Goal: Task Accomplishment & Management: Manage account settings

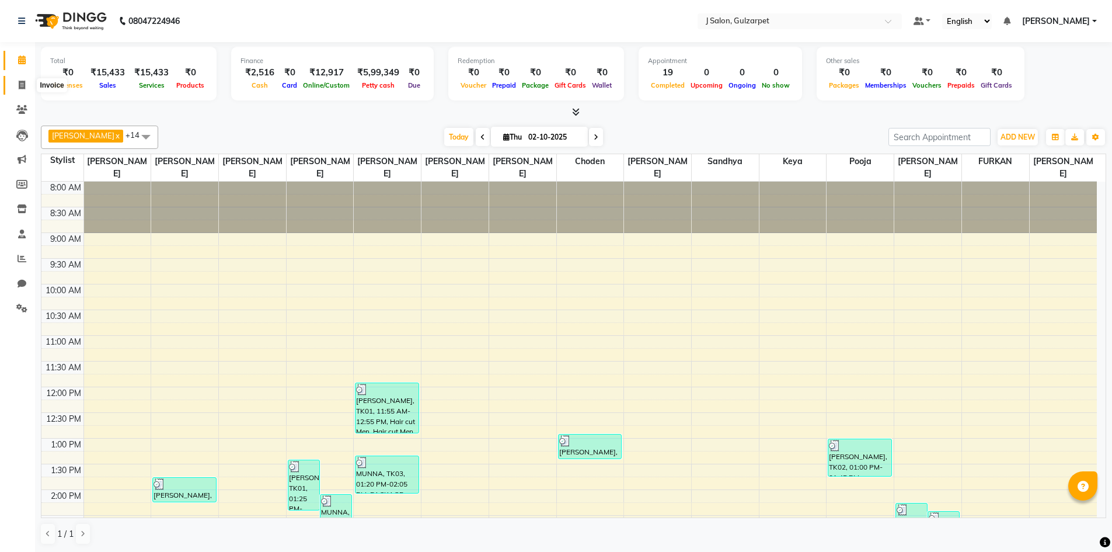
click at [20, 84] on icon at bounding box center [22, 85] width 6 height 9
select select "service"
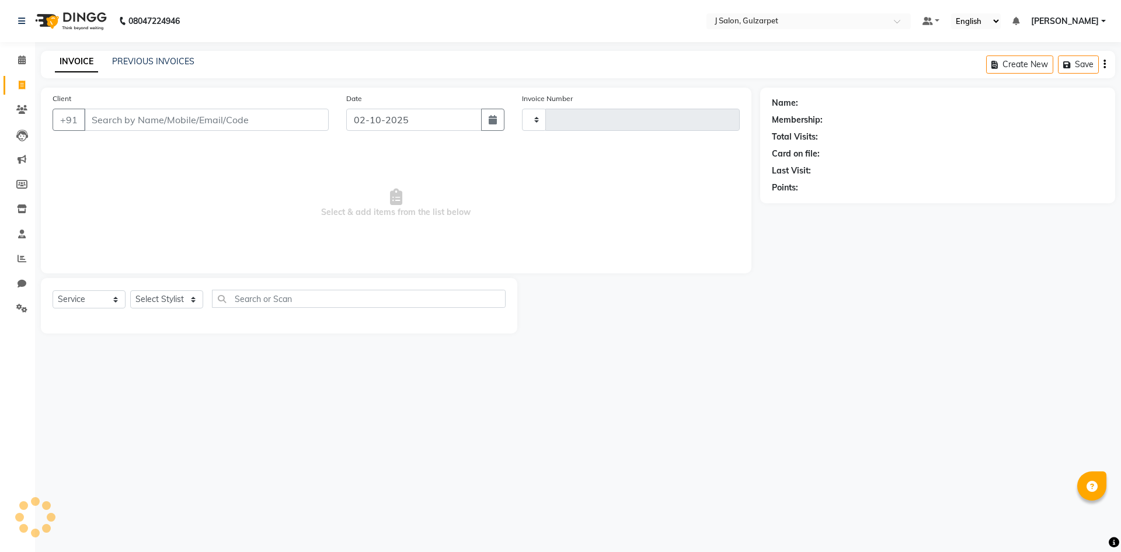
type input "1697"
select select "8558"
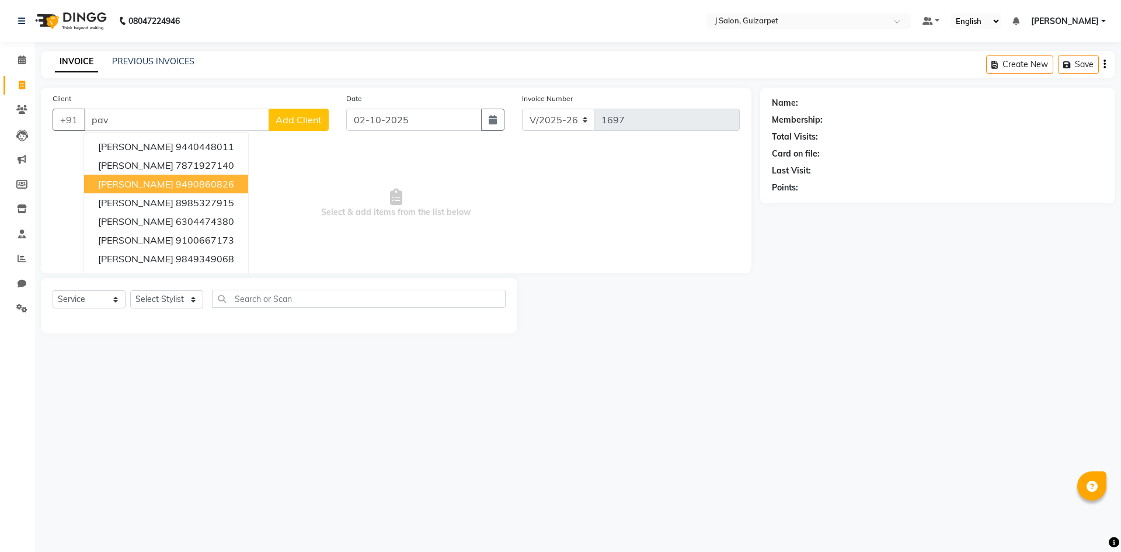
click at [176, 179] on ngb-highlight "9490860826" at bounding box center [205, 184] width 58 height 12
type input "9490860826"
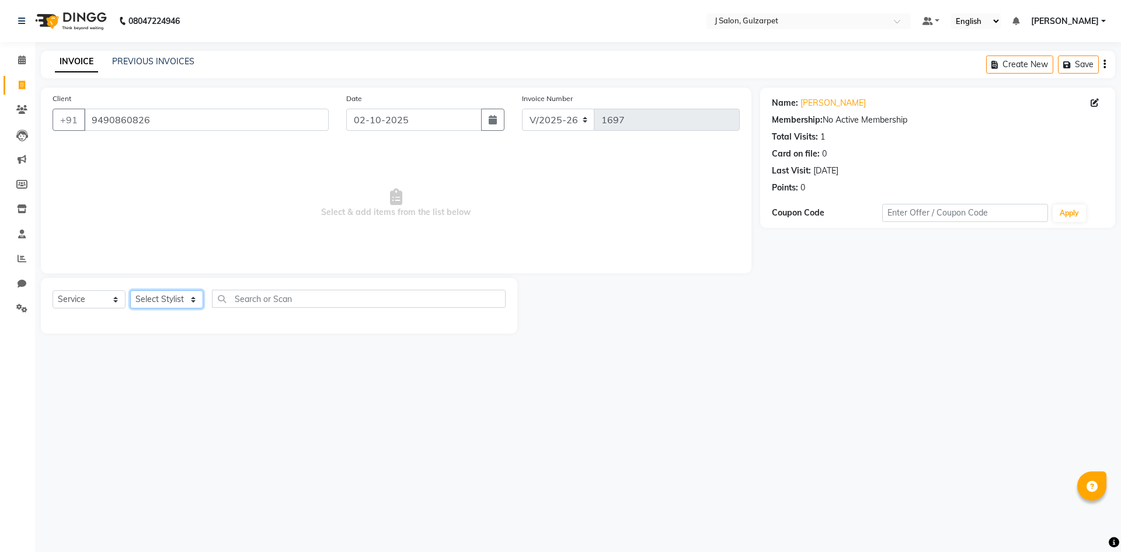
click at [185, 297] on select "Select Stylist Admin [PERSON_NAME] [PERSON_NAME] Gulfam [PERSON_NAME] [PERSON_N…" at bounding box center [166, 299] width 73 height 18
select select "84902"
click at [130, 290] on select "Select Stylist Admin [PERSON_NAME] [PERSON_NAME] Gulfam [PERSON_NAME] [PERSON_N…" at bounding box center [166, 299] width 73 height 18
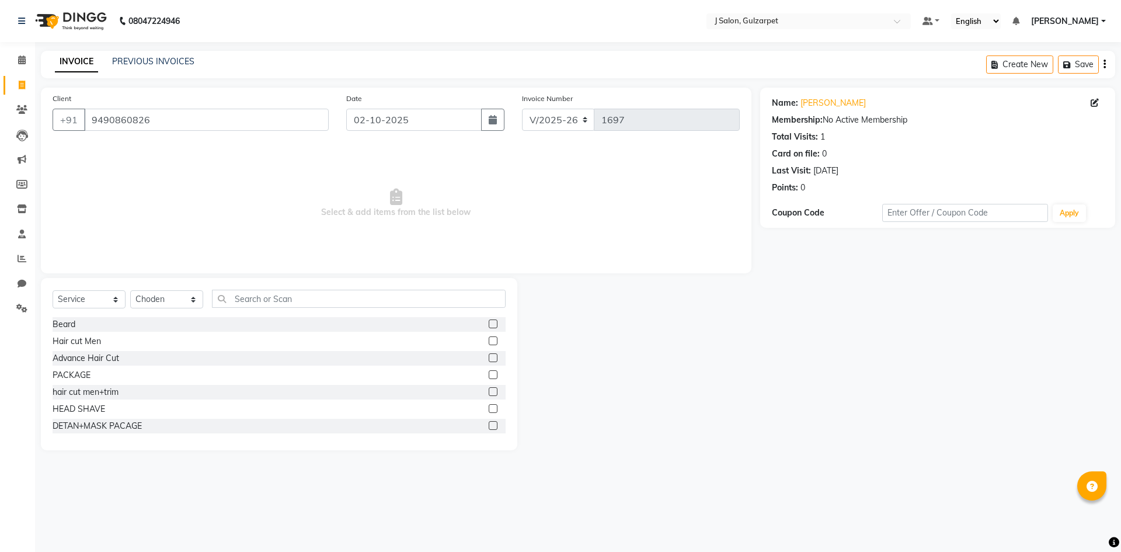
click at [489, 374] on label at bounding box center [493, 374] width 9 height 9
click at [489, 374] on input "checkbox" at bounding box center [493, 375] width 8 height 8
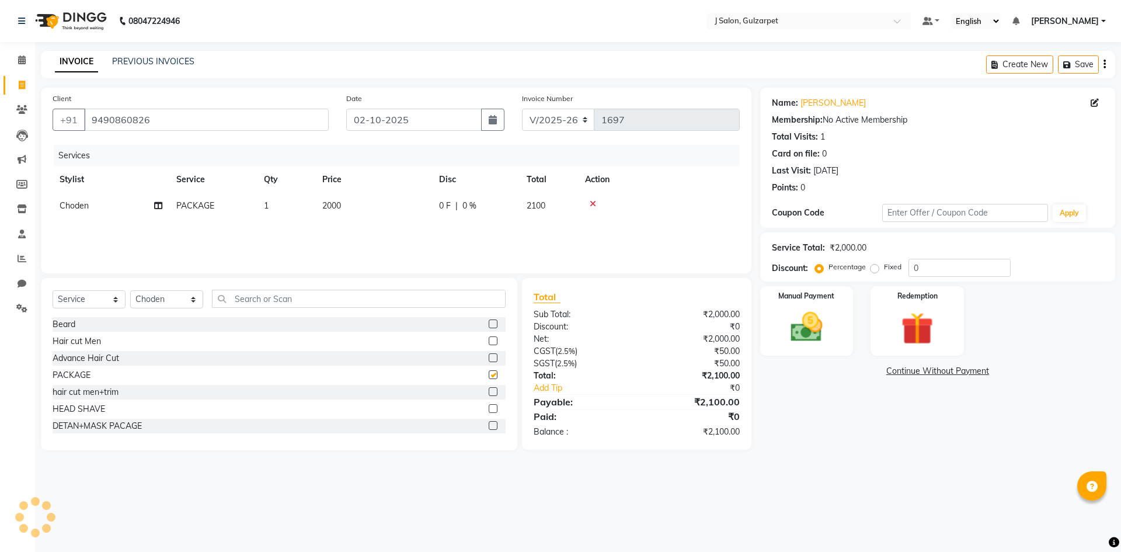
checkbox input "false"
drag, startPoint x: 336, startPoint y: 200, endPoint x: 338, endPoint y: 207, distance: 7.4
click at [338, 207] on td "2000" at bounding box center [373, 206] width 117 height 26
select select "84902"
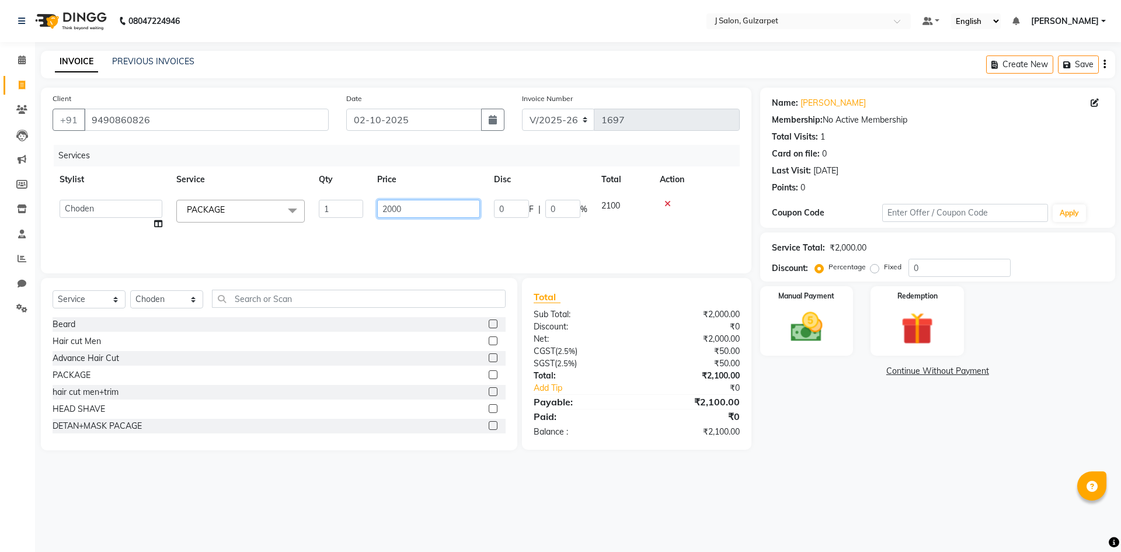
click at [389, 208] on input "2000" at bounding box center [428, 209] width 103 height 18
click at [391, 208] on input "2000" at bounding box center [428, 209] width 103 height 18
type input "3100"
click at [454, 299] on input "text" at bounding box center [359, 299] width 294 height 18
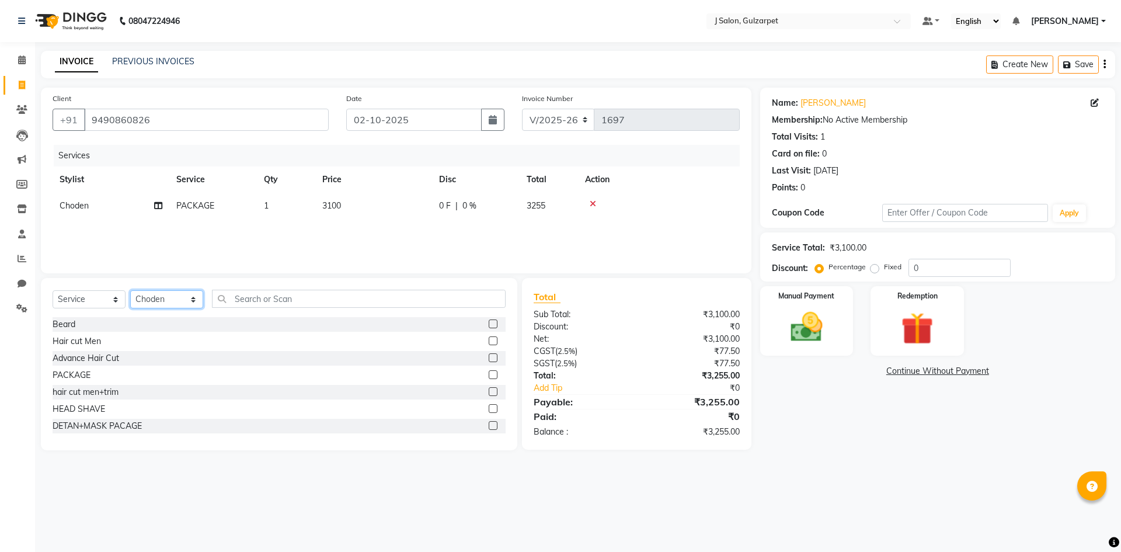
click at [179, 299] on select "Select Stylist Admin [PERSON_NAME] [PERSON_NAME] Gulfam [PERSON_NAME] [PERSON_N…" at bounding box center [166, 299] width 73 height 18
select select "84905"
click at [130, 290] on select "Select Stylist Admin [PERSON_NAME] [PERSON_NAME] Gulfam [PERSON_NAME] [PERSON_N…" at bounding box center [166, 299] width 73 height 18
click at [489, 374] on label at bounding box center [493, 374] width 9 height 9
click at [489, 374] on input "checkbox" at bounding box center [493, 375] width 8 height 8
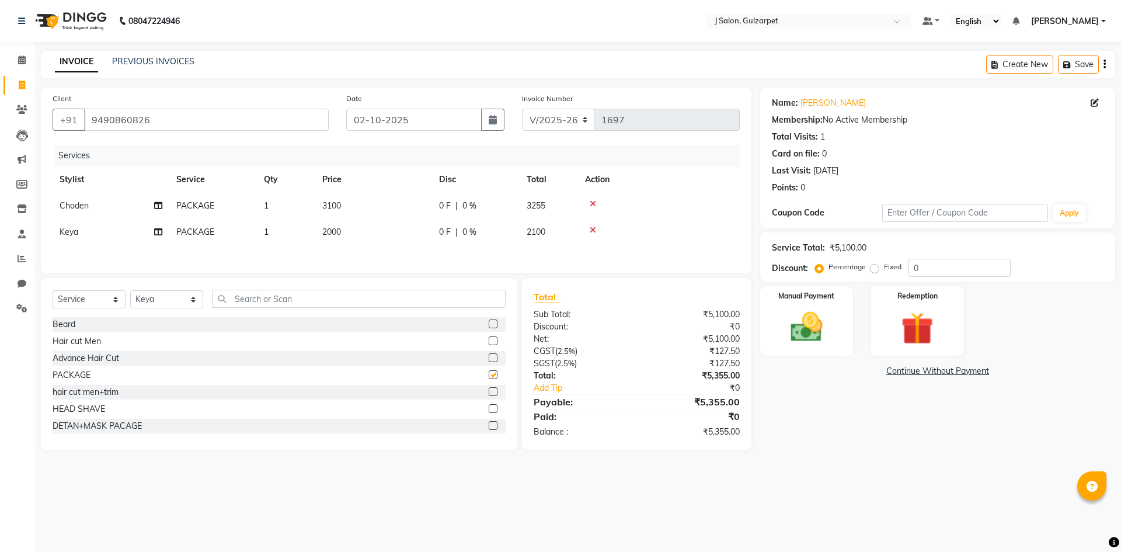
checkbox input "false"
click at [594, 229] on icon at bounding box center [593, 230] width 6 height 8
drag, startPoint x: 182, startPoint y: 299, endPoint x: 178, endPoint y: 293, distance: 7.1
click at [182, 299] on select "Select Stylist Admin [PERSON_NAME] [PERSON_NAME] Gulfam [PERSON_NAME] [PERSON_N…" at bounding box center [166, 299] width 73 height 18
select select "85374"
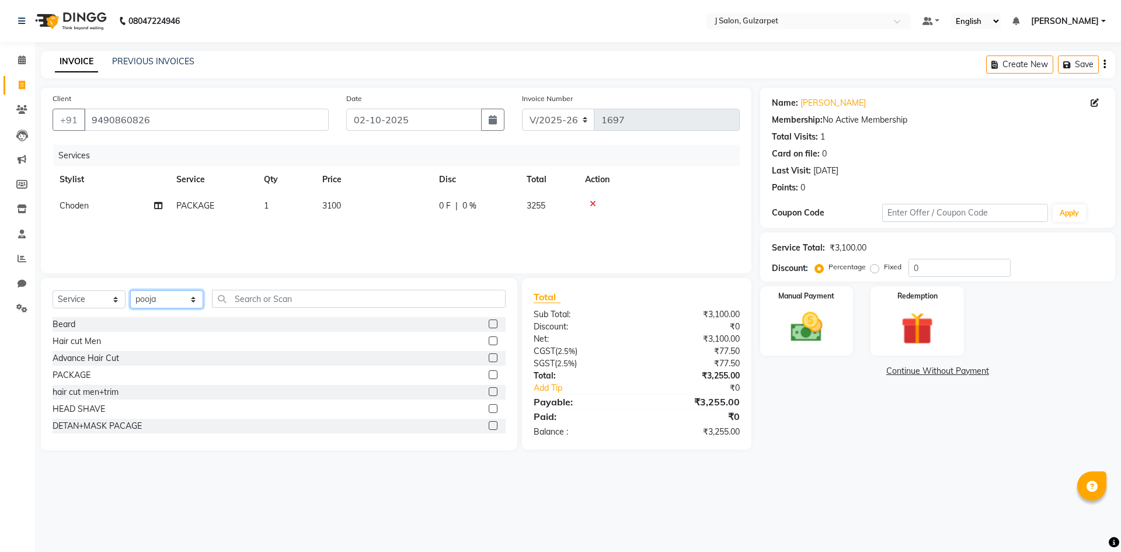
click at [130, 290] on select "Select Stylist Admin [PERSON_NAME] [PERSON_NAME] Gulfam [PERSON_NAME] [PERSON_N…" at bounding box center [166, 299] width 73 height 18
click at [273, 299] on input "text" at bounding box center [359, 299] width 294 height 18
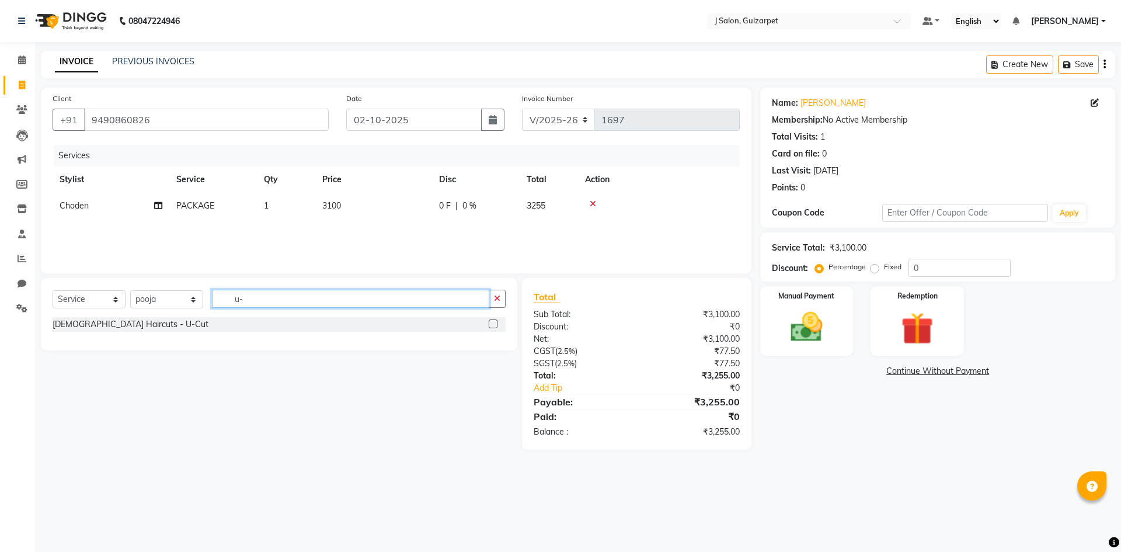
type input "u-"
click at [490, 323] on label at bounding box center [493, 323] width 9 height 9
click at [490, 323] on input "checkbox" at bounding box center [493, 324] width 8 height 8
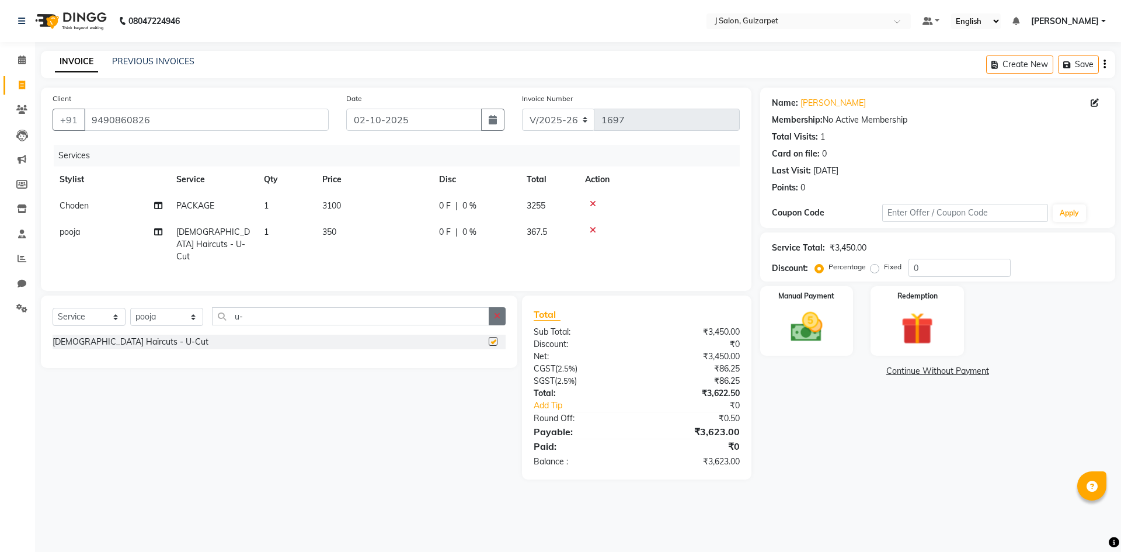
checkbox input "false"
click at [498, 312] on icon "button" at bounding box center [497, 316] width 6 height 8
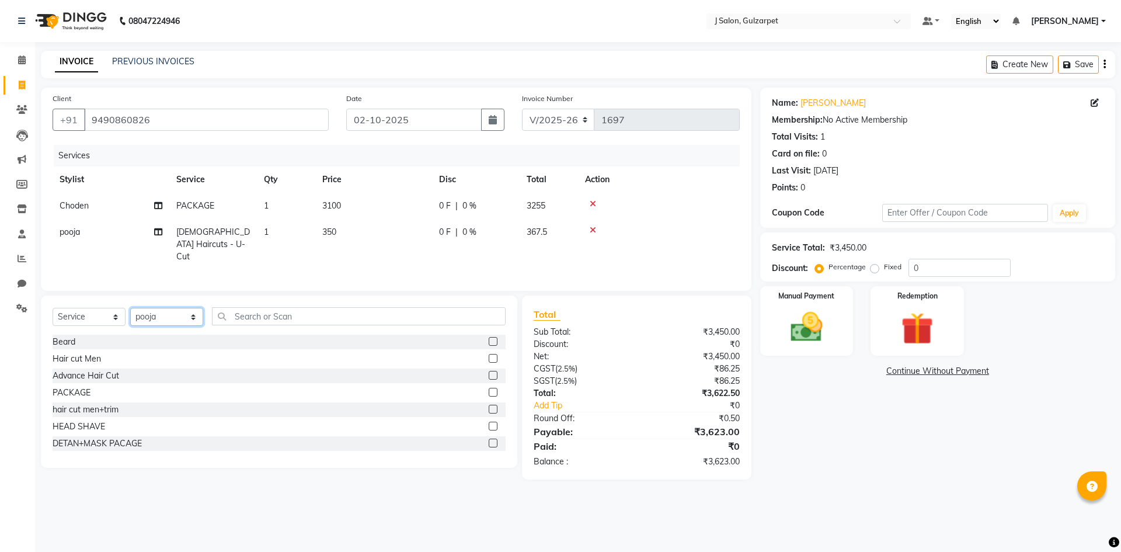
click at [175, 312] on select "Select Stylist Admin [PERSON_NAME] [PERSON_NAME] Gulfam [PERSON_NAME] [PERSON_N…" at bounding box center [166, 317] width 73 height 18
select select "84900"
click at [130, 308] on select "Select Stylist Admin [PERSON_NAME] [PERSON_NAME] Gulfam [PERSON_NAME] [PERSON_N…" at bounding box center [166, 317] width 73 height 18
click at [489, 388] on label at bounding box center [493, 392] width 9 height 9
click at [489, 389] on input "checkbox" at bounding box center [493, 393] width 8 height 8
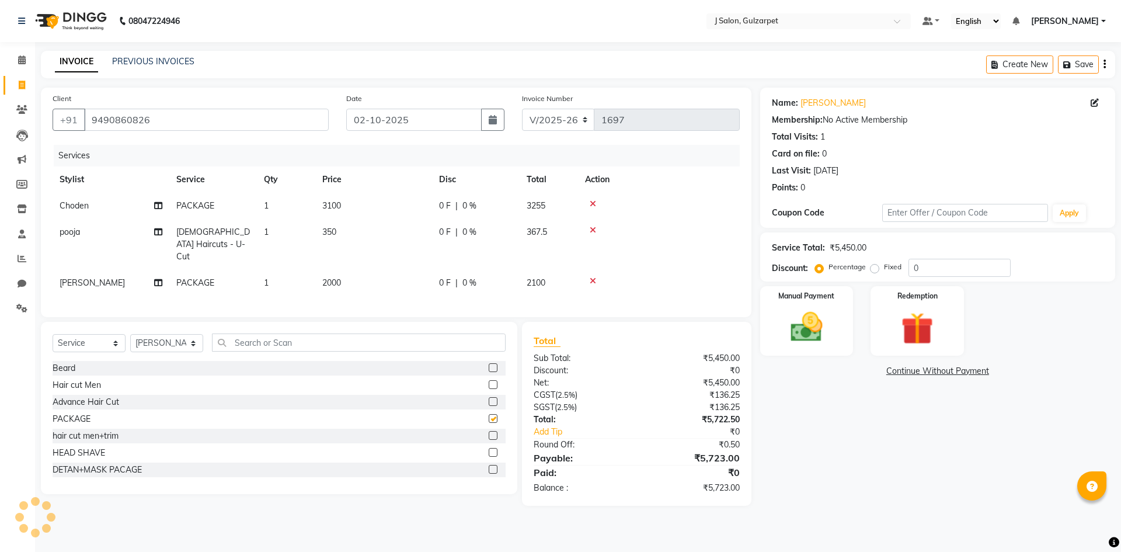
checkbox input "false"
drag, startPoint x: 326, startPoint y: 267, endPoint x: 365, endPoint y: 267, distance: 38.5
click at [331, 277] on span "2000" at bounding box center [331, 282] width 19 height 11
select select "84900"
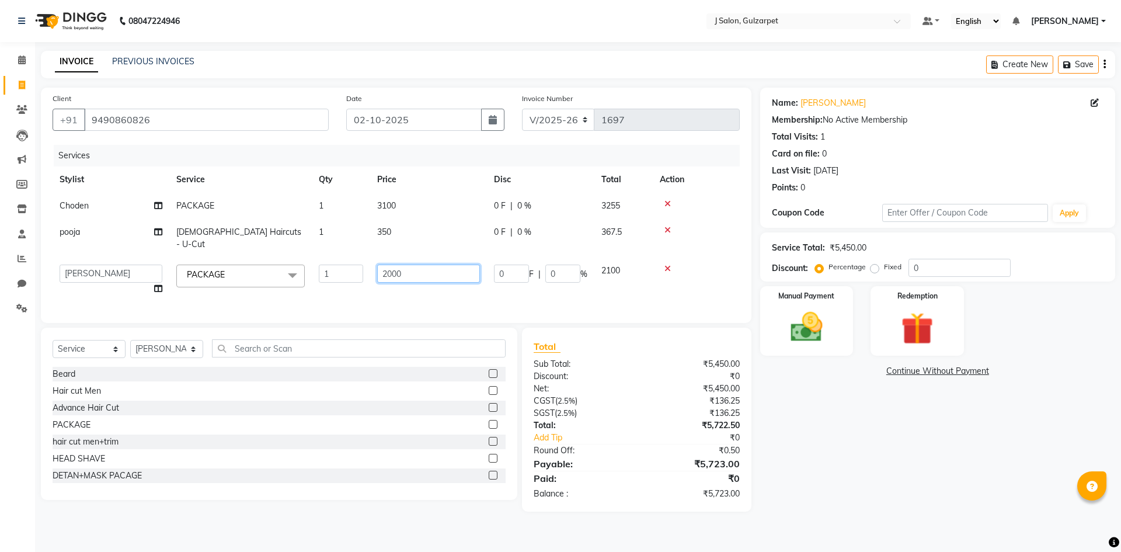
click at [397, 264] on input "2000" at bounding box center [428, 273] width 103 height 18
click at [391, 264] on input "2000" at bounding box center [428, 273] width 103 height 18
click at [384, 264] on input "2000" at bounding box center [428, 273] width 103 height 18
type input "5000"
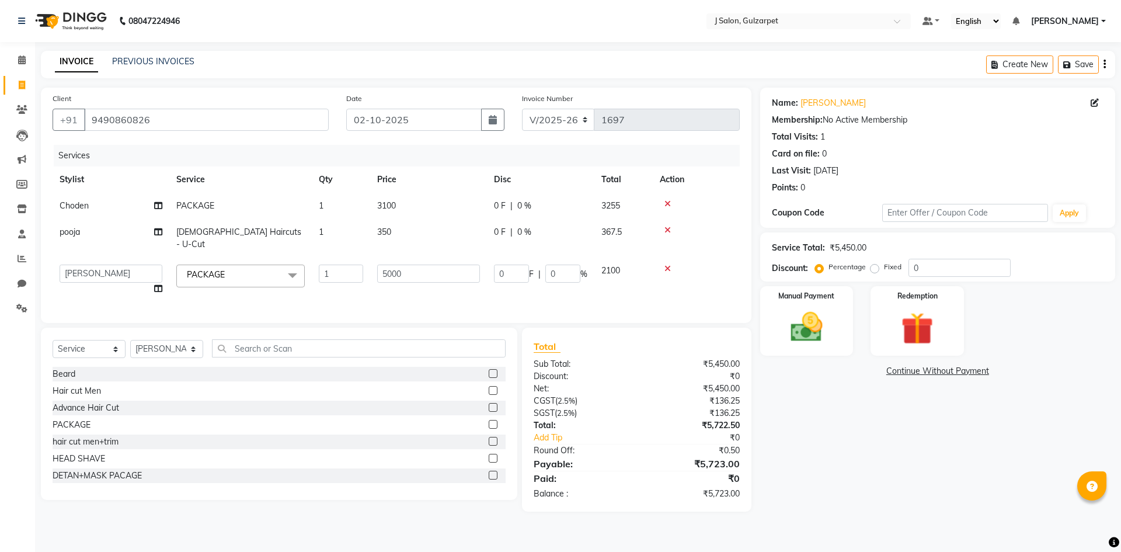
click at [527, 287] on div "Services Stylist Service Qty Price Disc Total Action Choden PACKAGE 1 3100 0 F …" at bounding box center [396, 228] width 687 height 166
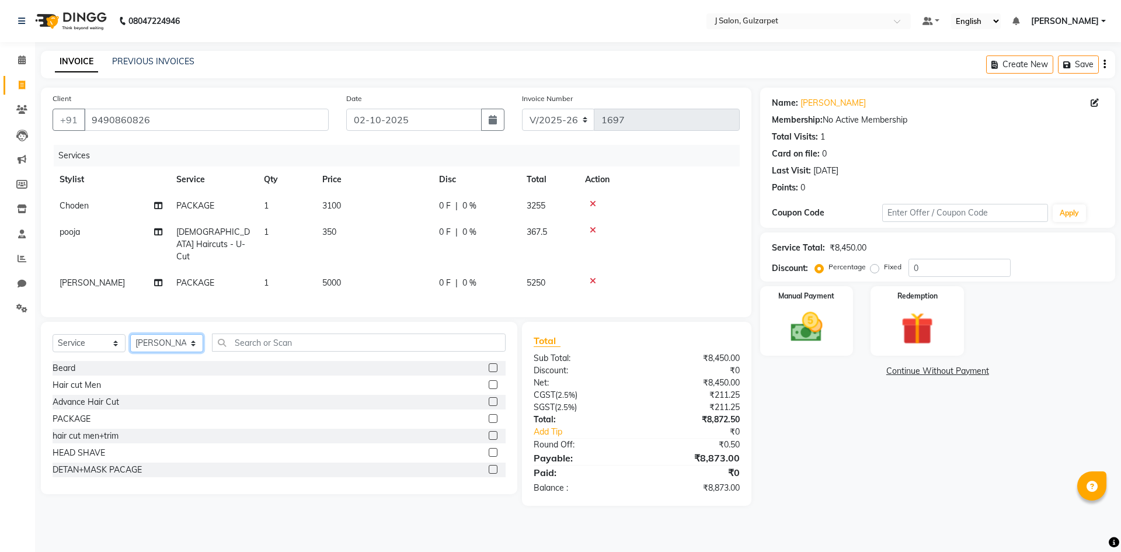
click at [185, 334] on select "Select Stylist Admin [PERSON_NAME] [PERSON_NAME] Gulfam [PERSON_NAME] [PERSON_N…" at bounding box center [166, 343] width 73 height 18
select select "84897"
click at [130, 334] on select "Select Stylist Admin [PERSON_NAME] [PERSON_NAME] Gulfam [PERSON_NAME] [PERSON_N…" at bounding box center [166, 343] width 73 height 18
click at [489, 415] on label at bounding box center [493, 418] width 9 height 9
click at [489, 415] on input "checkbox" at bounding box center [493, 419] width 8 height 8
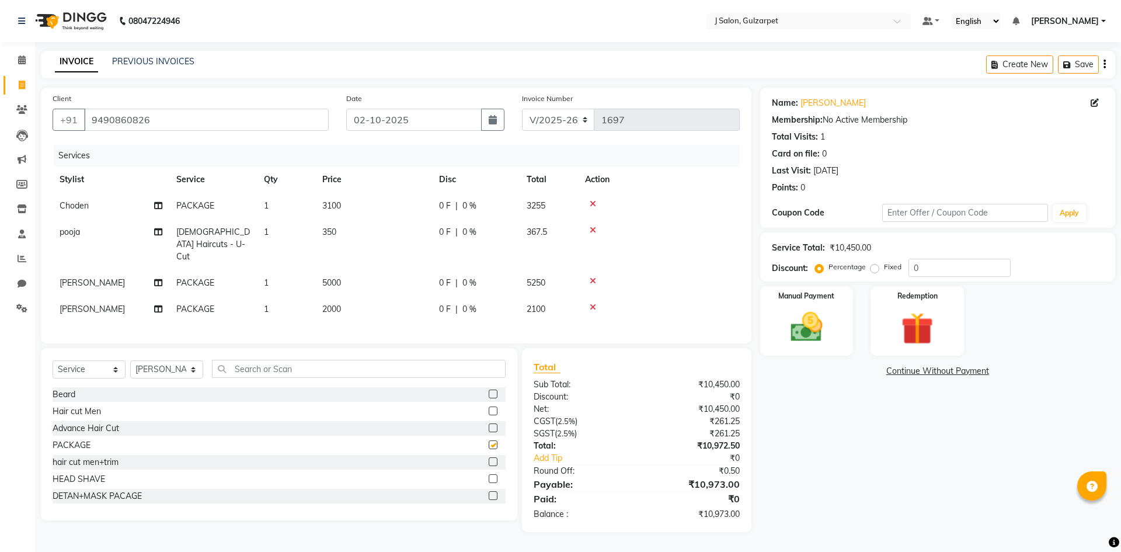
checkbox input "false"
click at [339, 304] on span "2000" at bounding box center [331, 309] width 19 height 11
select select "84897"
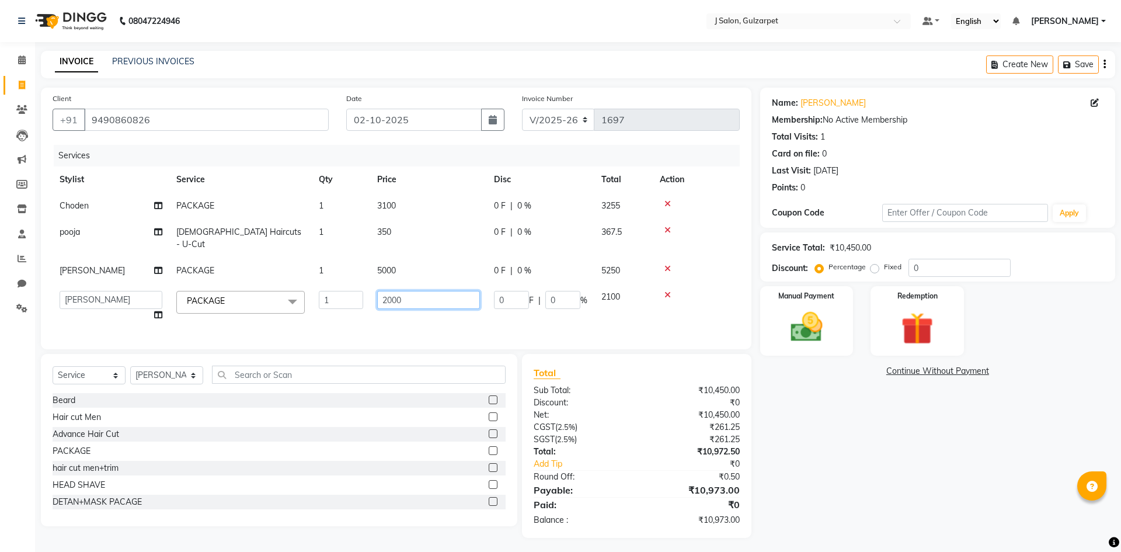
click at [393, 291] on input "2000" at bounding box center [428, 300] width 103 height 18
type input "6700"
click at [417, 369] on input "text" at bounding box center [359, 374] width 294 height 18
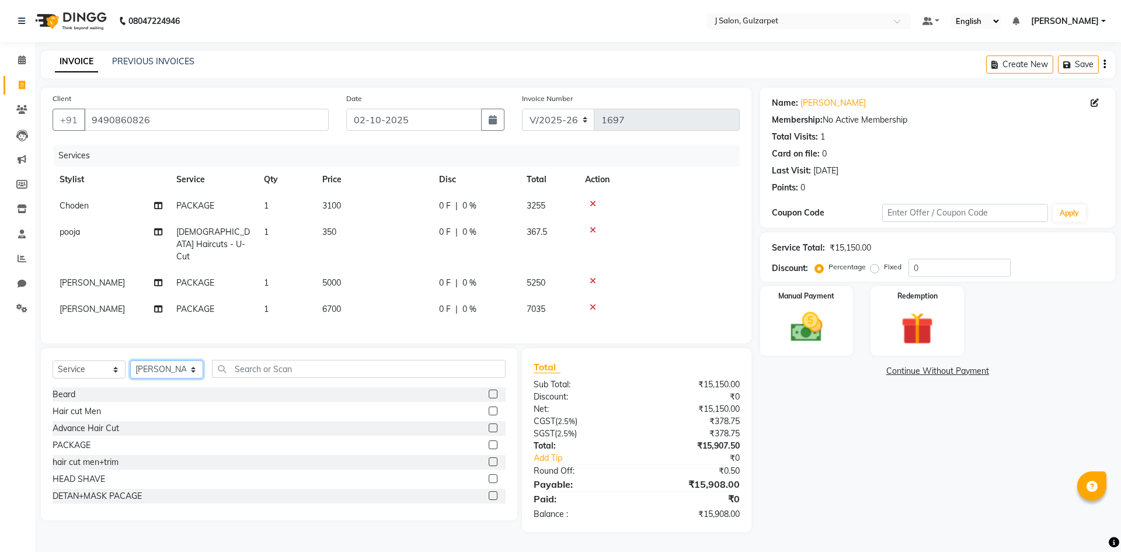
click at [169, 371] on select "Select Stylist Admin [PERSON_NAME] [PERSON_NAME] Gulfam [PERSON_NAME] [PERSON_N…" at bounding box center [166, 369] width 73 height 18
select select "84895"
click at [130, 360] on select "Select Stylist Admin [PERSON_NAME] [PERSON_NAME] Gulfam [PERSON_NAME] [PERSON_N…" at bounding box center [166, 369] width 73 height 18
click at [489, 441] on label at bounding box center [493, 444] width 9 height 9
click at [489, 441] on input "checkbox" at bounding box center [493, 445] width 8 height 8
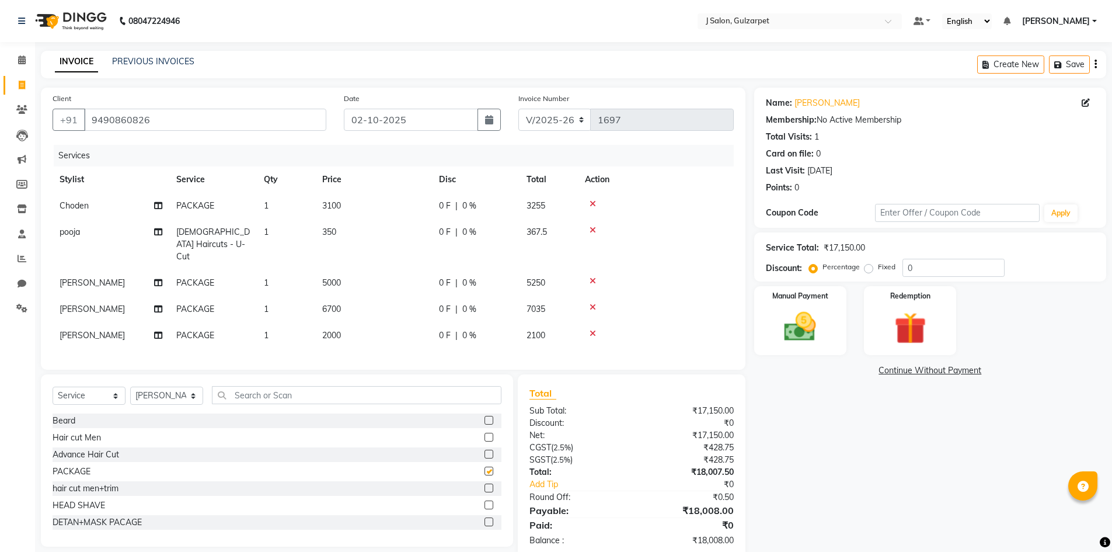
checkbox input "false"
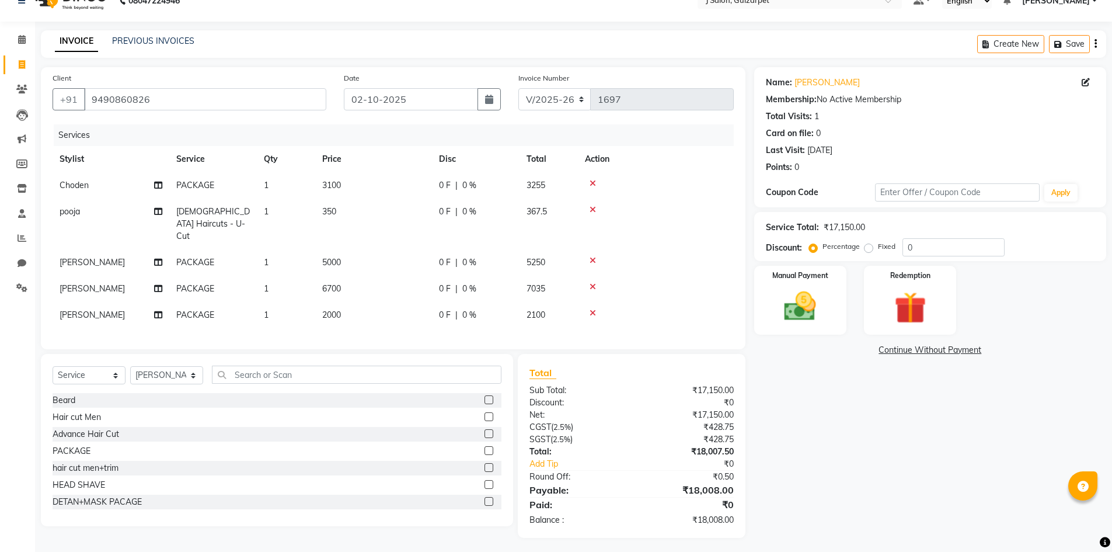
click at [331, 309] on span "2000" at bounding box center [331, 314] width 19 height 11
select select "84895"
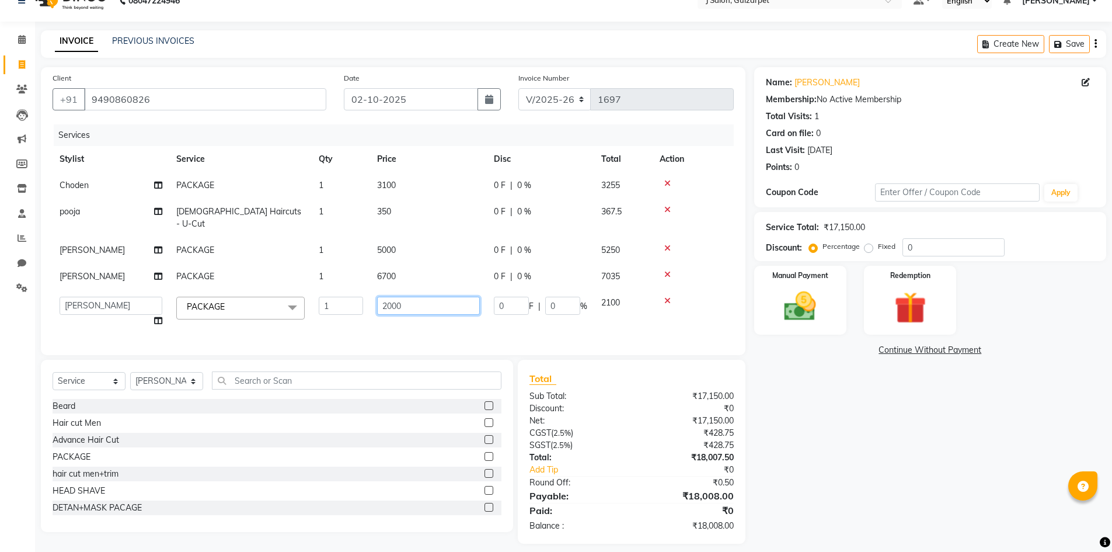
drag, startPoint x: 391, startPoint y: 292, endPoint x: 419, endPoint y: 297, distance: 28.3
click at [391, 297] on input "2000" at bounding box center [428, 306] width 103 height 18
type input "9500"
click at [458, 381] on div "Select Service Product Membership Package Voucher Prepaid Gift Card Select Styl…" at bounding box center [277, 384] width 449 height 27
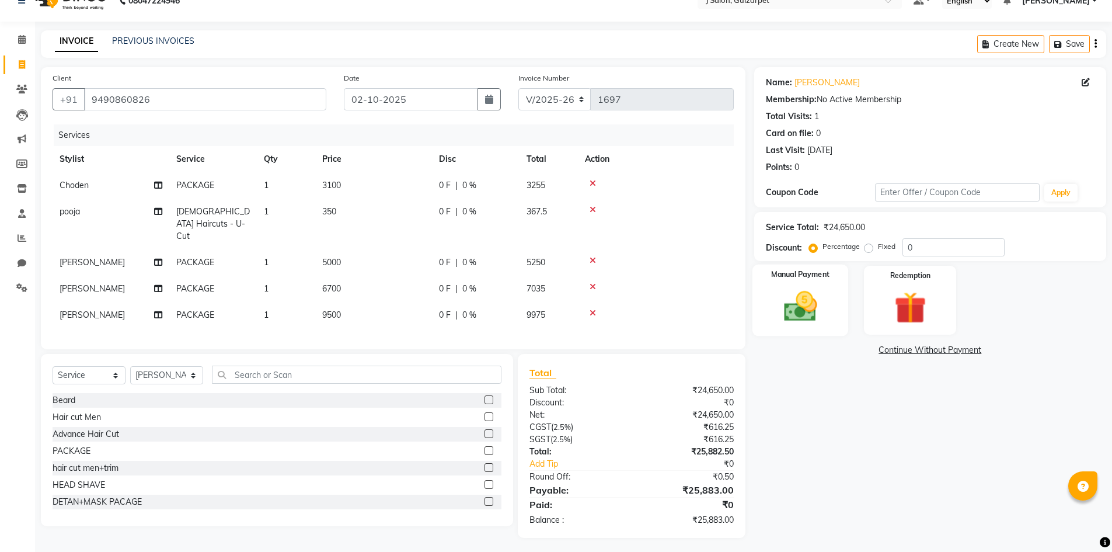
click at [784, 319] on img at bounding box center [800, 306] width 54 height 38
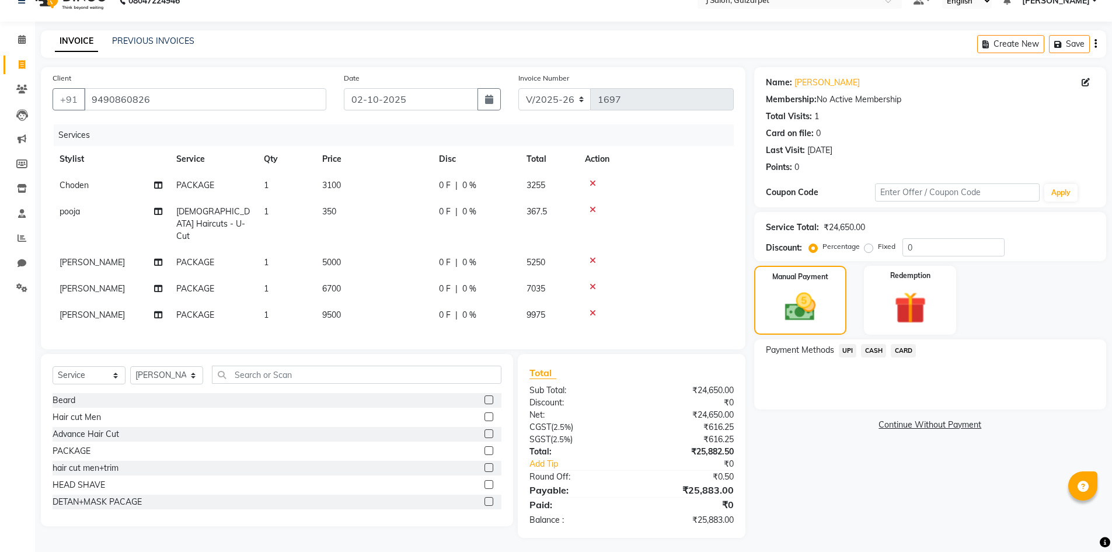
click at [847, 348] on span "UPI" at bounding box center [848, 350] width 18 height 13
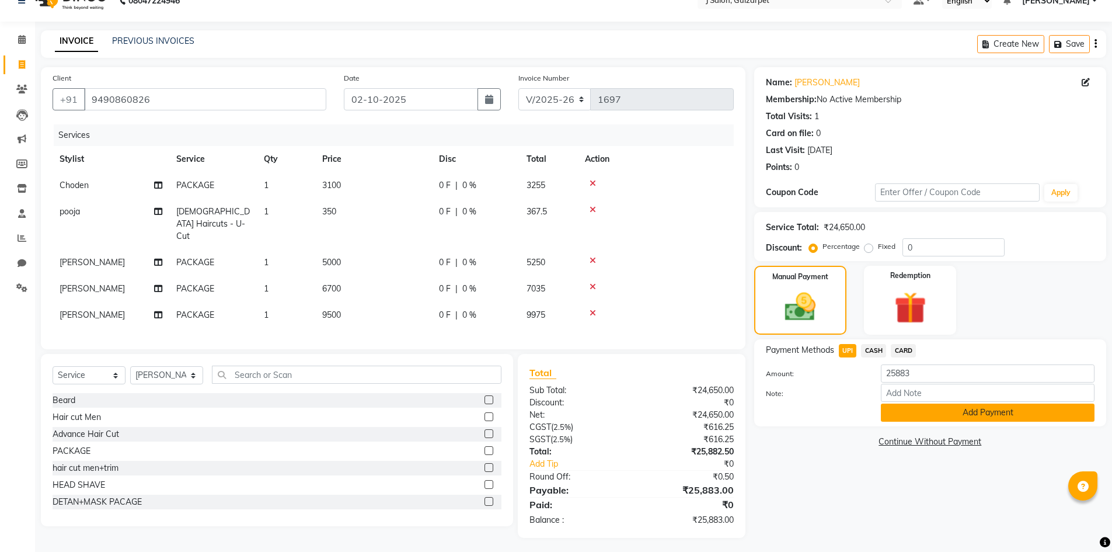
click at [942, 405] on button "Add Payment" at bounding box center [988, 412] width 214 height 18
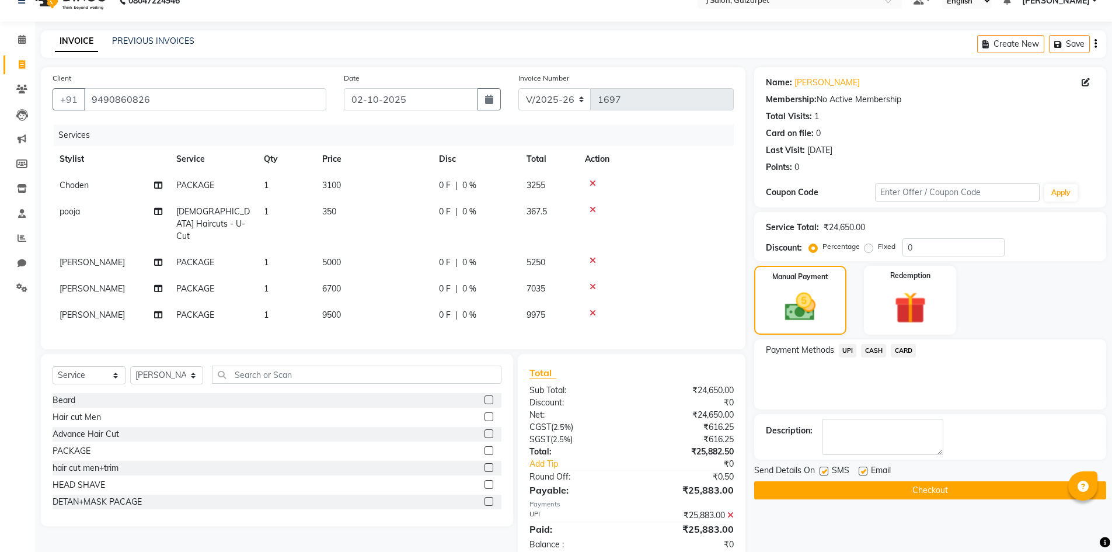
click at [954, 493] on button "Checkout" at bounding box center [930, 490] width 352 height 18
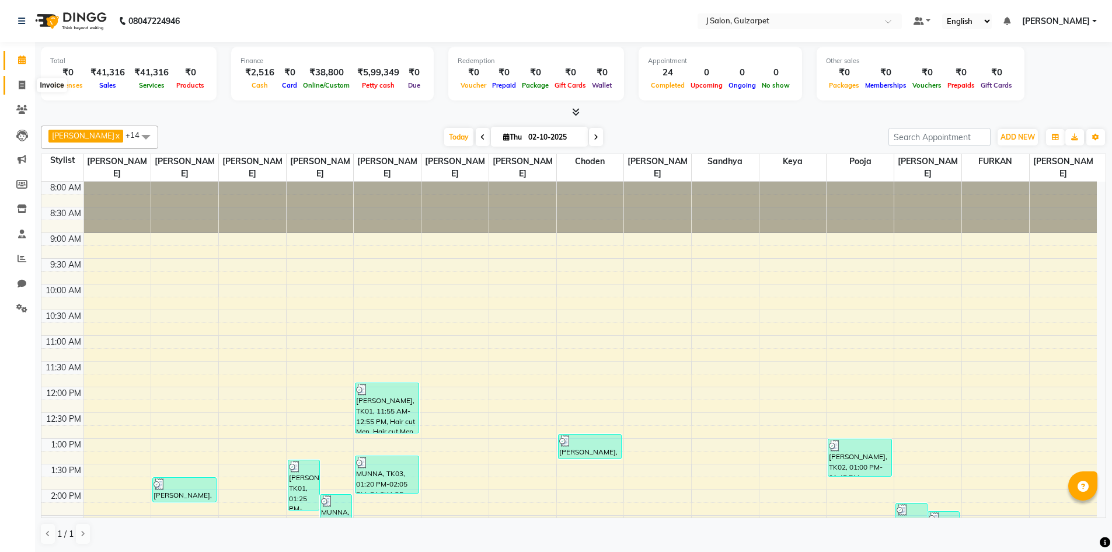
click at [23, 82] on icon at bounding box center [22, 85] width 6 height 9
select select "service"
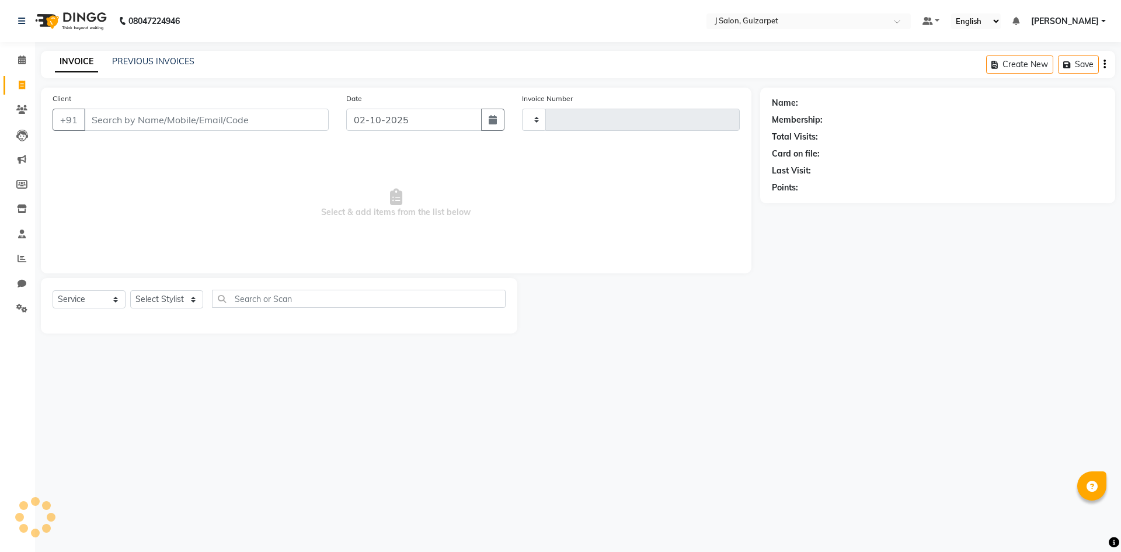
type input "1698"
select select "8558"
click at [210, 126] on input "Client" at bounding box center [206, 120] width 245 height 22
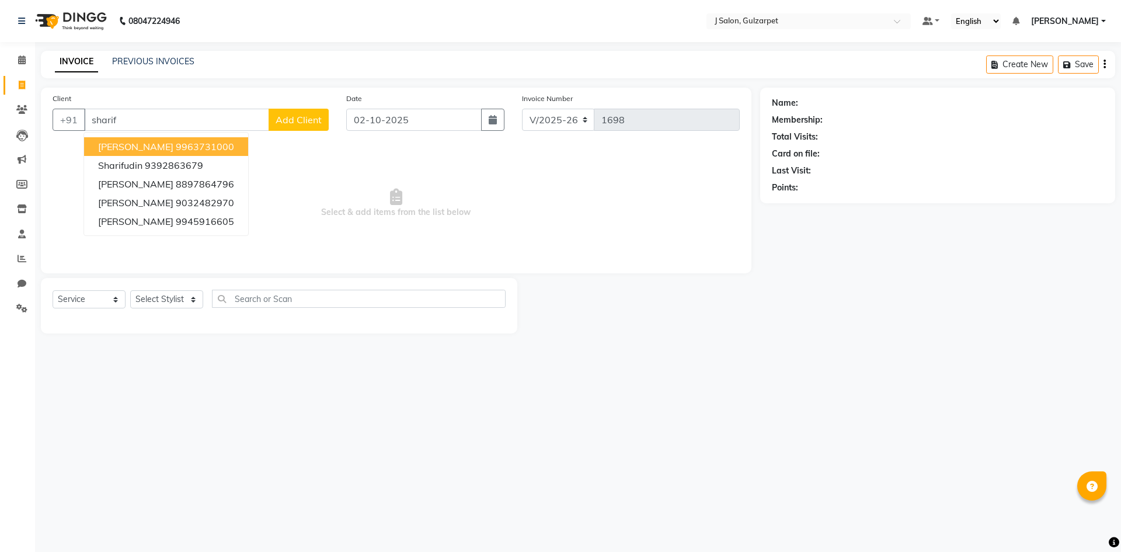
click at [181, 139] on button "SHARIF 9963731000" at bounding box center [166, 146] width 164 height 19
type input "9963731000"
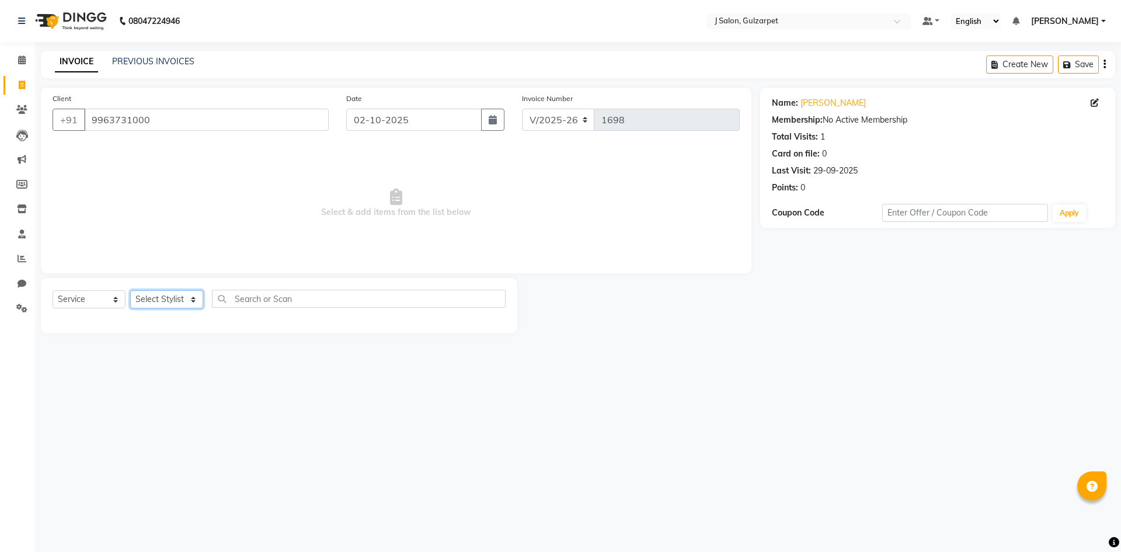
click at [186, 297] on select "Select Stylist Admin [PERSON_NAME] [PERSON_NAME] Gulfam [PERSON_NAME] [PERSON_N…" at bounding box center [166, 299] width 73 height 18
select select "86821"
click at [130, 290] on select "Select Stylist Admin [PERSON_NAME] [PERSON_NAME] Gulfam [PERSON_NAME] [PERSON_N…" at bounding box center [166, 299] width 73 height 18
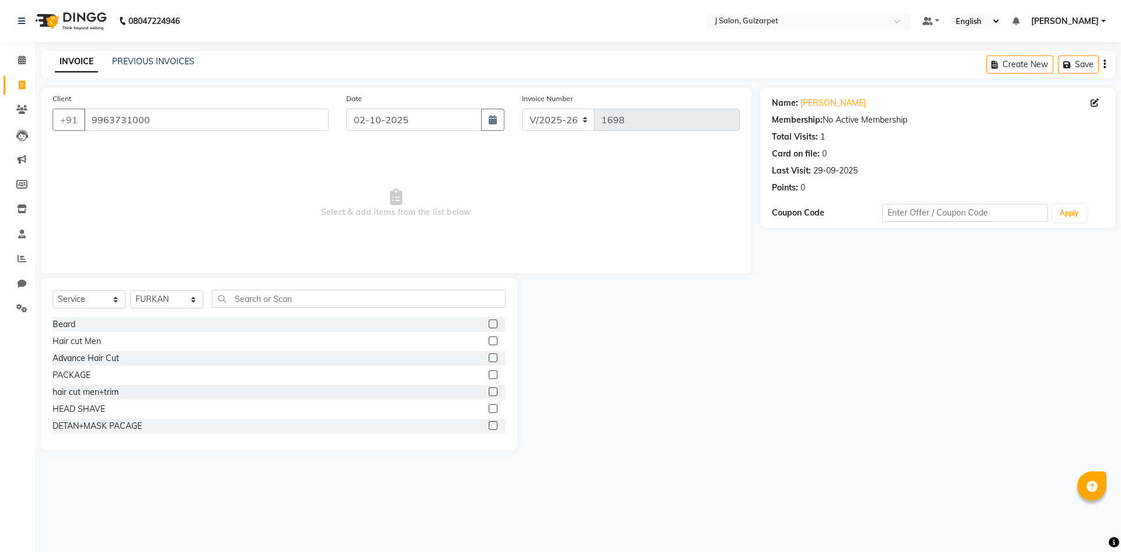
click at [489, 376] on label at bounding box center [493, 374] width 9 height 9
click at [489, 376] on input "checkbox" at bounding box center [493, 375] width 8 height 8
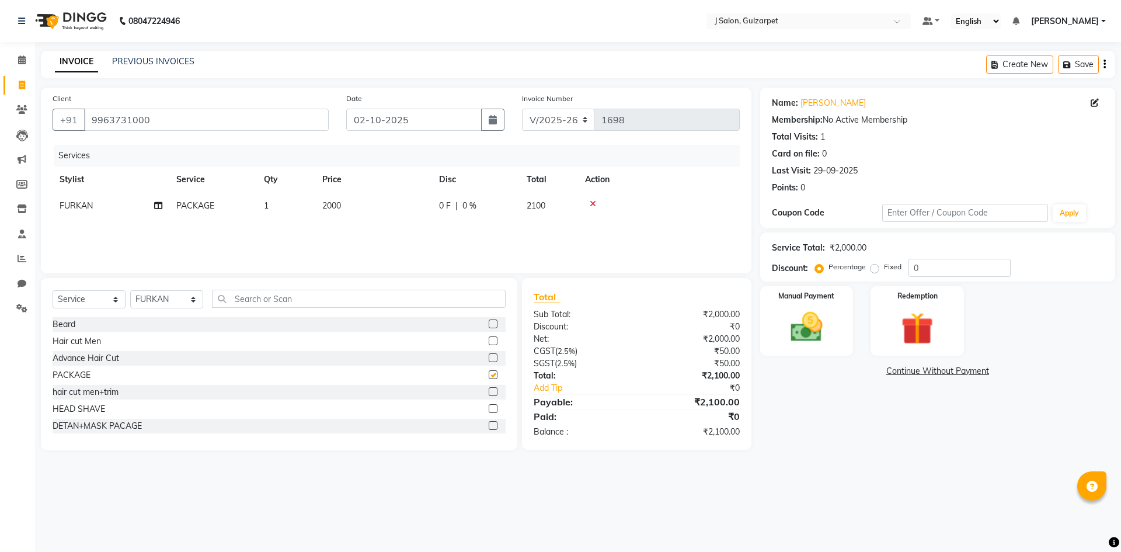
checkbox input "false"
click at [198, 299] on select "Select Stylist Admin [PERSON_NAME] [PERSON_NAME] Gulfam [PERSON_NAME] [PERSON_N…" at bounding box center [166, 299] width 73 height 18
select select "84894"
click at [130, 290] on select "Select Stylist Admin [PERSON_NAME] [PERSON_NAME] Gulfam [PERSON_NAME] [PERSON_N…" at bounding box center [166, 299] width 73 height 18
click at [489, 391] on label at bounding box center [493, 391] width 9 height 9
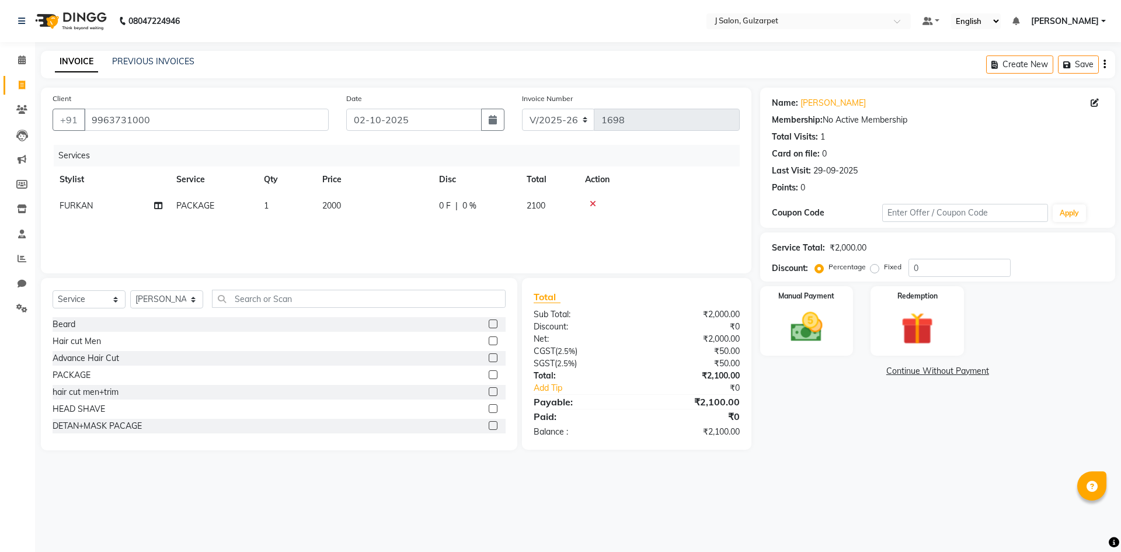
click at [489, 391] on input "checkbox" at bounding box center [493, 392] width 8 height 8
checkbox input "false"
click at [172, 295] on select "Select Stylist Admin [PERSON_NAME] [PERSON_NAME] Gulfam [PERSON_NAME] [PERSON_N…" at bounding box center [166, 299] width 73 height 18
select select "84899"
click at [130, 292] on select "Select Stylist Admin [PERSON_NAME] [PERSON_NAME] Gulfam [PERSON_NAME] [PERSON_N…" at bounding box center [166, 299] width 73 height 18
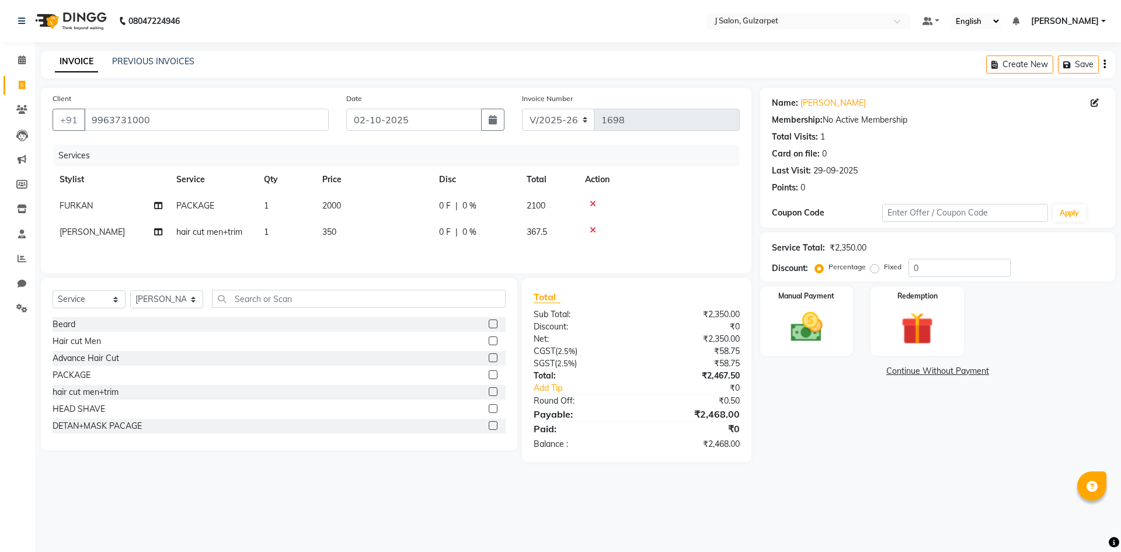
click at [489, 391] on label at bounding box center [493, 391] width 9 height 9
click at [489, 391] on input "checkbox" at bounding box center [493, 392] width 8 height 8
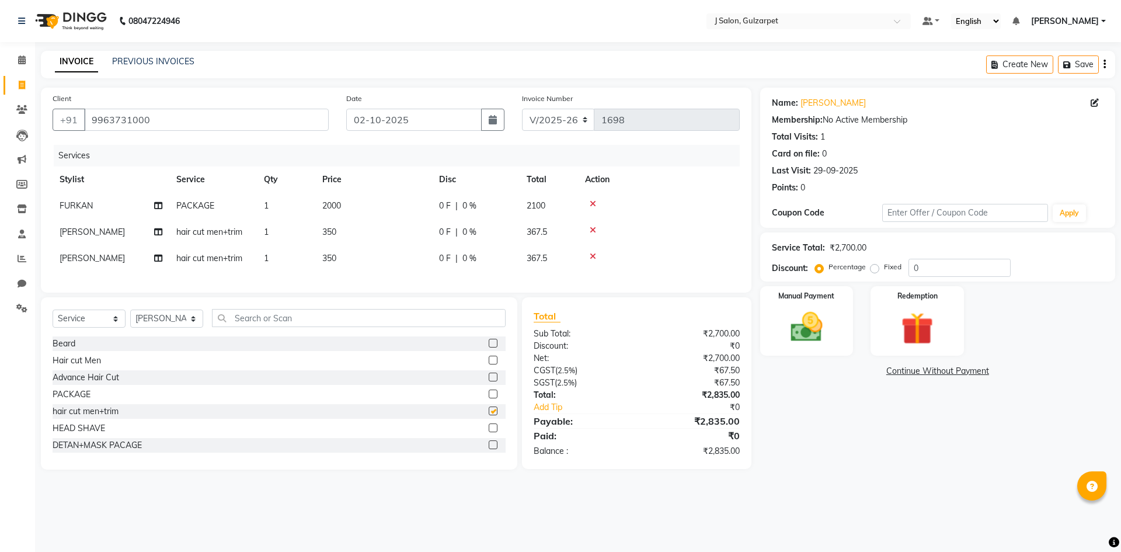
checkbox input "false"
click at [489, 347] on div at bounding box center [497, 343] width 17 height 15
click at [489, 347] on label at bounding box center [493, 343] width 9 height 9
click at [489, 347] on input "checkbox" at bounding box center [493, 344] width 8 height 8
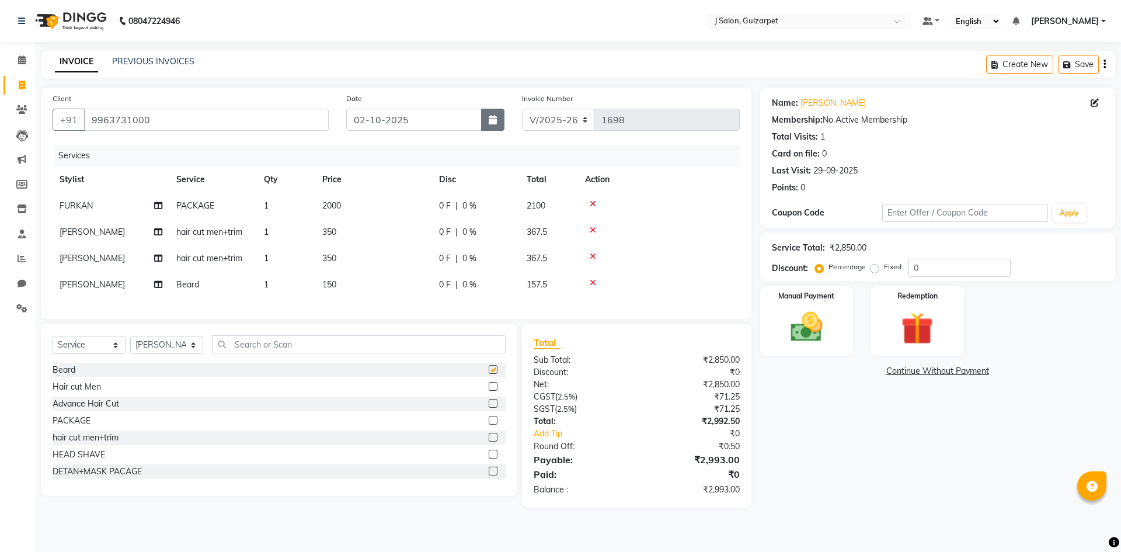
checkbox input "false"
click at [960, 277] on div "Service Total: ₹2,850.00 Discount: Percentage Fixed 0" at bounding box center [937, 256] width 355 height 49
click at [969, 256] on div "Service Total: ₹2,850.00 Discount: Percentage Fixed 0" at bounding box center [938, 257] width 332 height 40
click at [959, 266] on input "0" at bounding box center [959, 268] width 102 height 18
type input "4.8"
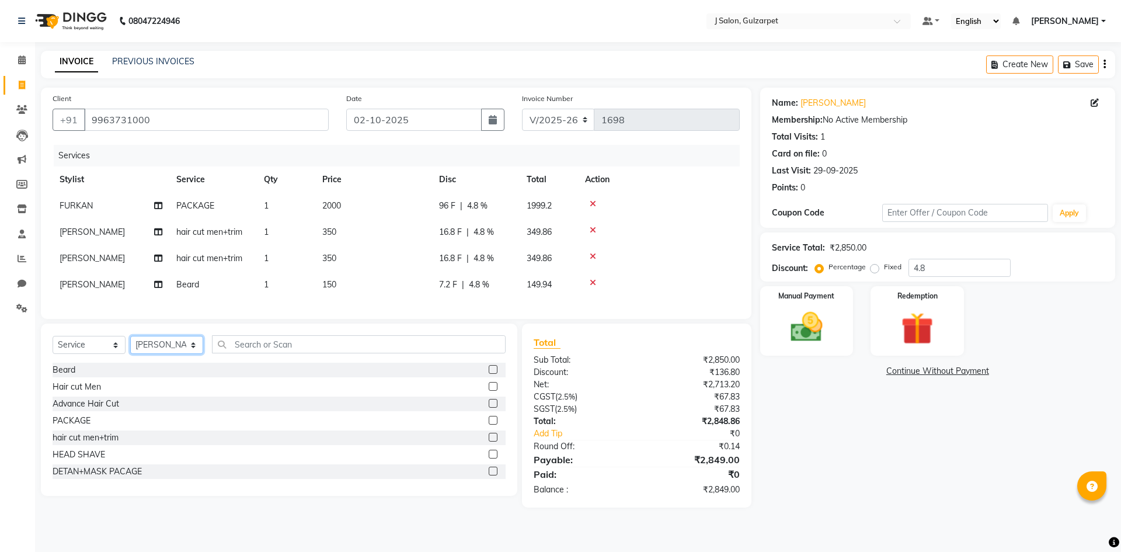
drag, startPoint x: 168, startPoint y: 355, endPoint x: 166, endPoint y: 345, distance: 10.0
click at [168, 354] on select "Select Stylist Admin [PERSON_NAME] [PERSON_NAME] Gulfam [PERSON_NAME] [PERSON_N…" at bounding box center [166, 345] width 73 height 18
select select "84897"
click at [130, 344] on select "Select Stylist Admin [PERSON_NAME] [PERSON_NAME] Gulfam [PERSON_NAME] [PERSON_N…" at bounding box center [166, 345] width 73 height 18
click at [489, 441] on label at bounding box center [493, 437] width 9 height 9
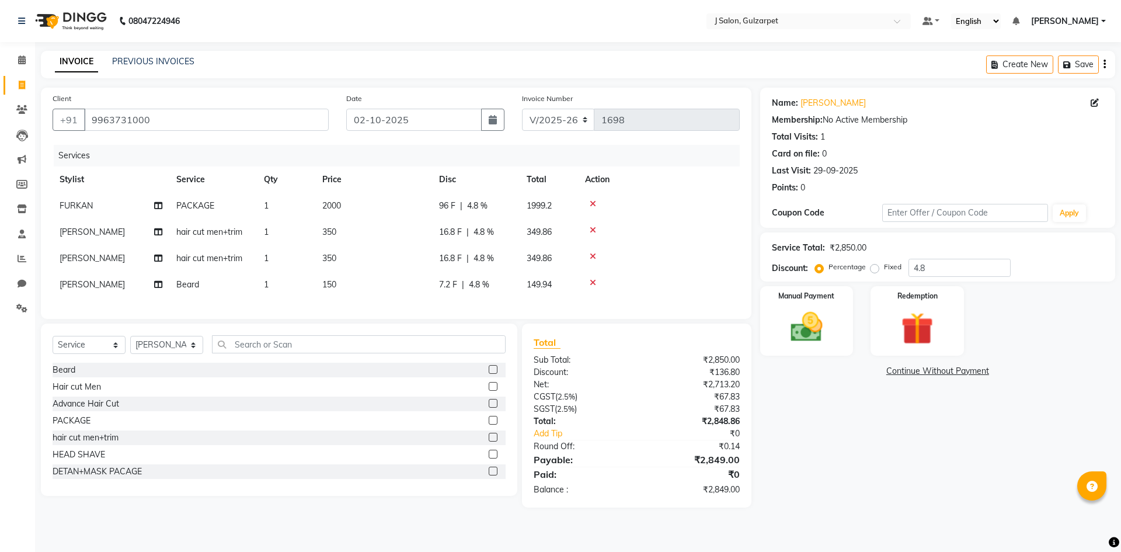
click at [489, 441] on input "checkbox" at bounding box center [493, 438] width 8 height 8
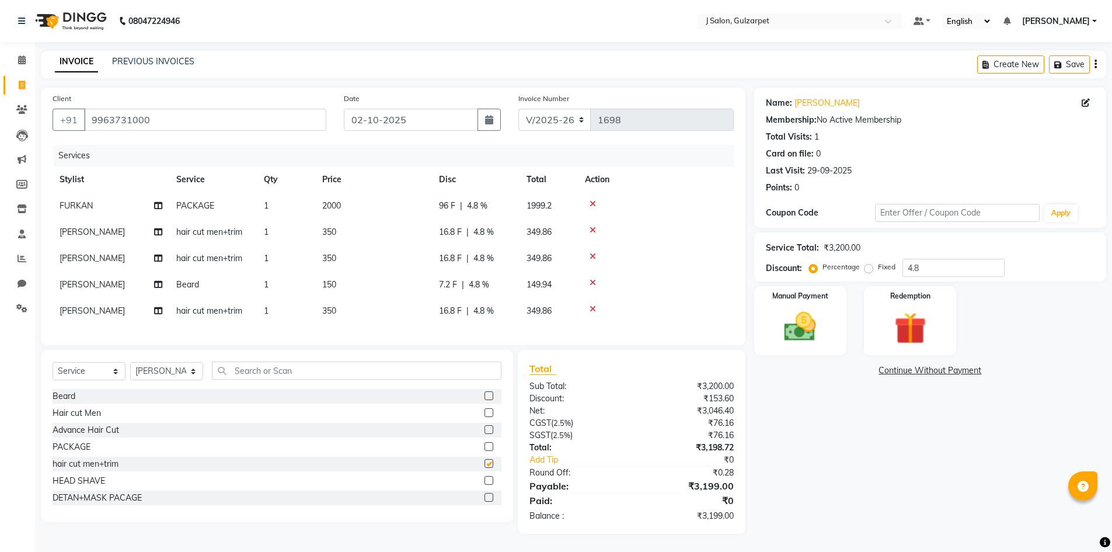
checkbox input "false"
click at [484, 400] on label at bounding box center [488, 395] width 9 height 9
click at [484, 400] on input "checkbox" at bounding box center [488, 396] width 8 height 8
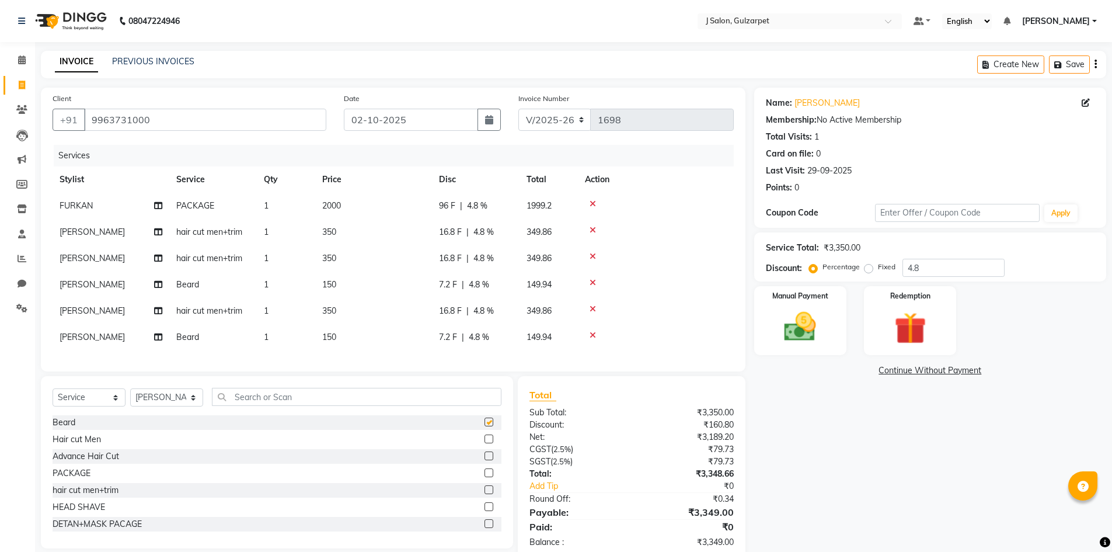
checkbox input "false"
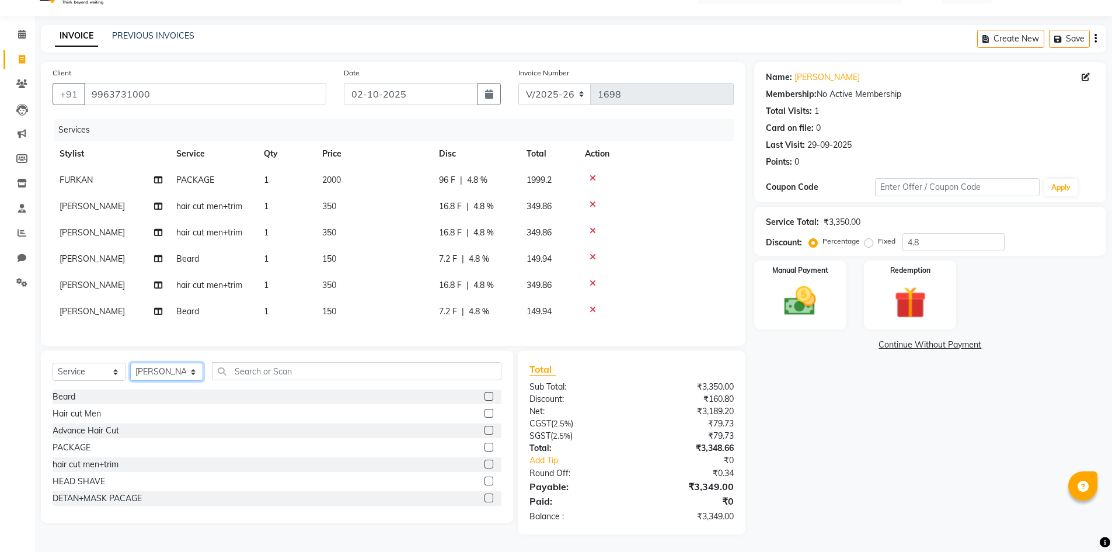
click at [163, 371] on select "Select Stylist Admin [PERSON_NAME] [PERSON_NAME] Gulfam [PERSON_NAME] [PERSON_N…" at bounding box center [166, 371] width 73 height 18
click at [657, 253] on div at bounding box center [656, 257] width 142 height 8
click at [790, 304] on img at bounding box center [800, 301] width 54 height 38
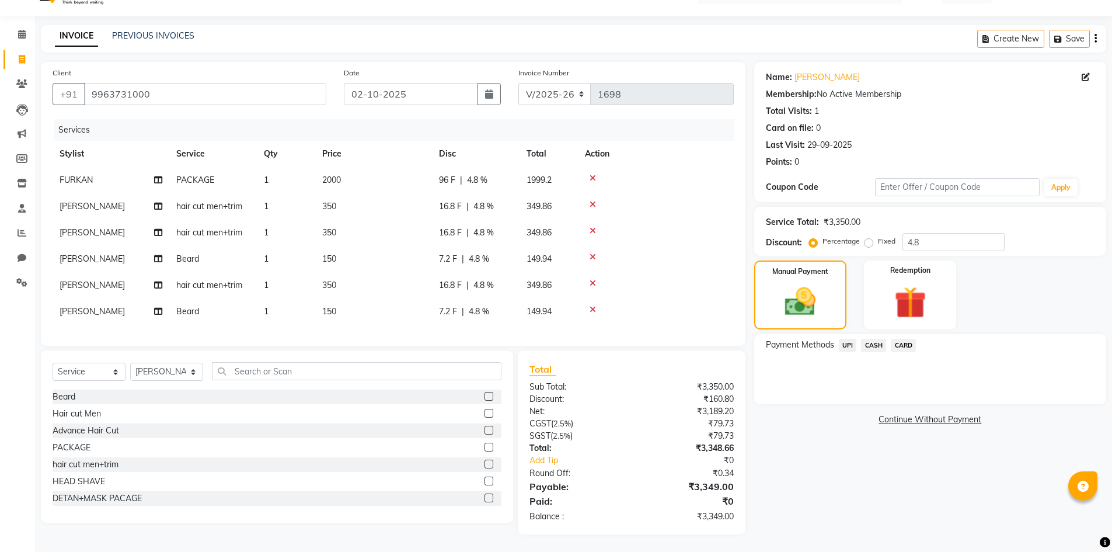
click at [853, 339] on span "UPI" at bounding box center [848, 345] width 18 height 13
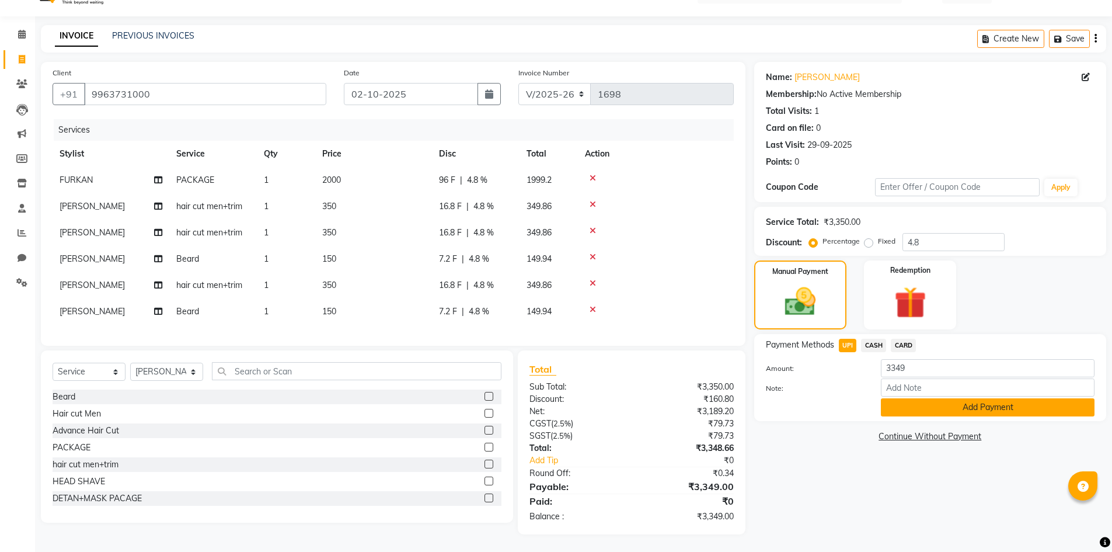
click at [957, 405] on button "Add Payment" at bounding box center [988, 407] width 214 height 18
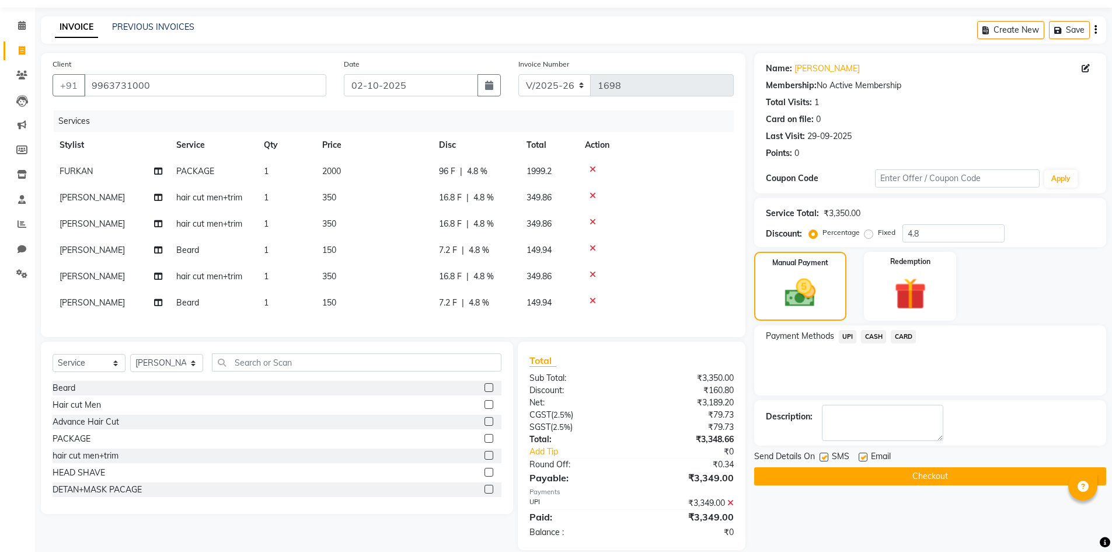
click at [958, 473] on button "Checkout" at bounding box center [930, 476] width 352 height 18
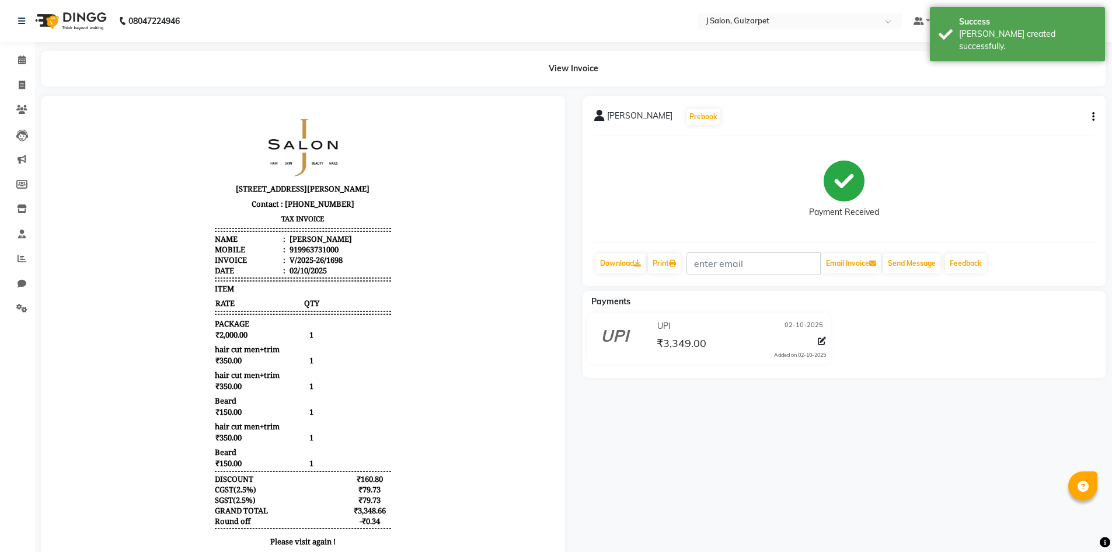
select select "8558"
select select "service"
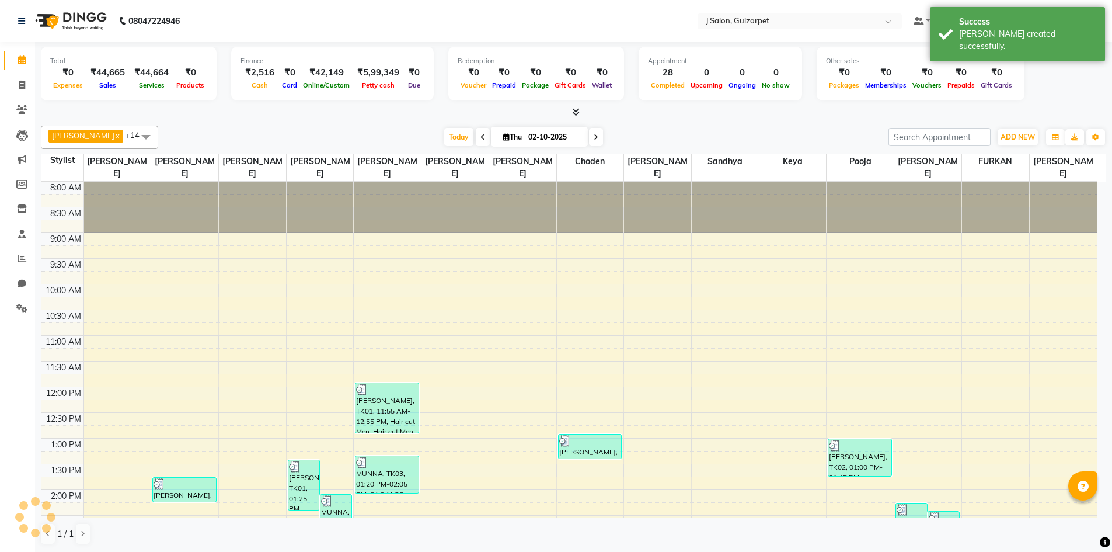
scroll to position [319, 0]
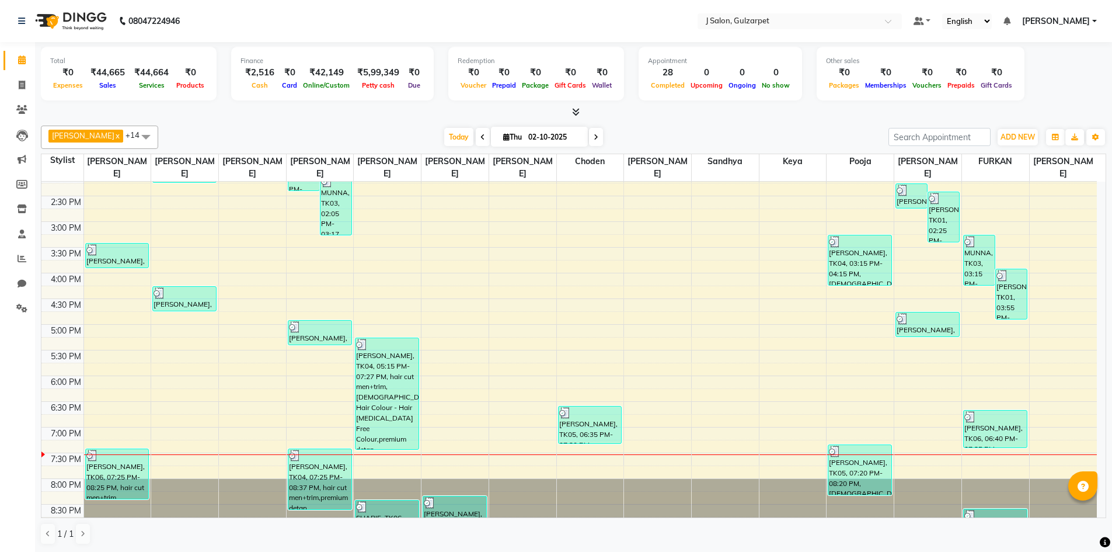
click at [575, 516] on div at bounding box center [590, 504] width 67 height 51
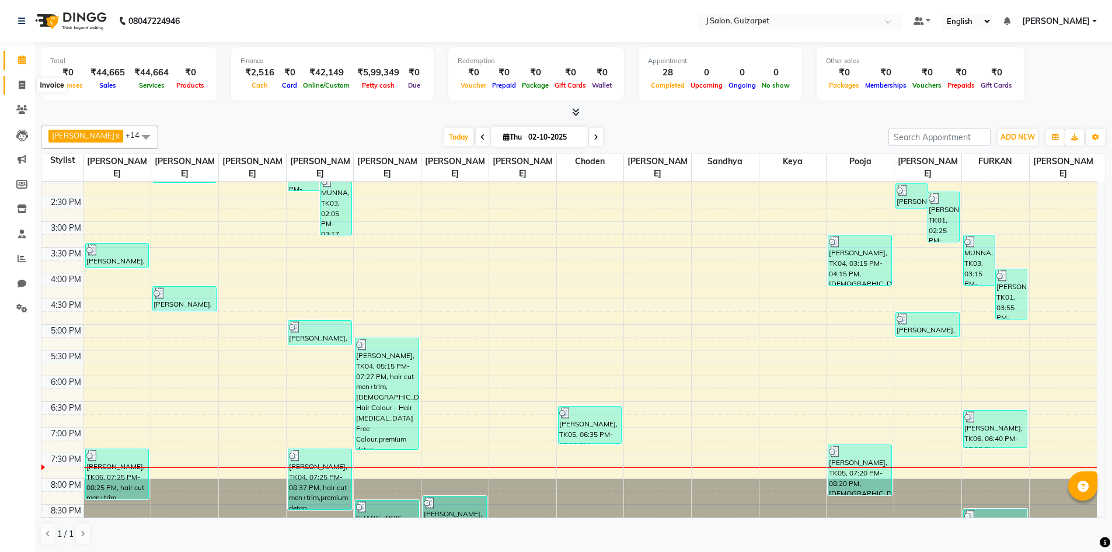
drag, startPoint x: 15, startPoint y: 83, endPoint x: 25, endPoint y: 85, distance: 9.4
click at [15, 83] on span at bounding box center [22, 85] width 20 height 13
select select "service"
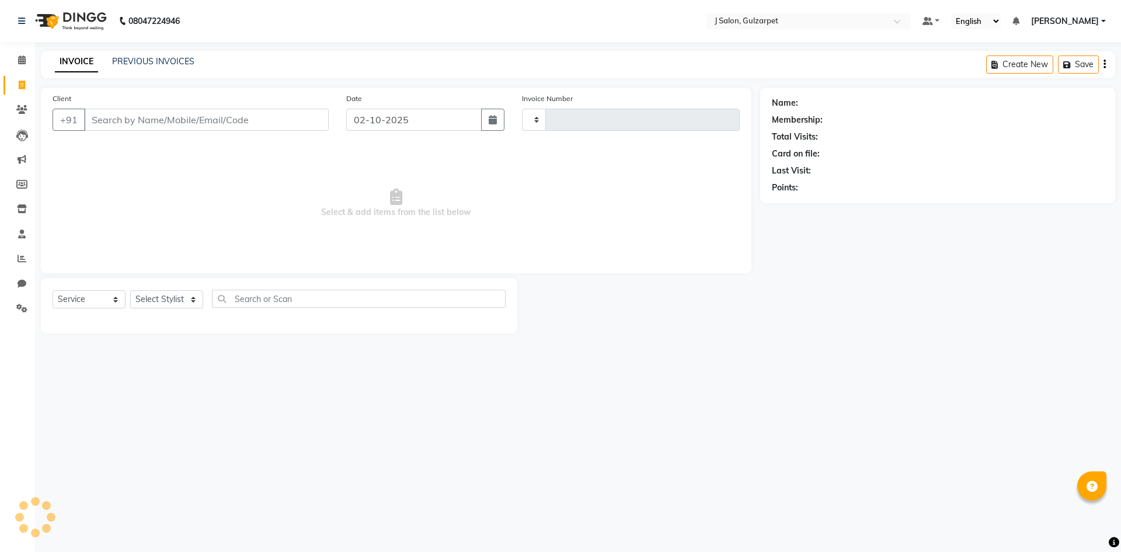
type input "1699"
select select "8558"
click at [126, 118] on input "Client" at bounding box center [206, 120] width 245 height 22
type input "9550335535"
click at [317, 120] on span "Add Client" at bounding box center [299, 120] width 46 height 12
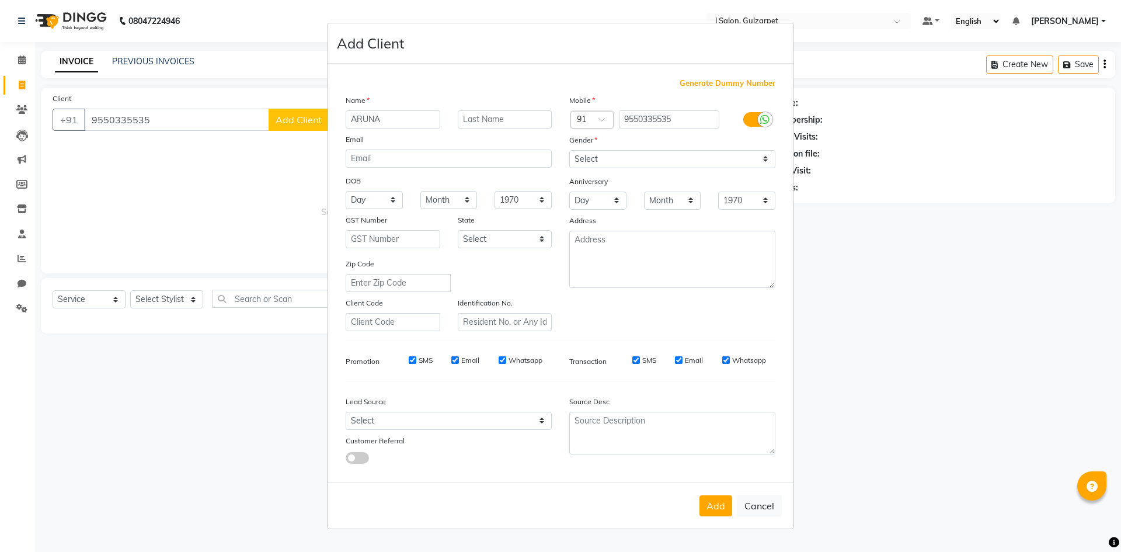
type input "ARUNA"
drag, startPoint x: 743, startPoint y: 165, endPoint x: 734, endPoint y: 162, distance: 9.1
click at [743, 166] on select "Select [DEMOGRAPHIC_DATA] [DEMOGRAPHIC_DATA] Other Prefer Not To Say" at bounding box center [672, 159] width 206 height 18
select select "[DEMOGRAPHIC_DATA]"
click at [569, 150] on select "Select [DEMOGRAPHIC_DATA] [DEMOGRAPHIC_DATA] Other Prefer Not To Say" at bounding box center [672, 159] width 206 height 18
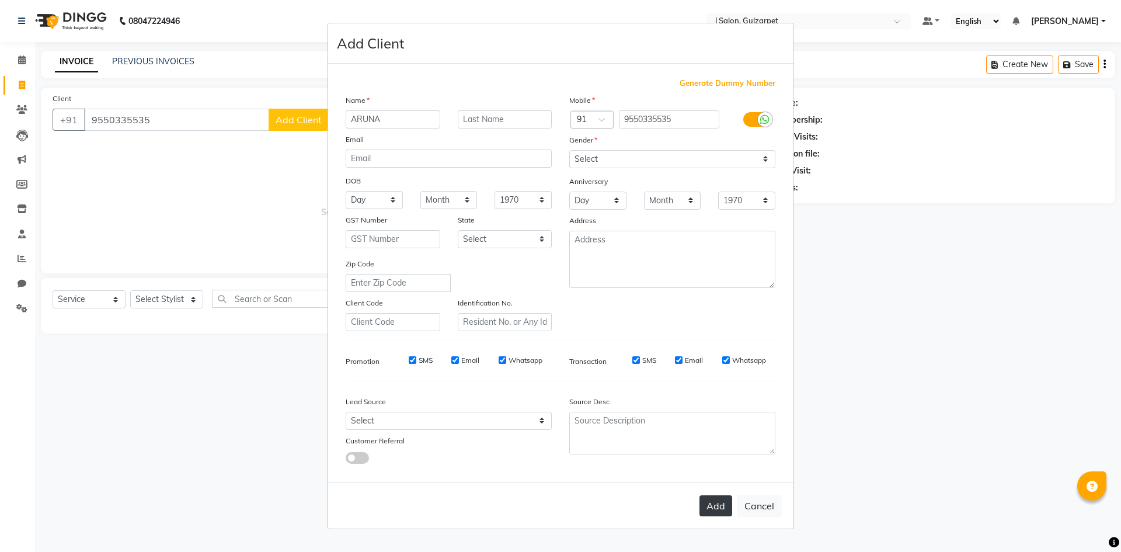
click at [718, 512] on button "Add" at bounding box center [715, 505] width 33 height 21
select select
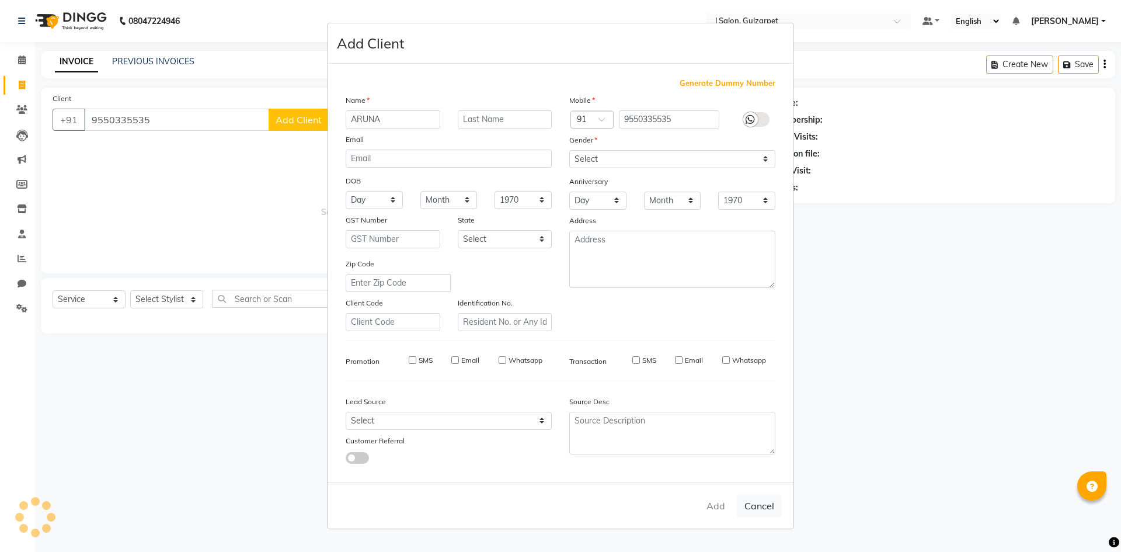
select select
checkbox input "false"
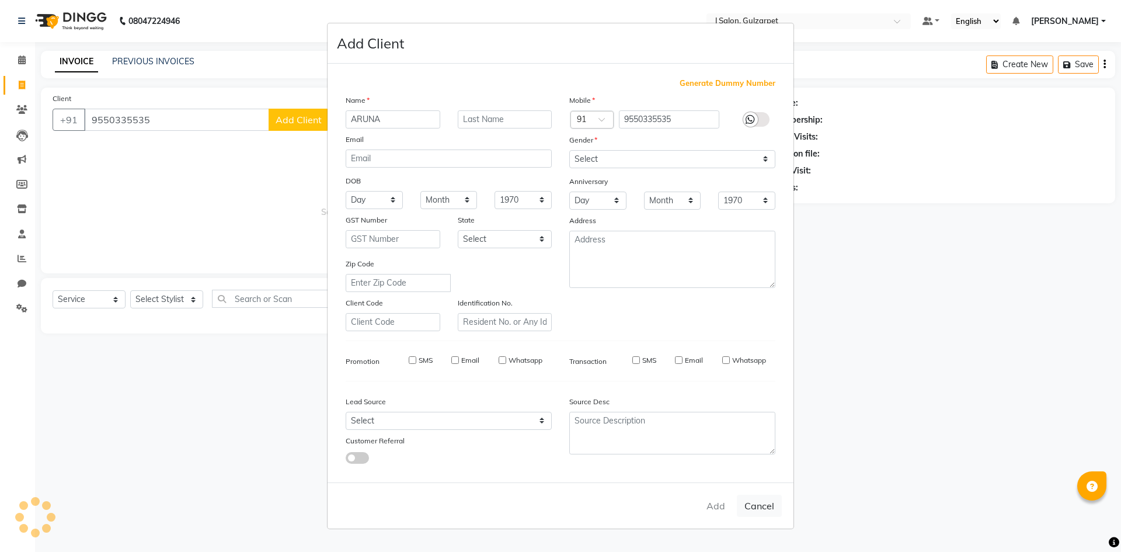
checkbox input "false"
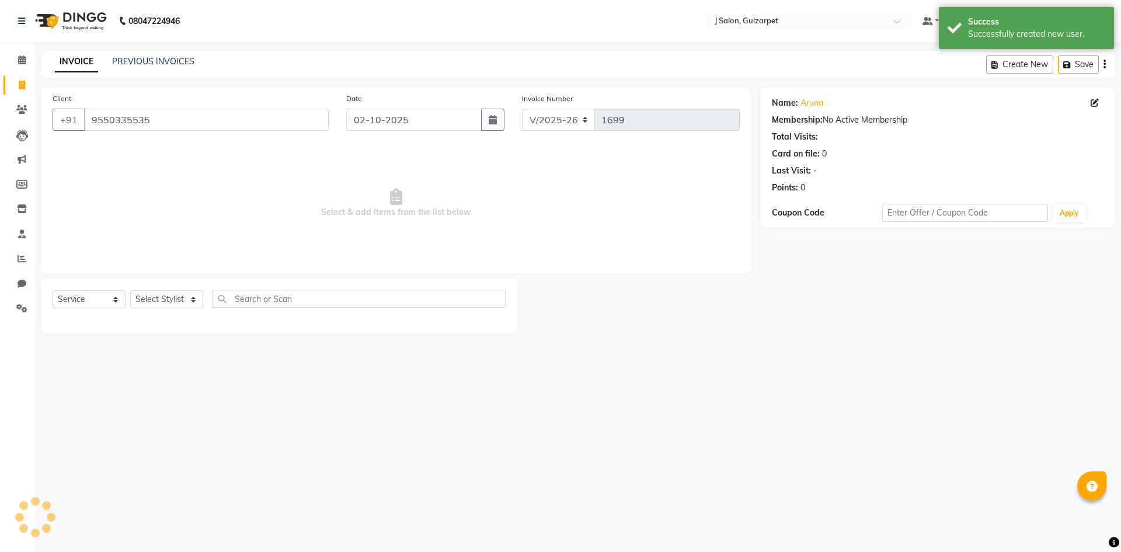
drag, startPoint x: 154, startPoint y: 263, endPoint x: 153, endPoint y: 278, distance: 15.2
click at [159, 270] on div "Client [PHONE_NUMBER] Date [DATE] Invoice Number V/2025 V/[PHONE_NUMBER] Select…" at bounding box center [396, 181] width 710 height 186
drag, startPoint x: 158, startPoint y: 282, endPoint x: 165, endPoint y: 297, distance: 16.2
click at [161, 287] on div "Select Service Product Membership Package Voucher Prepaid Gift Card Select Styl…" at bounding box center [279, 305] width 476 height 55
click at [166, 297] on select "Select Stylist Admin [PERSON_NAME] [PERSON_NAME] Gulfam [PERSON_NAME] [PERSON_N…" at bounding box center [166, 299] width 73 height 18
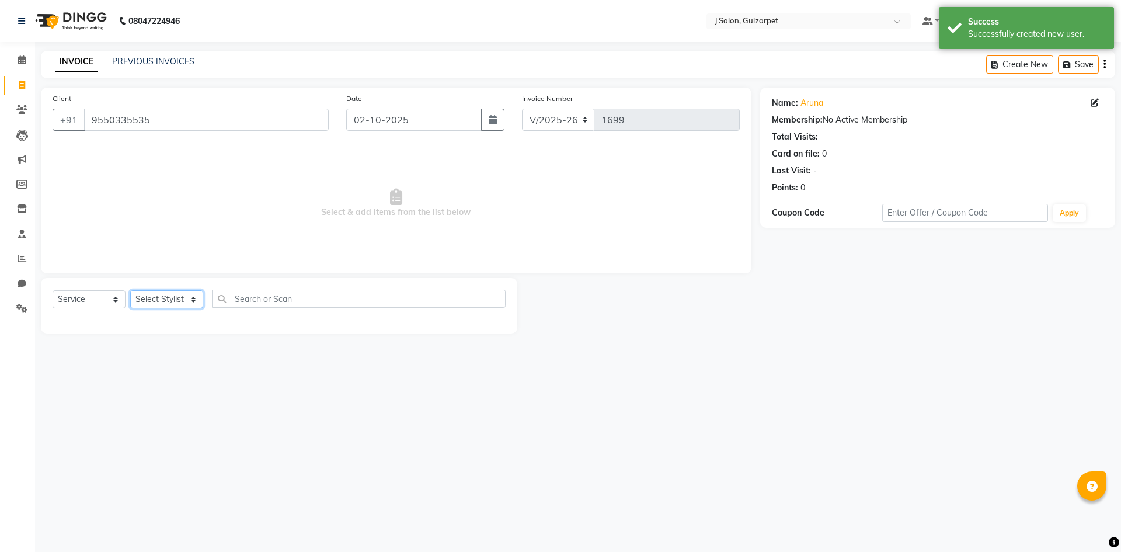
select select "84899"
click at [130, 290] on select "Select Stylist Admin [PERSON_NAME] [PERSON_NAME] Gulfam [PERSON_NAME] [PERSON_N…" at bounding box center [166, 299] width 73 height 18
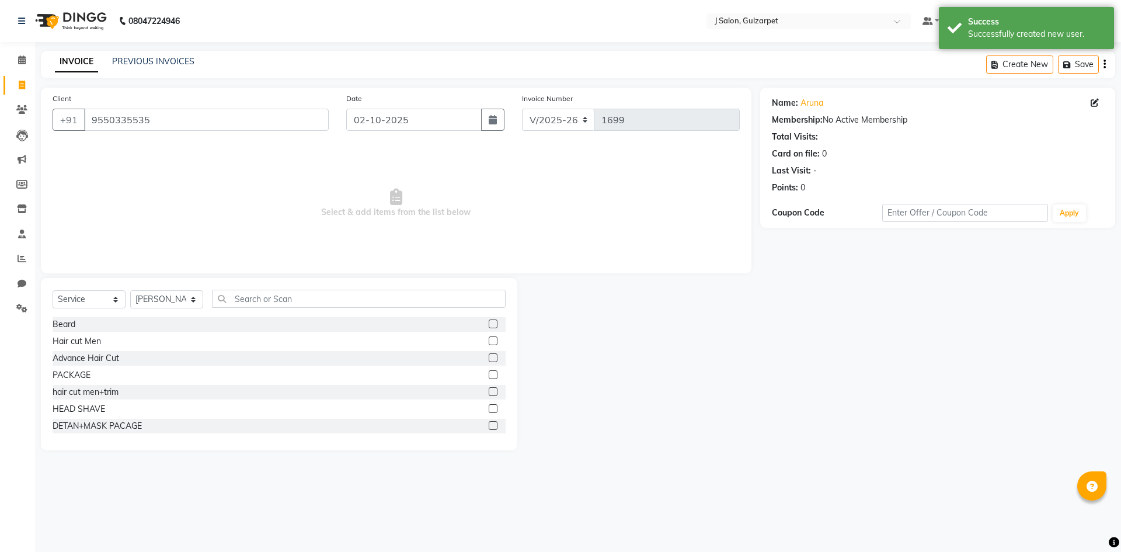
click at [489, 391] on label at bounding box center [493, 391] width 9 height 9
click at [489, 391] on input "checkbox" at bounding box center [493, 392] width 8 height 8
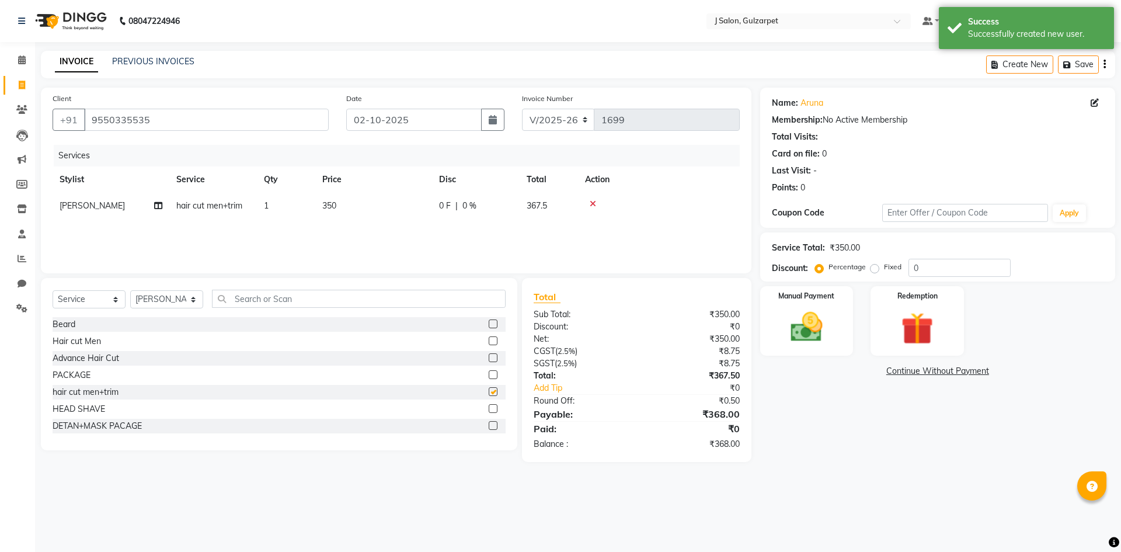
checkbox input "false"
click at [175, 294] on select "Select Stylist Admin [PERSON_NAME] [PERSON_NAME] Gulfam [PERSON_NAME] [PERSON_N…" at bounding box center [166, 299] width 73 height 18
select select "84897"
click at [130, 290] on select "Select Stylist Admin [PERSON_NAME] [PERSON_NAME] Gulfam [PERSON_NAME] [PERSON_N…" at bounding box center [166, 299] width 73 height 18
click at [489, 342] on label at bounding box center [493, 340] width 9 height 9
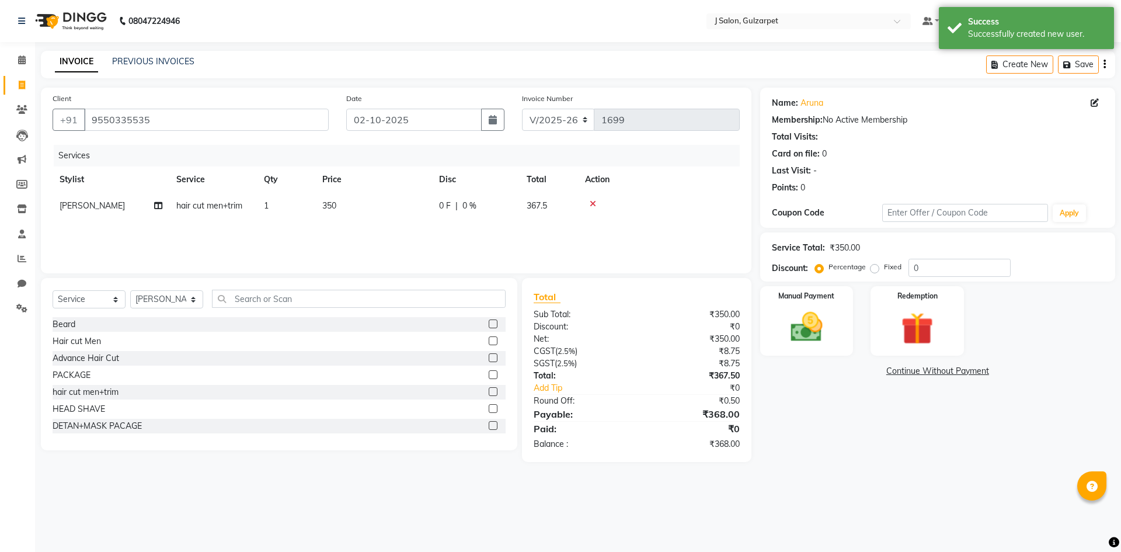
click at [489, 342] on input "checkbox" at bounding box center [493, 341] width 8 height 8
checkbox input "false"
drag, startPoint x: 182, startPoint y: 304, endPoint x: 182, endPoint y: 294, distance: 9.3
click at [182, 304] on select "Select Stylist Admin [PERSON_NAME] [PERSON_NAME] Gulfam [PERSON_NAME] [PERSON_N…" at bounding box center [166, 299] width 73 height 18
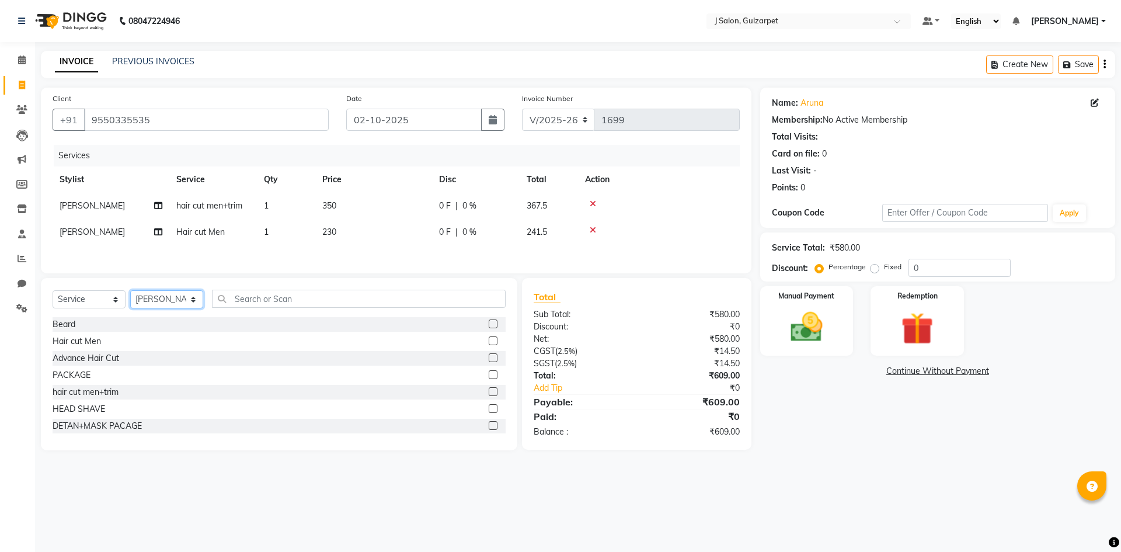
select select "84905"
click at [130, 292] on select "Select Stylist Admin [PERSON_NAME] [PERSON_NAME] Gulfam [PERSON_NAME] [PERSON_N…" at bounding box center [166, 299] width 73 height 18
click at [478, 375] on div "PACKAGE" at bounding box center [279, 375] width 453 height 15
click at [489, 374] on label at bounding box center [493, 374] width 9 height 9
click at [489, 374] on input "checkbox" at bounding box center [493, 375] width 8 height 8
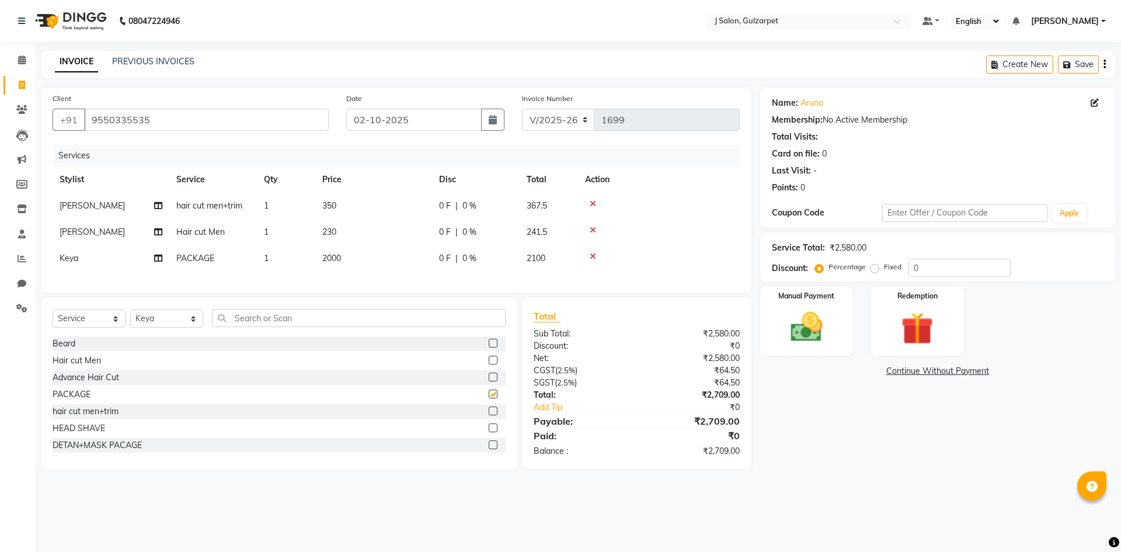
checkbox input "false"
click at [351, 258] on td "2000" at bounding box center [373, 258] width 117 height 26
select select "84905"
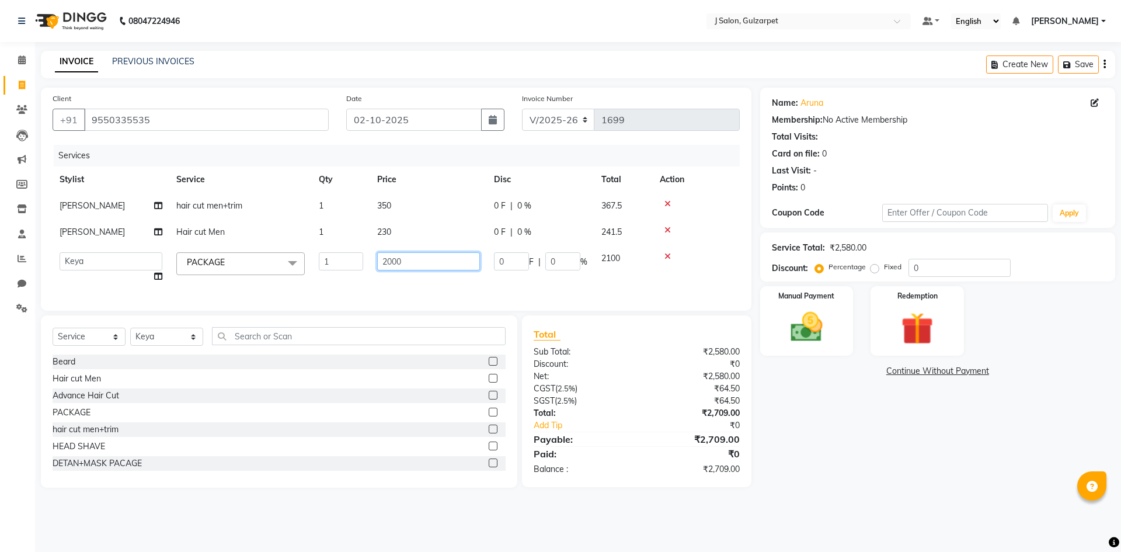
click at [436, 254] on input "2000" at bounding box center [428, 261] width 103 height 18
type input "250"
drag, startPoint x: 163, startPoint y: 351, endPoint x: 157, endPoint y: 337, distance: 15.2
click at [163, 351] on div "Select Service Product Membership Package Voucher Prepaid Gift Card Select Styl…" at bounding box center [279, 401] width 476 height 172
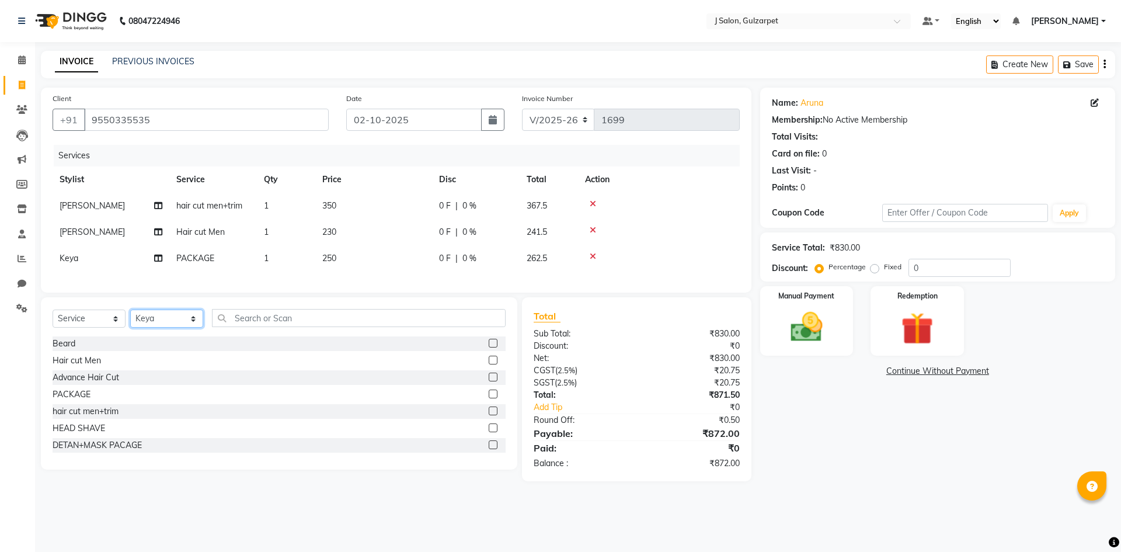
select select "84900"
click at [130, 318] on select "Select Stylist Admin [PERSON_NAME] [PERSON_NAME] Gulfam [PERSON_NAME] [PERSON_N…" at bounding box center [166, 318] width 73 height 18
click at [355, 323] on input "text" at bounding box center [359, 318] width 294 height 18
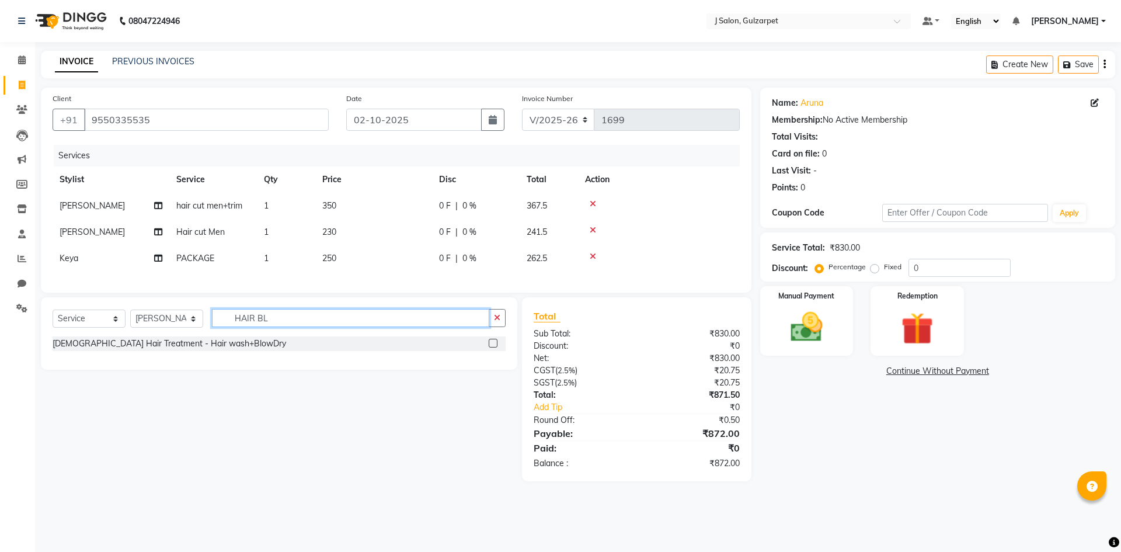
type input "HAIR BL"
click at [491, 347] on label at bounding box center [493, 343] width 9 height 9
click at [491, 347] on input "checkbox" at bounding box center [493, 344] width 8 height 8
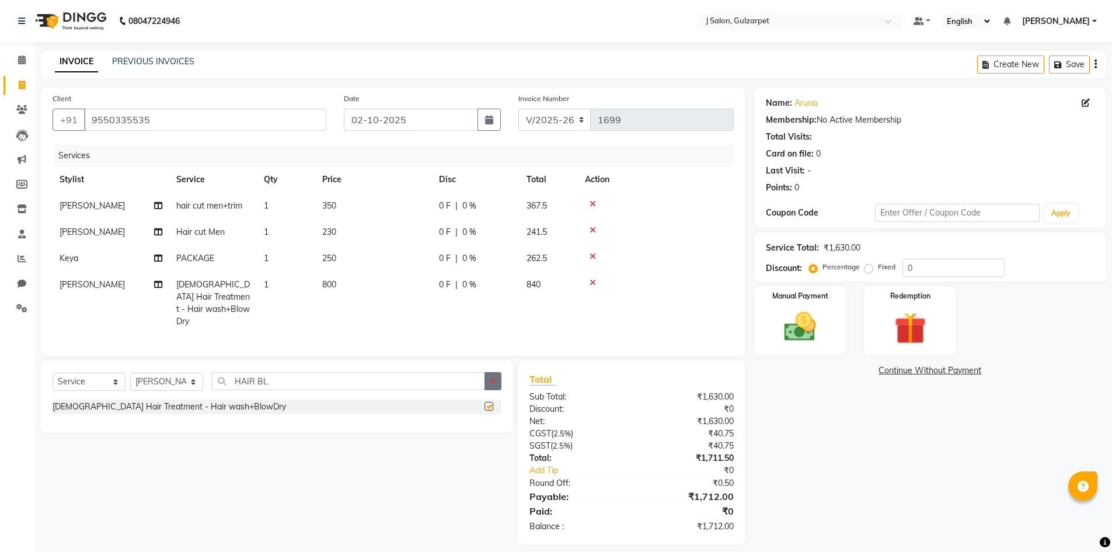
checkbox input "false"
click at [494, 378] on icon "button" at bounding box center [493, 381] width 6 height 8
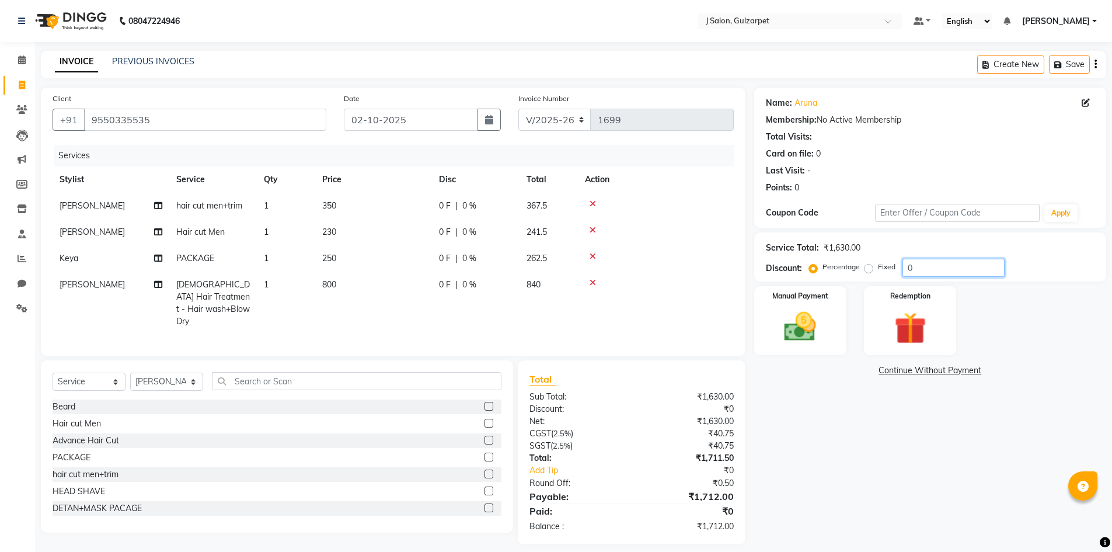
click at [946, 274] on input "0" at bounding box center [953, 268] width 102 height 18
type input "4.8"
click at [836, 302] on div "Manual Payment" at bounding box center [800, 321] width 96 height 72
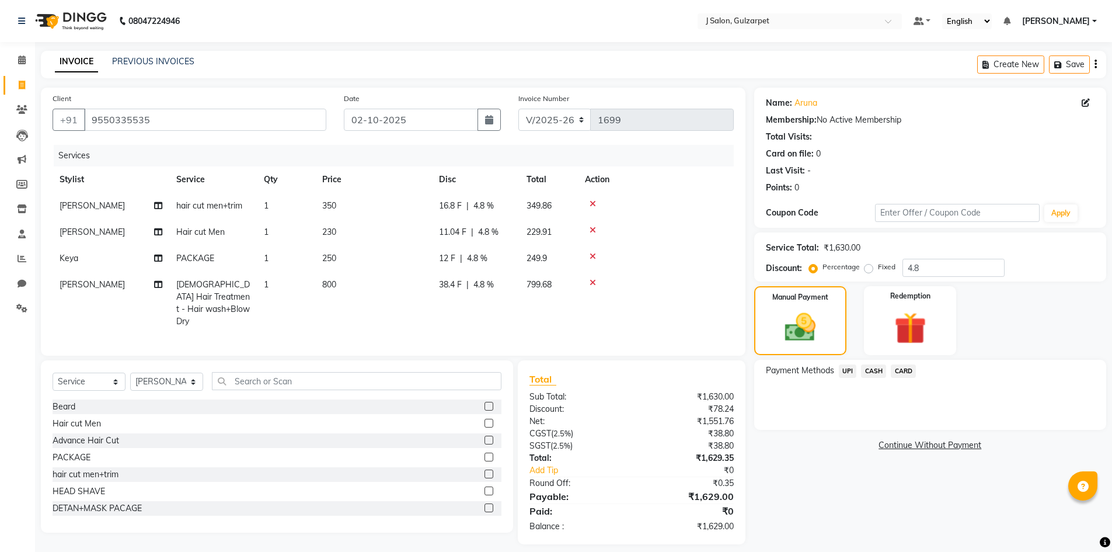
click at [881, 374] on span "CASH" at bounding box center [873, 370] width 25 height 13
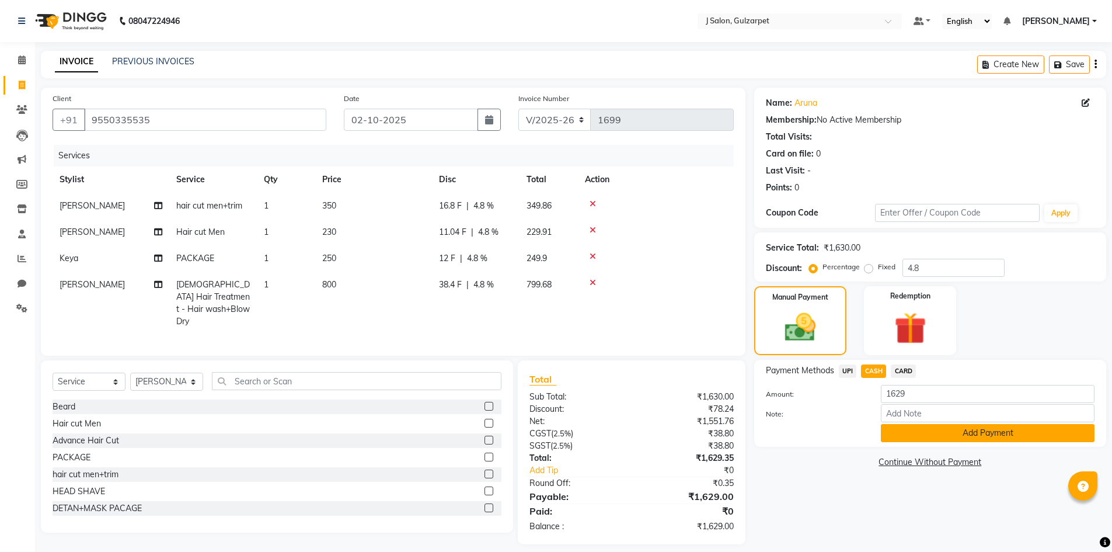
click at [969, 431] on button "Add Payment" at bounding box center [988, 433] width 214 height 18
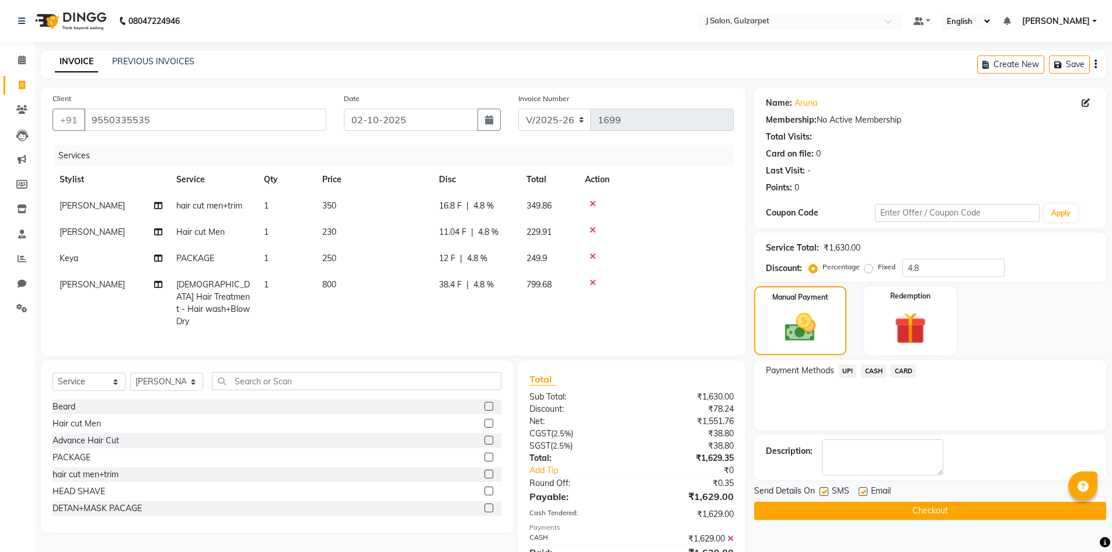
click at [943, 511] on button "Checkout" at bounding box center [930, 510] width 352 height 18
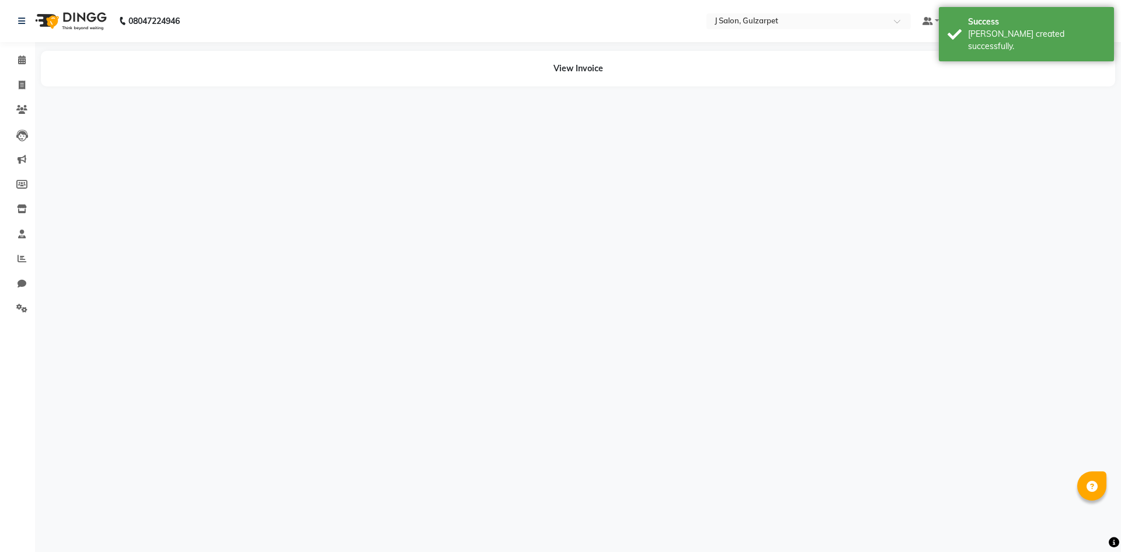
select select "service"
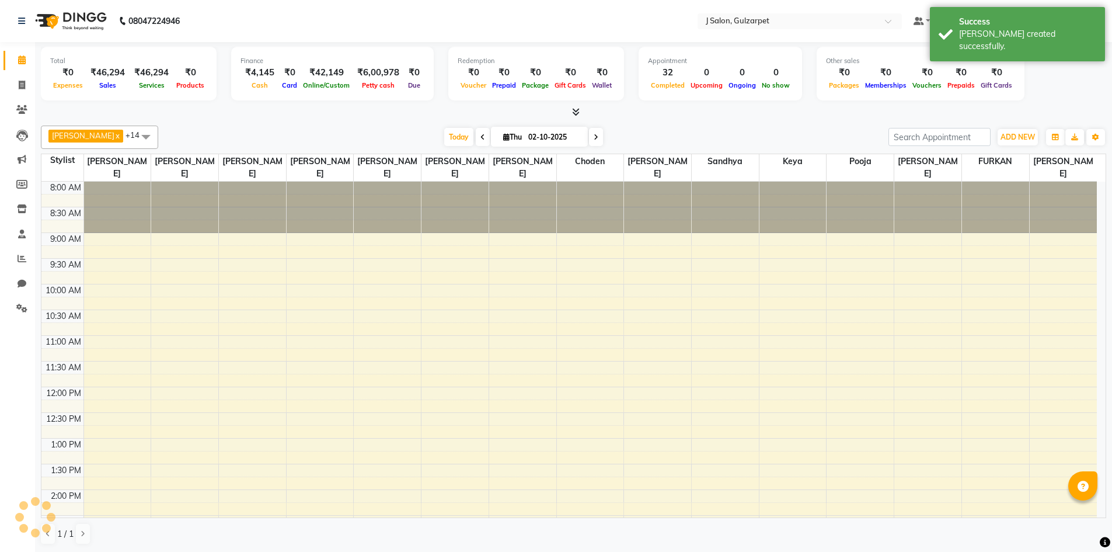
scroll to position [297, 0]
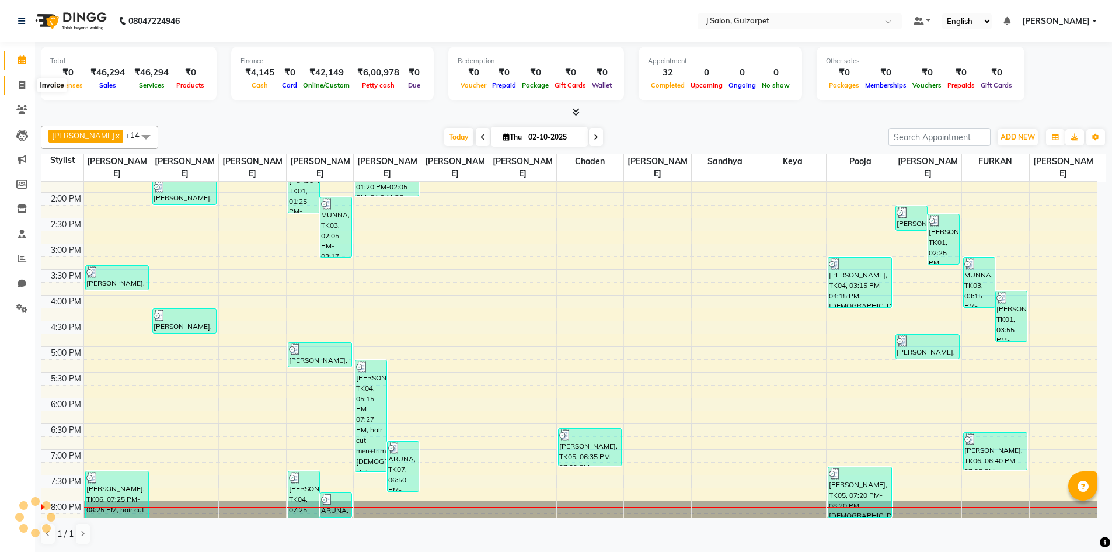
click at [31, 83] on span at bounding box center [22, 85] width 20 height 13
select select "service"
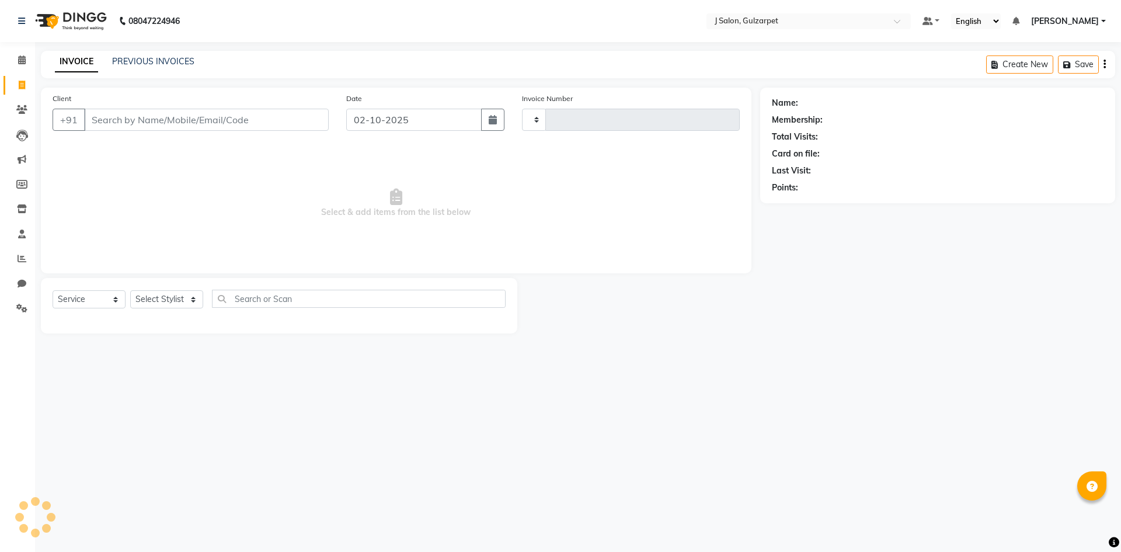
type input "1700"
select select "8558"
click at [183, 126] on input "855098394" at bounding box center [176, 120] width 185 height 22
type input "8"
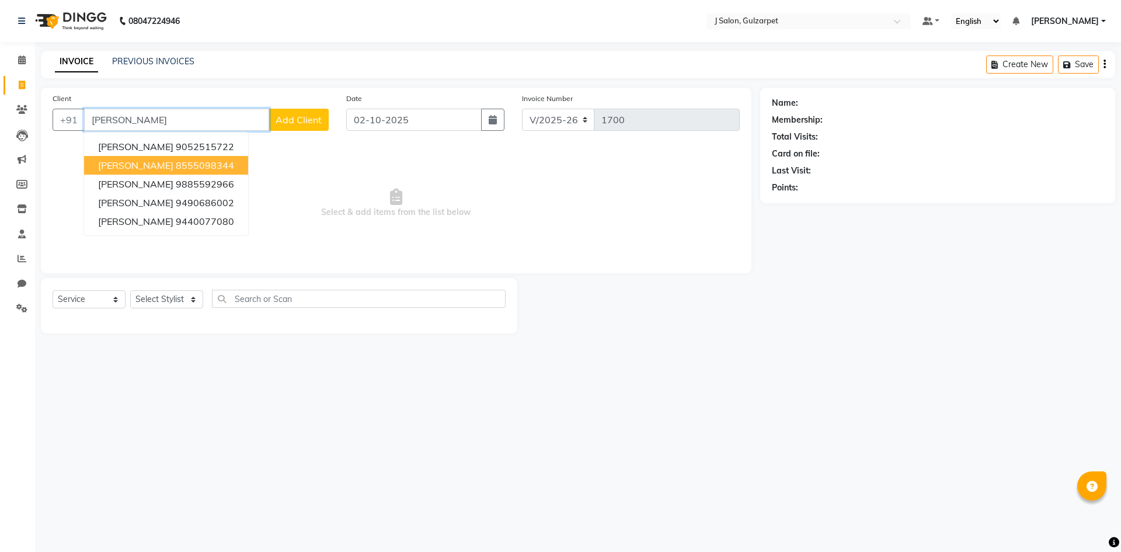
click at [206, 160] on ngb-highlight "8555098344" at bounding box center [205, 165] width 58 height 12
type input "8555098344"
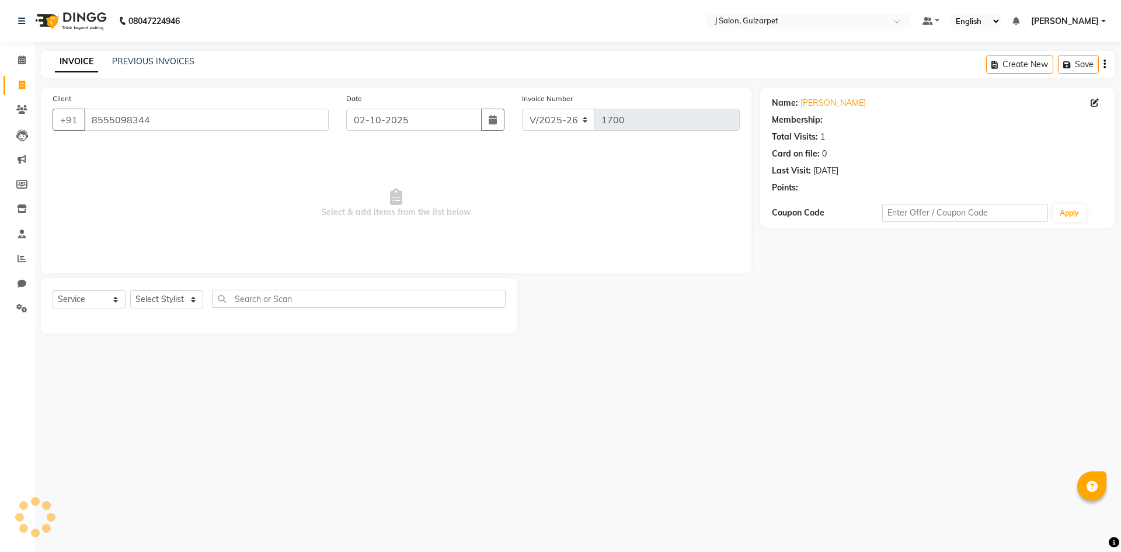
select select "1: Object"
click at [194, 302] on select "Select Stylist Admin [PERSON_NAME] [PERSON_NAME] Gulfam [PERSON_NAME] [PERSON_N…" at bounding box center [166, 299] width 73 height 18
select select "84900"
click at [130, 290] on select "Select Stylist Admin [PERSON_NAME] [PERSON_NAME] Gulfam [PERSON_NAME] [PERSON_N…" at bounding box center [166, 299] width 73 height 18
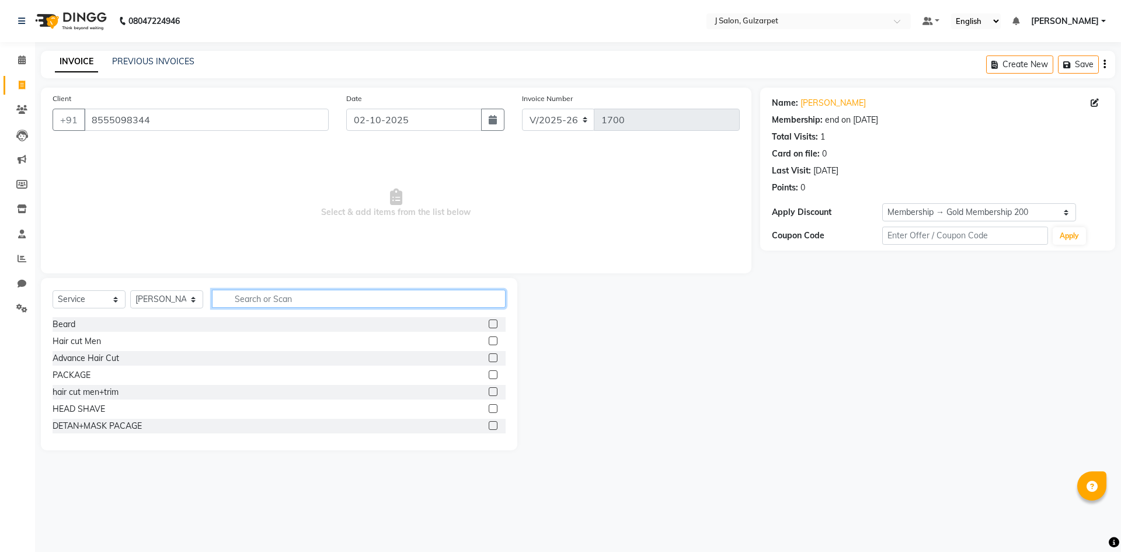
click at [264, 291] on input "text" at bounding box center [359, 299] width 294 height 18
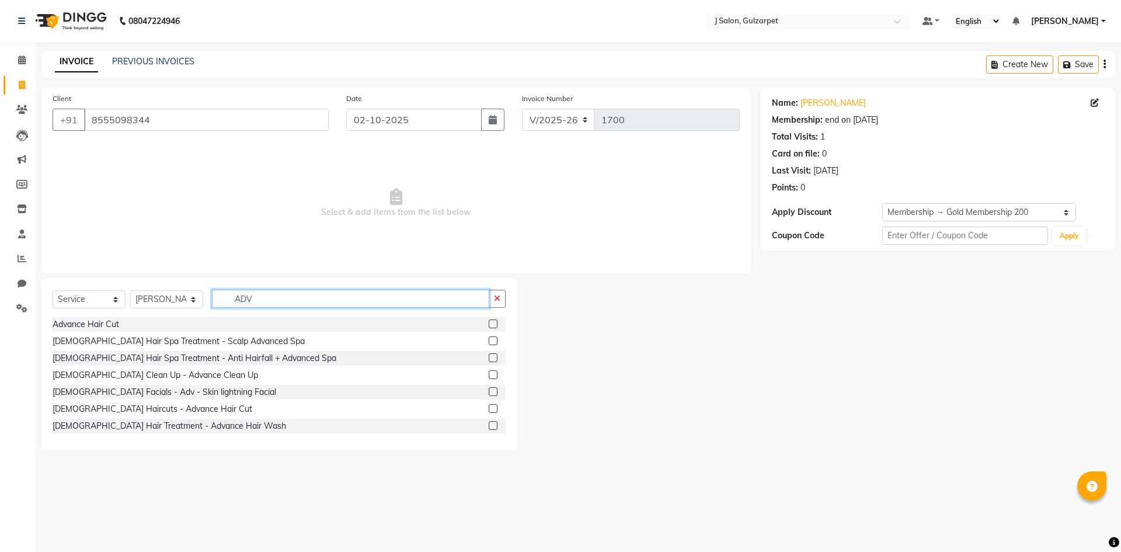
type input "ADV"
click at [489, 408] on label at bounding box center [493, 408] width 9 height 9
click at [489, 408] on input "checkbox" at bounding box center [493, 409] width 8 height 8
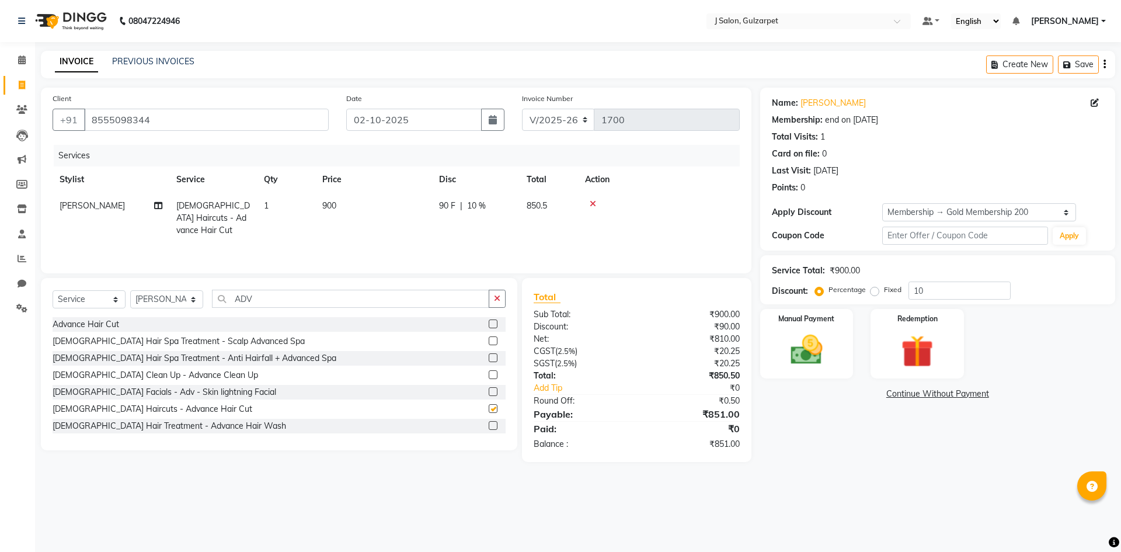
checkbox input "false"
click at [164, 298] on select "Select Stylist Admin [PERSON_NAME] [PERSON_NAME] Gulfam [PERSON_NAME] [PERSON_N…" at bounding box center [166, 299] width 73 height 18
select select "84897"
click at [130, 290] on select "Select Stylist Admin [PERSON_NAME] [PERSON_NAME] Gulfam [PERSON_NAME] [PERSON_N…" at bounding box center [166, 299] width 73 height 18
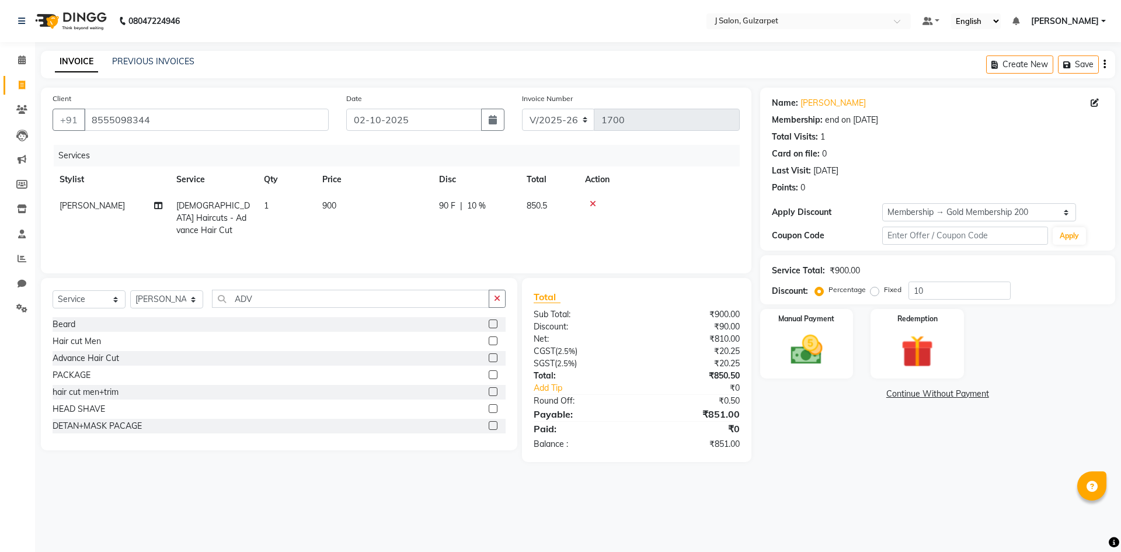
click at [489, 391] on label at bounding box center [493, 391] width 9 height 9
click at [489, 391] on input "checkbox" at bounding box center [493, 392] width 8 height 8
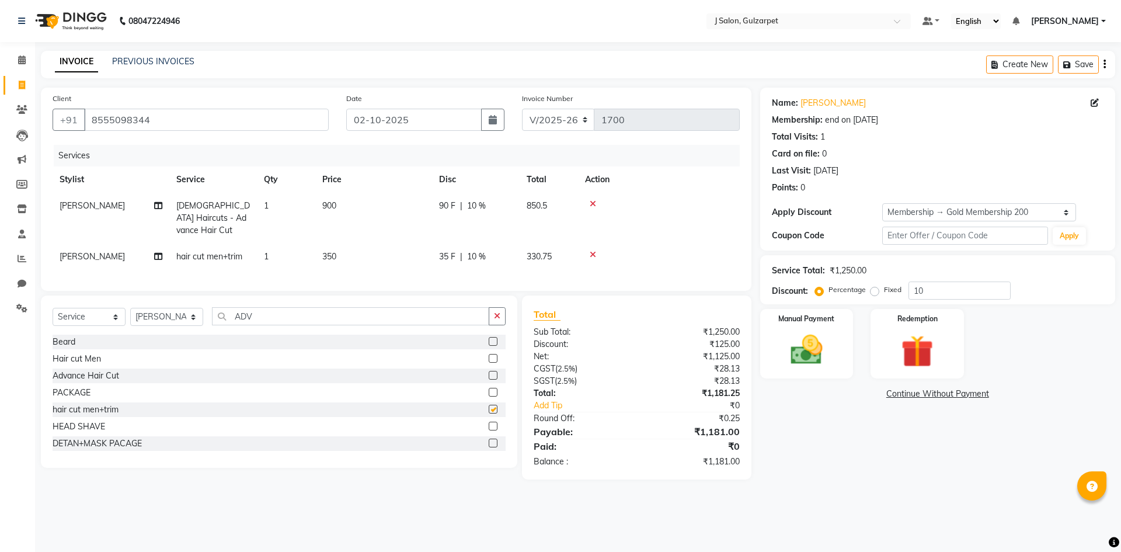
checkbox input "false"
drag, startPoint x: 169, startPoint y: 312, endPoint x: 166, endPoint y: 305, distance: 7.3
click at [169, 312] on select "Select Stylist Admin [PERSON_NAME] [PERSON_NAME] Gulfam [PERSON_NAME] [PERSON_N…" at bounding box center [166, 317] width 73 height 18
select select "86821"
click at [130, 308] on select "Select Stylist Admin [PERSON_NAME] [PERSON_NAME] Gulfam [PERSON_NAME] [PERSON_N…" at bounding box center [166, 317] width 73 height 18
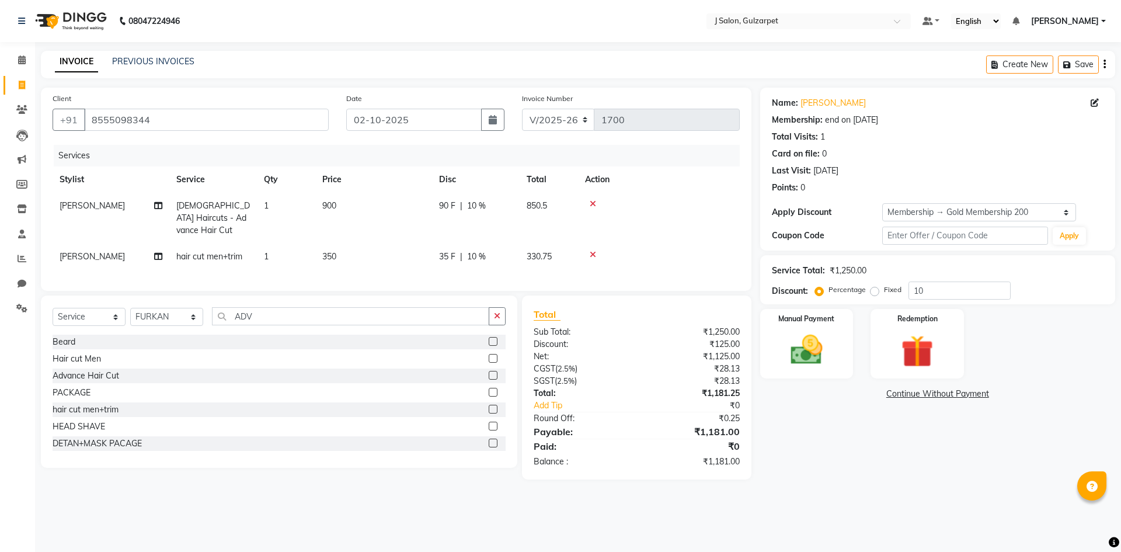
click at [489, 354] on label at bounding box center [493, 358] width 9 height 9
click at [489, 355] on input "checkbox" at bounding box center [493, 359] width 8 height 8
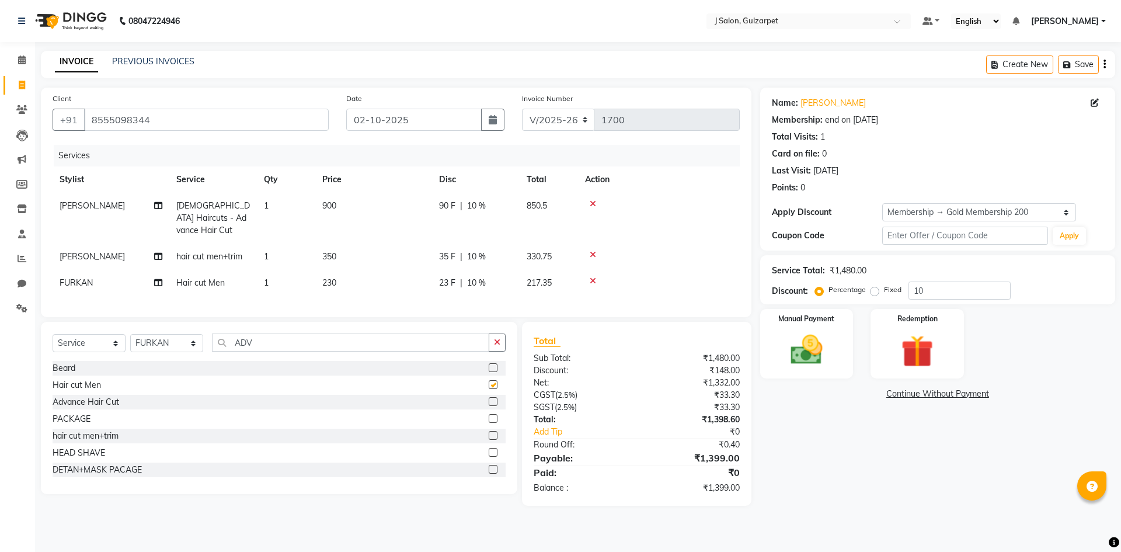
checkbox input "false"
click at [932, 295] on input "10" at bounding box center [959, 290] width 102 height 18
type input "1"
type input "4.8"
click at [820, 333] on img at bounding box center [806, 349] width 54 height 39
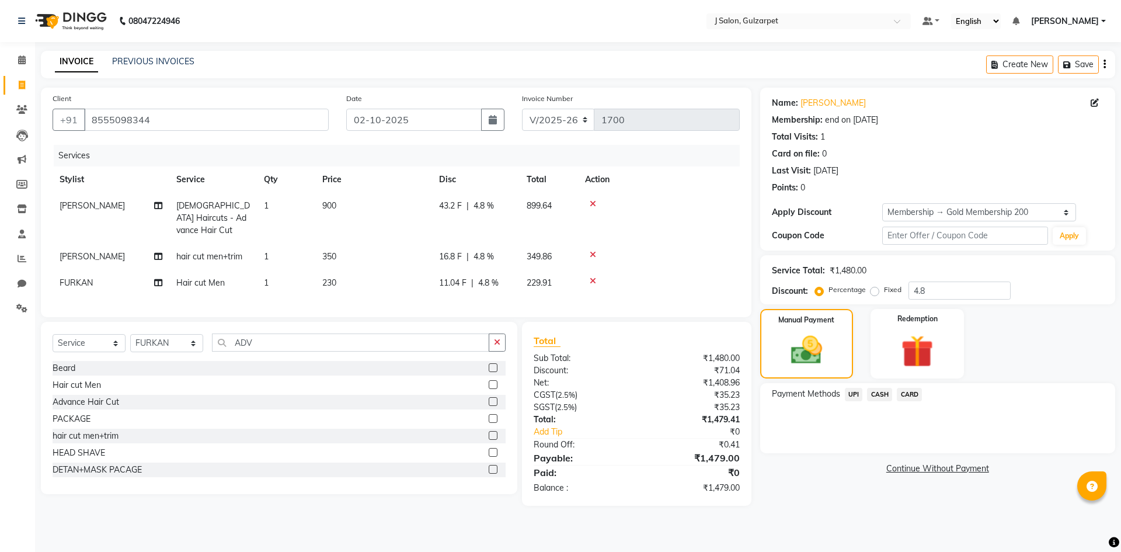
click at [859, 395] on span "UPI" at bounding box center [854, 394] width 18 height 13
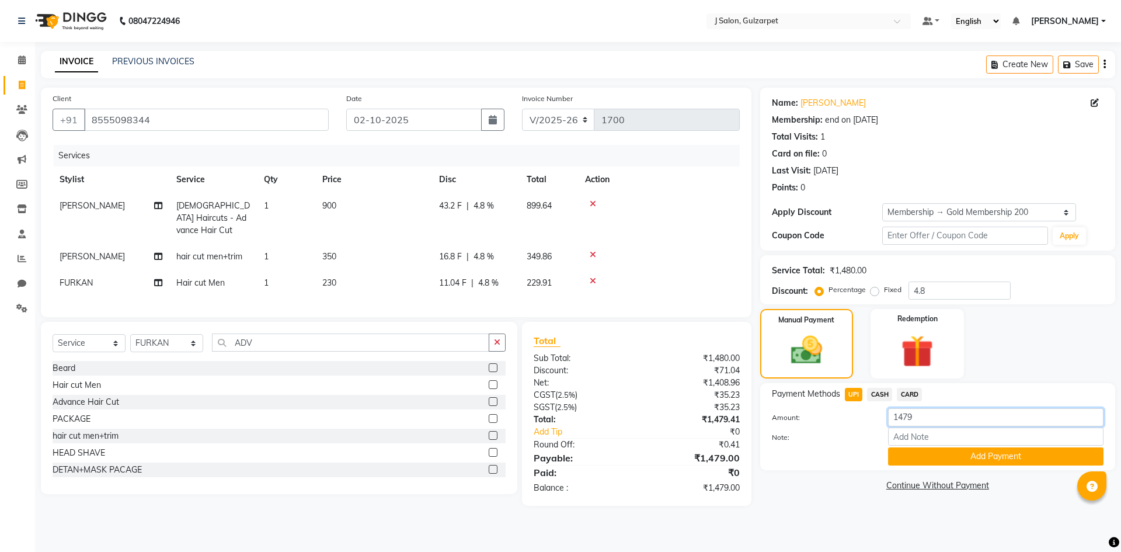
click at [930, 410] on input "1479" at bounding box center [995, 417] width 215 height 18
type input "1"
type input "580"
click at [977, 459] on button "Add Payment" at bounding box center [995, 456] width 215 height 18
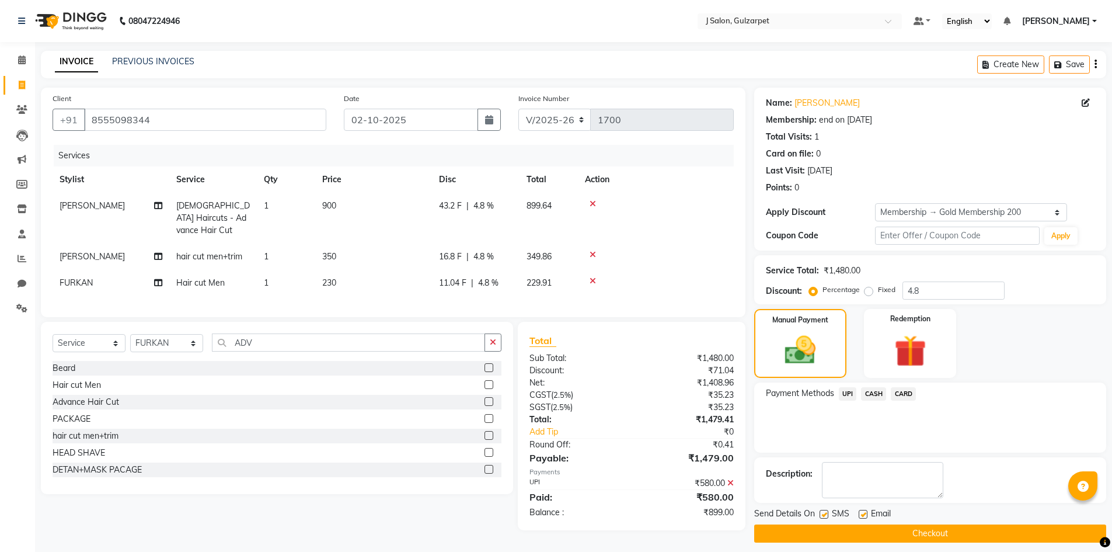
click at [866, 393] on span "CASH" at bounding box center [873, 393] width 25 height 13
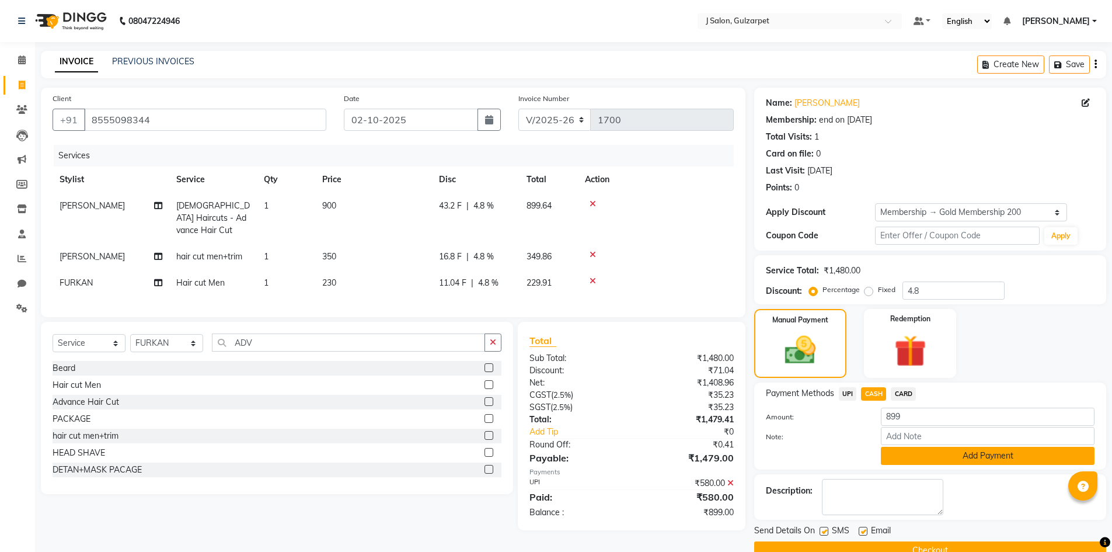
click at [985, 451] on button "Add Payment" at bounding box center [988, 456] width 214 height 18
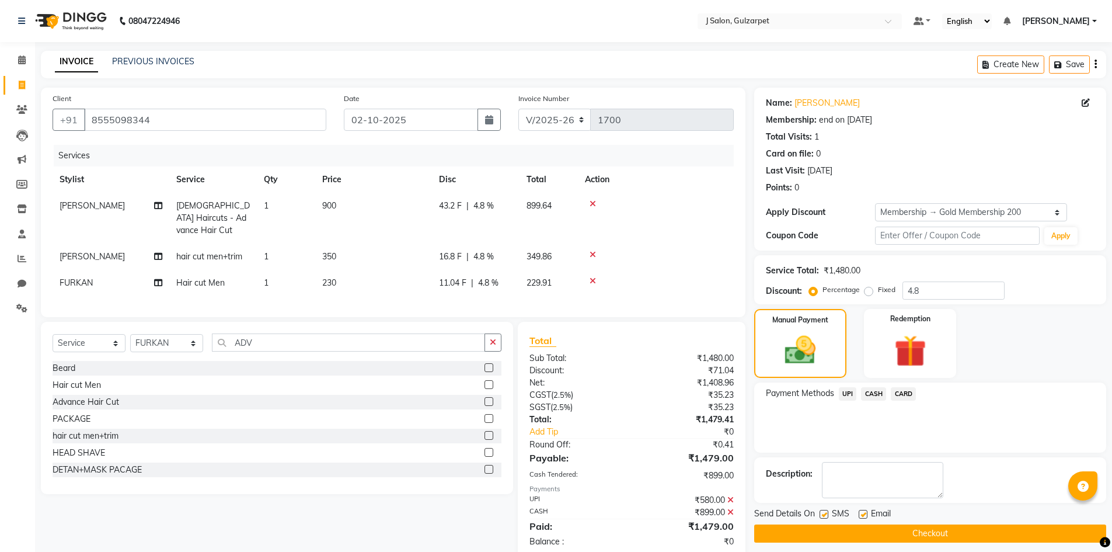
click at [993, 534] on button "Checkout" at bounding box center [930, 533] width 352 height 18
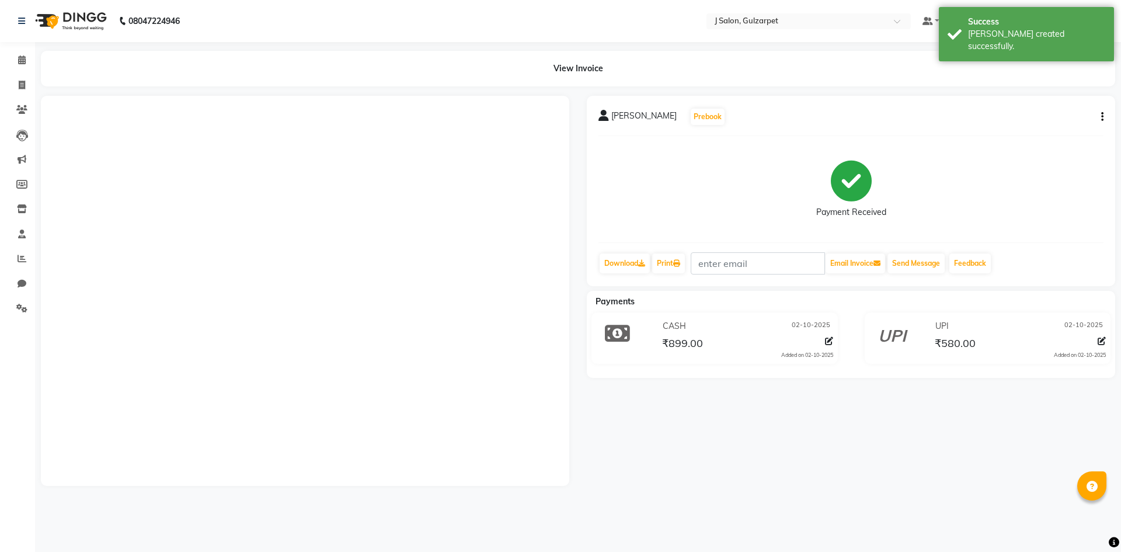
select select "8558"
select select "service"
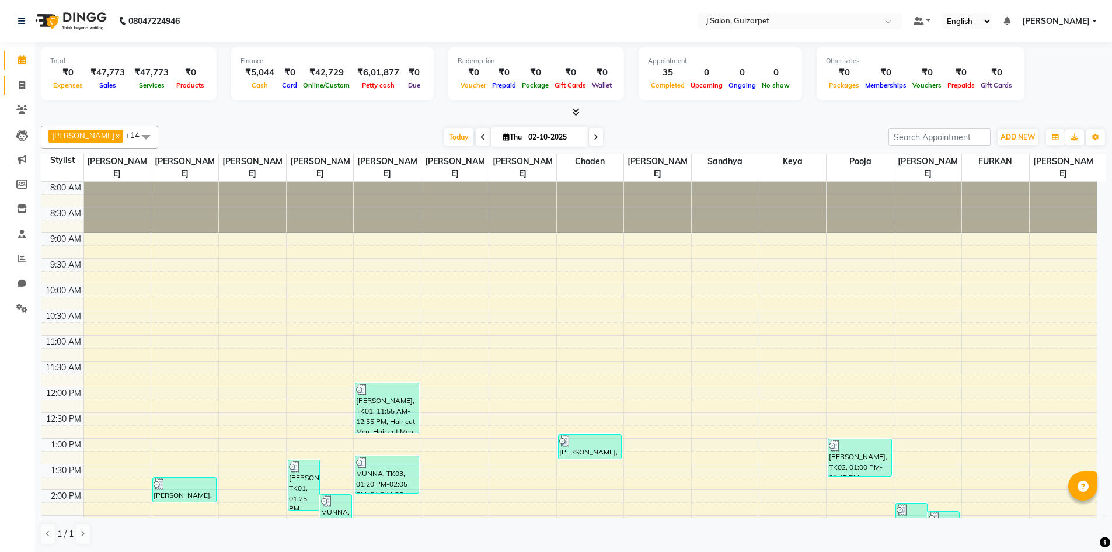
click at [15, 83] on span at bounding box center [22, 85] width 20 height 13
select select "service"
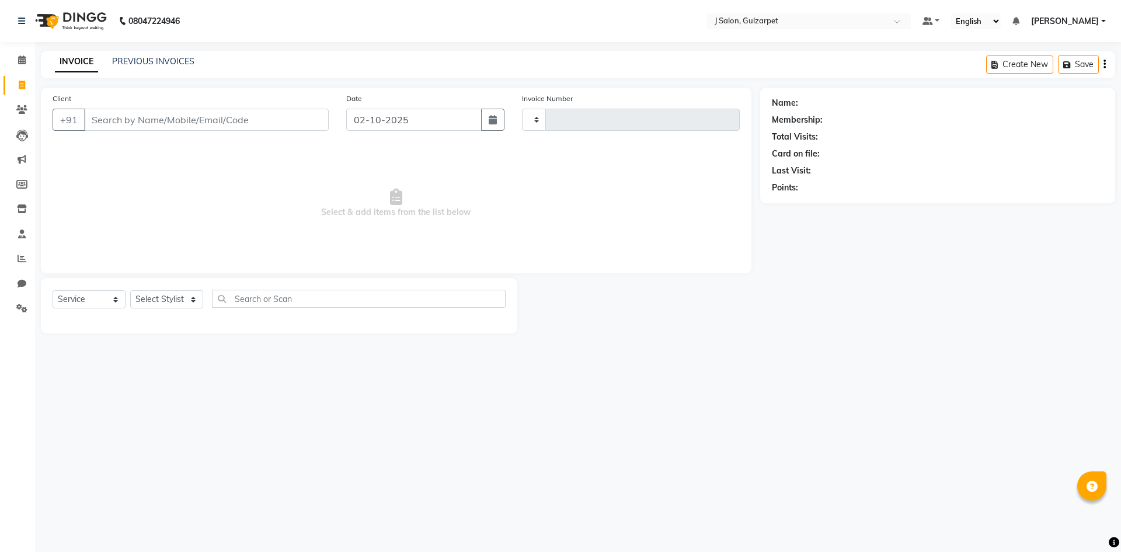
type input "1701"
select select "8558"
click at [162, 109] on input "Client" at bounding box center [206, 120] width 245 height 22
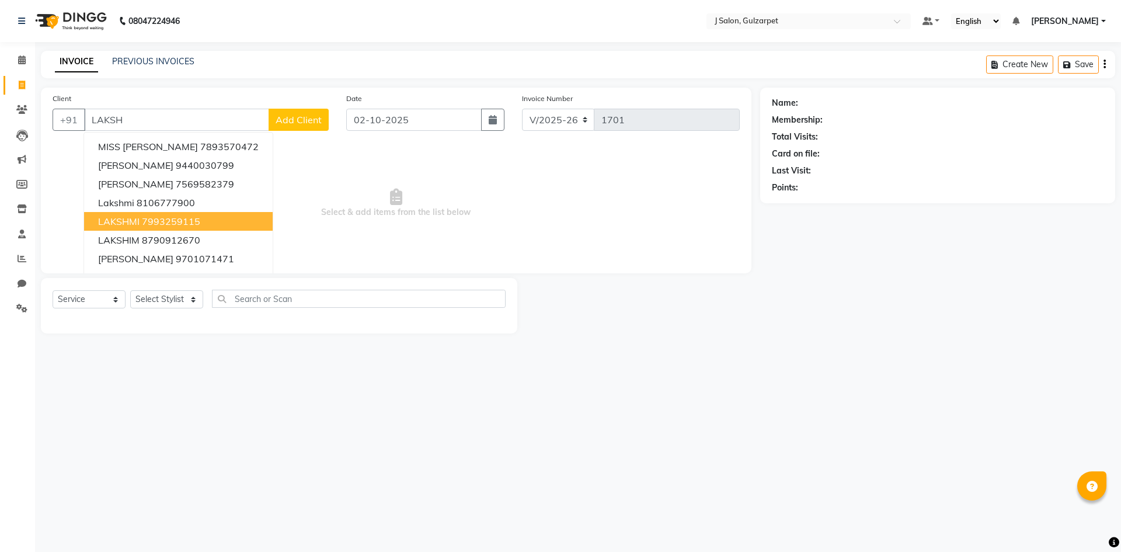
click at [199, 220] on ngb-highlight "7993259115" at bounding box center [171, 221] width 58 height 12
type input "7993259115"
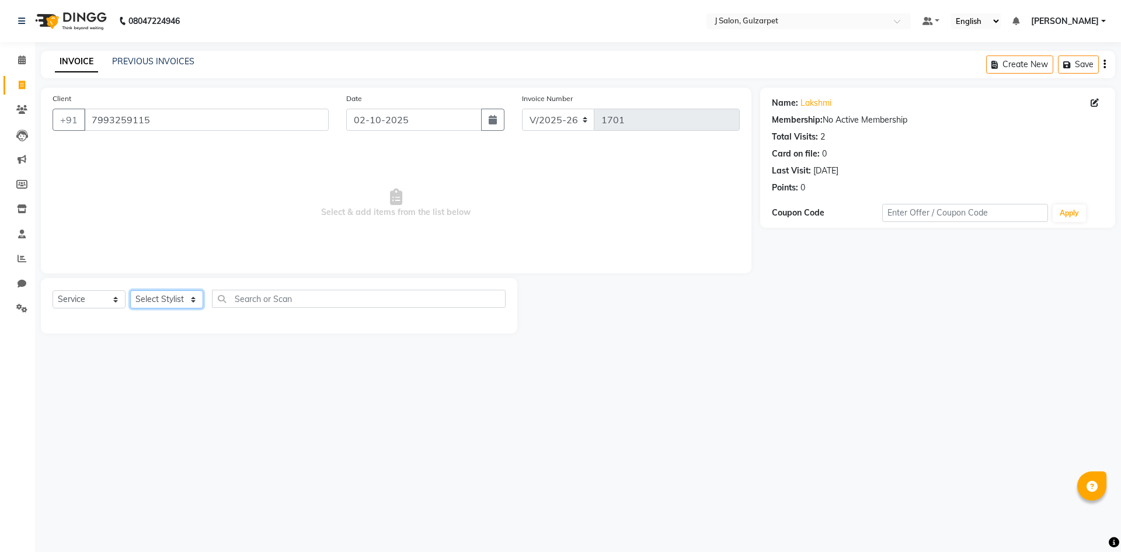
click at [183, 297] on select "Select Stylist Admin [PERSON_NAME] [PERSON_NAME] Gulfam [PERSON_NAME] [PERSON_N…" at bounding box center [166, 299] width 73 height 18
select select "84903"
click at [130, 290] on select "Select Stylist Admin [PERSON_NAME] [PERSON_NAME] Gulfam [PERSON_NAME] [PERSON_N…" at bounding box center [166, 299] width 73 height 18
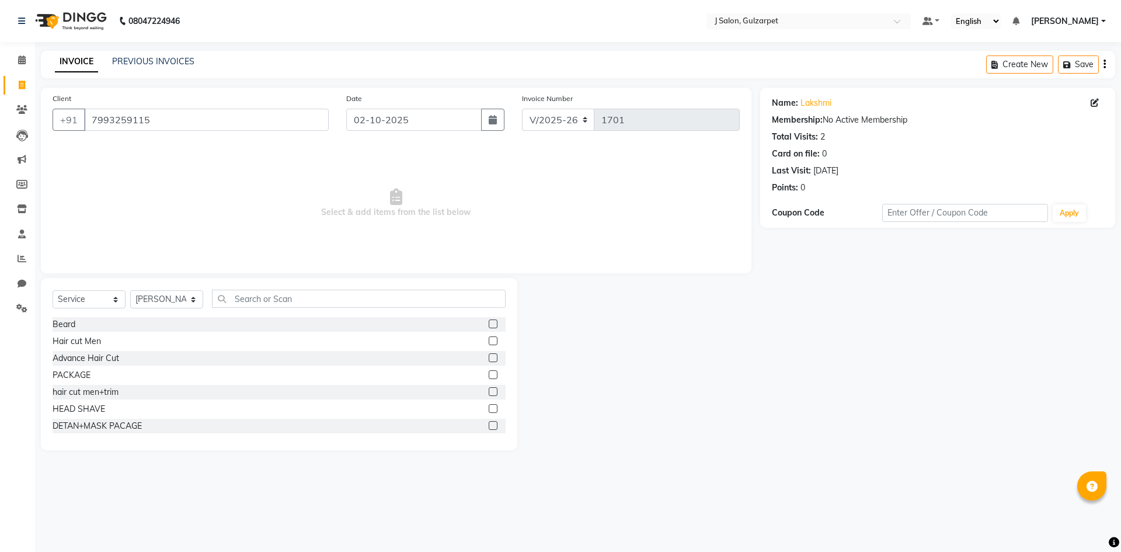
click at [489, 375] on label at bounding box center [493, 374] width 9 height 9
click at [489, 375] on input "checkbox" at bounding box center [493, 375] width 8 height 8
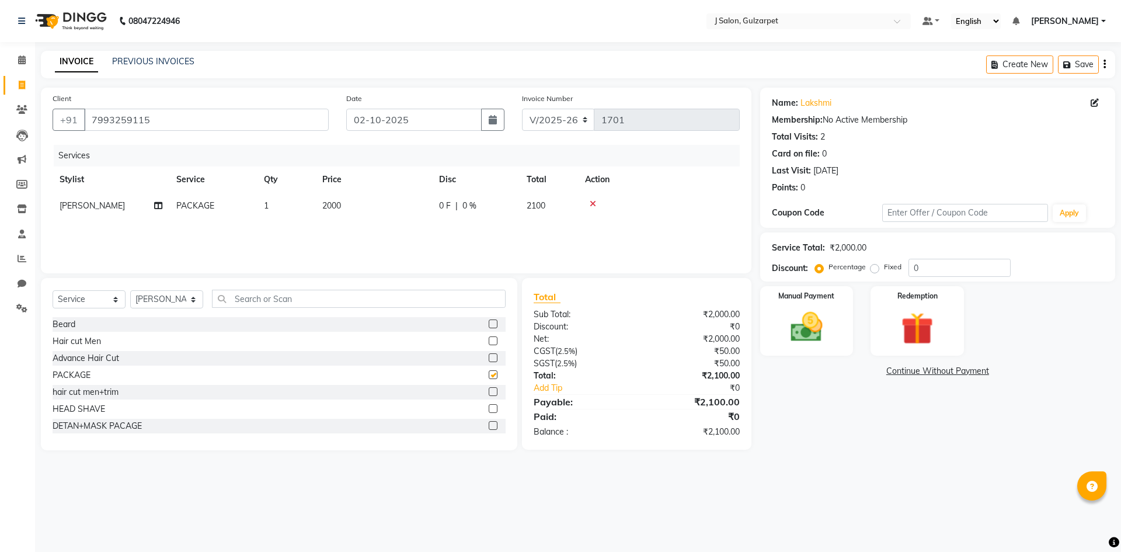
checkbox input "false"
click at [352, 210] on td "2000" at bounding box center [373, 206] width 117 height 26
select select "84903"
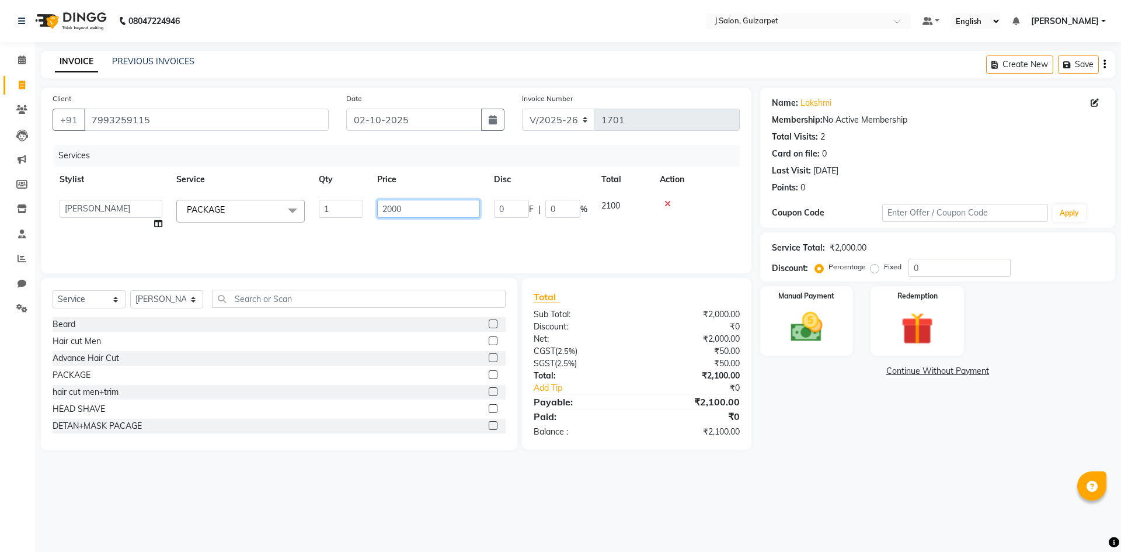
click at [395, 207] on input "2000" at bounding box center [428, 209] width 103 height 18
type input "2750"
click at [179, 296] on select "Select Stylist Admin [PERSON_NAME] [PERSON_NAME] Gulfam [PERSON_NAME] [PERSON_N…" at bounding box center [166, 299] width 73 height 18
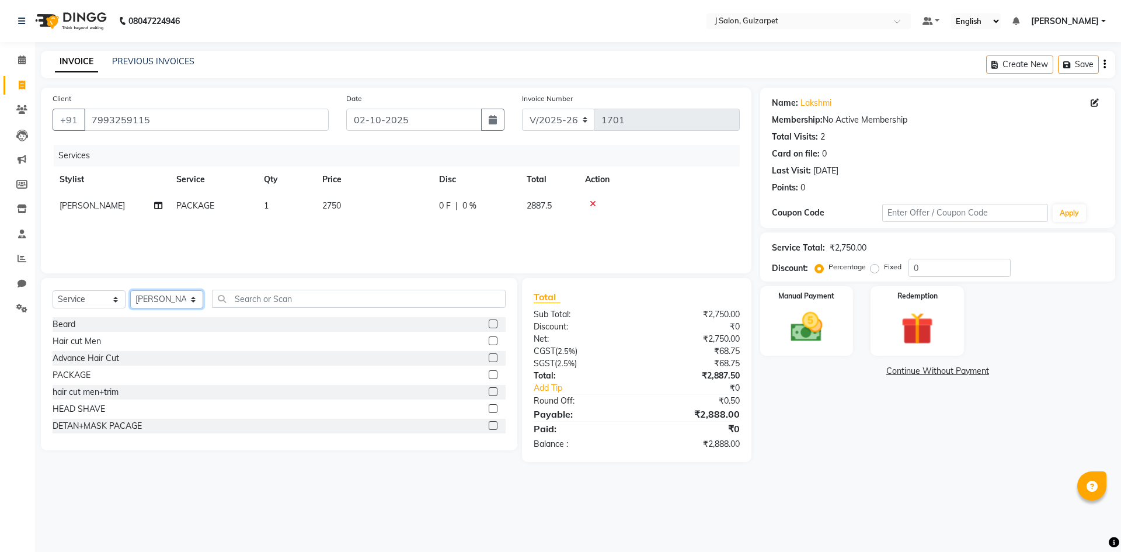
select select "84900"
click at [130, 290] on select "Select Stylist Admin [PERSON_NAME] [PERSON_NAME] Gulfam [PERSON_NAME] [PERSON_N…" at bounding box center [166, 299] width 73 height 18
click at [321, 301] on input "text" at bounding box center [359, 299] width 294 height 18
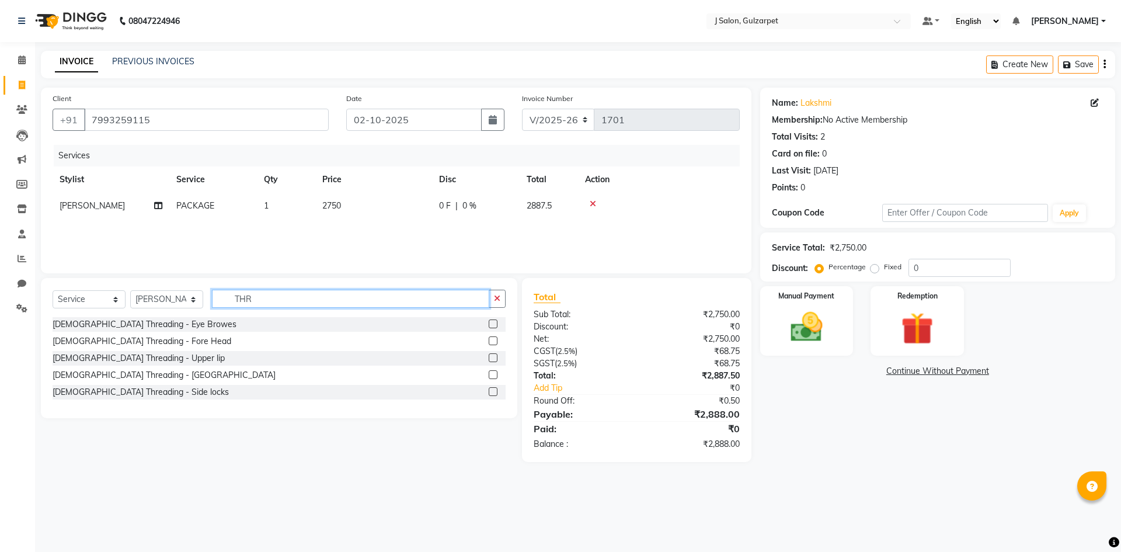
type input "THR"
click at [493, 322] on label at bounding box center [493, 323] width 9 height 9
click at [493, 322] on input "checkbox" at bounding box center [493, 324] width 8 height 8
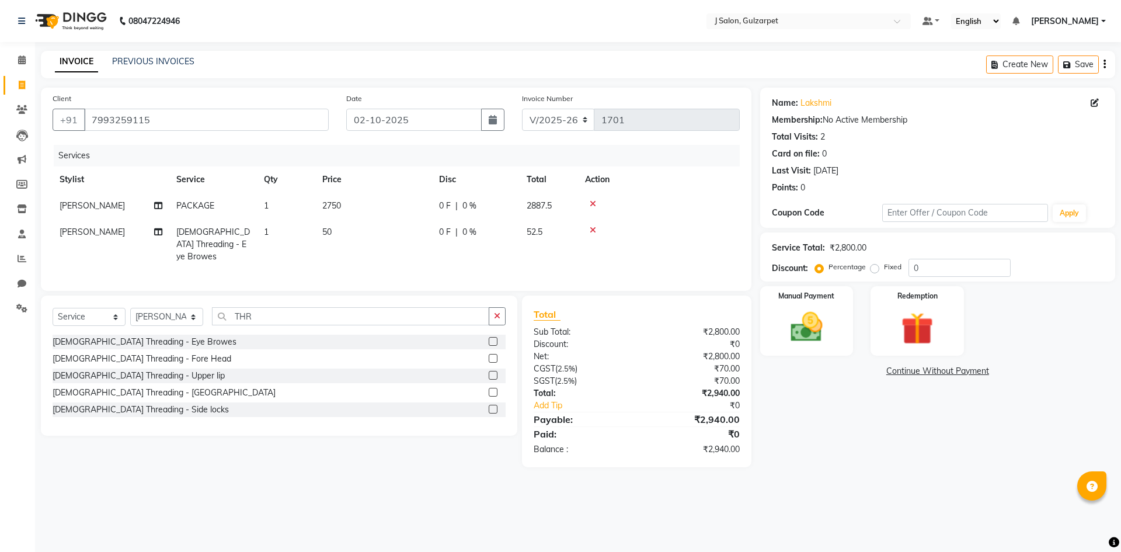
click at [491, 337] on label at bounding box center [493, 341] width 9 height 9
click at [491, 338] on input "checkbox" at bounding box center [493, 342] width 8 height 8
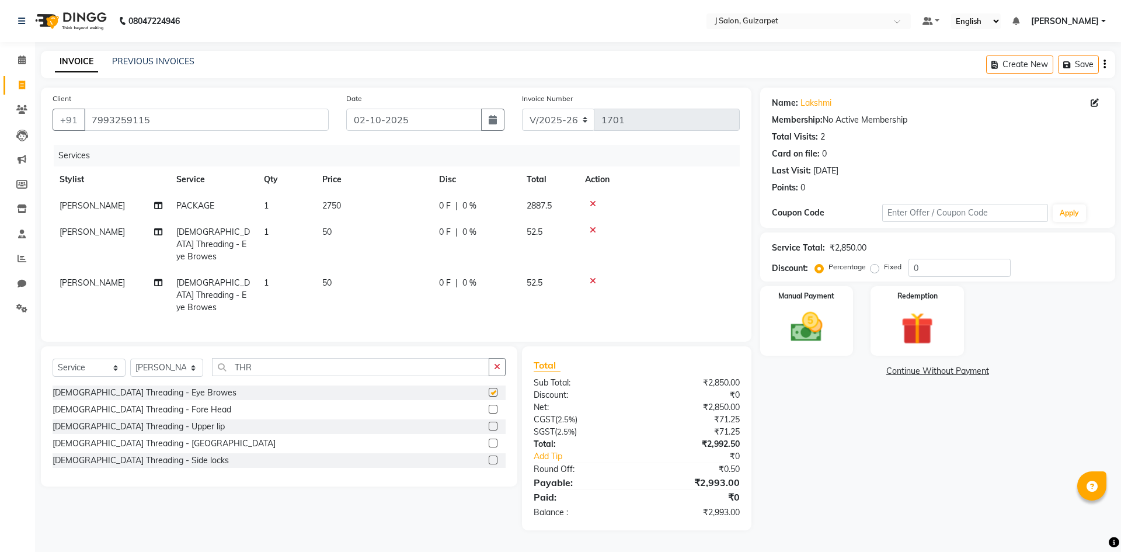
checkbox input "false"
click at [93, 279] on td "[PERSON_NAME]" at bounding box center [111, 295] width 117 height 51
select select "84900"
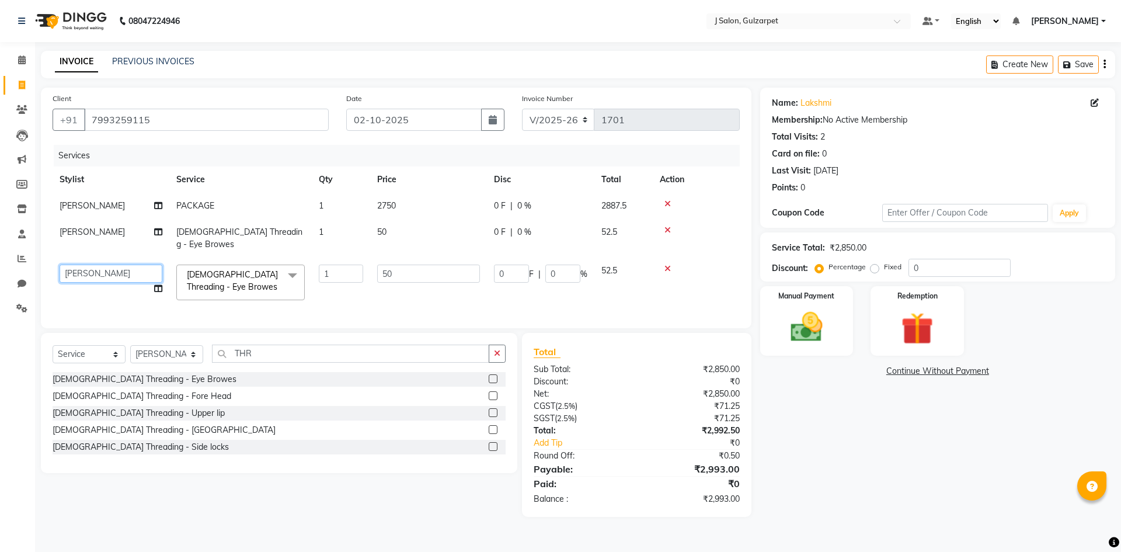
click at [93, 269] on select "Admin [PERSON_NAME] [PERSON_NAME] Gulfam [PERSON_NAME] [PERSON_NAME] [PERSON_NA…" at bounding box center [111, 273] width 103 height 18
select select "84905"
click at [923, 269] on input "0" at bounding box center [959, 268] width 102 height 18
type input "4"
type input "2"
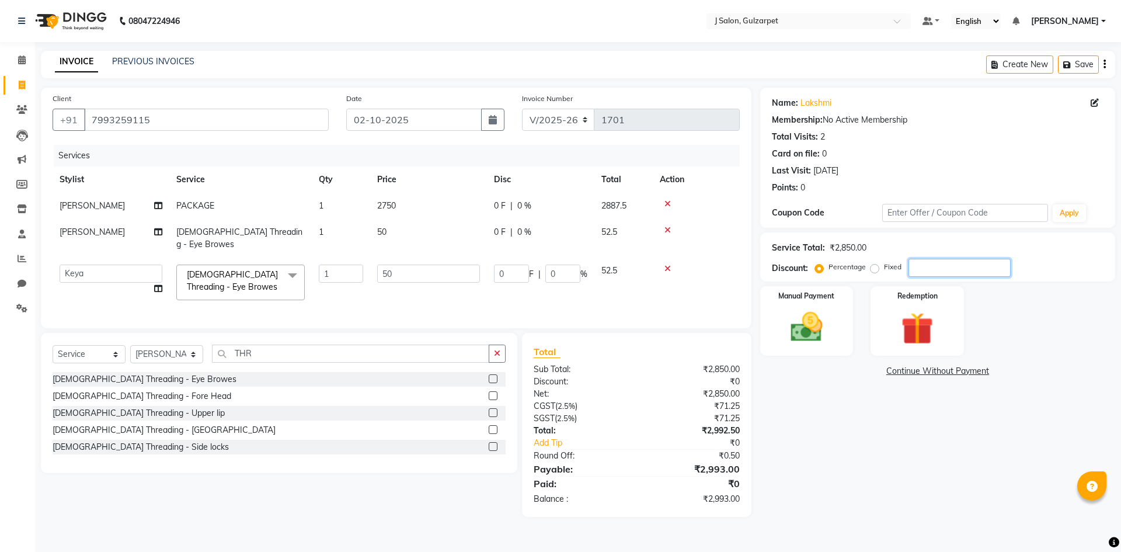
type input "4"
type input "4.8"
type input "2.4"
type input "4.8"
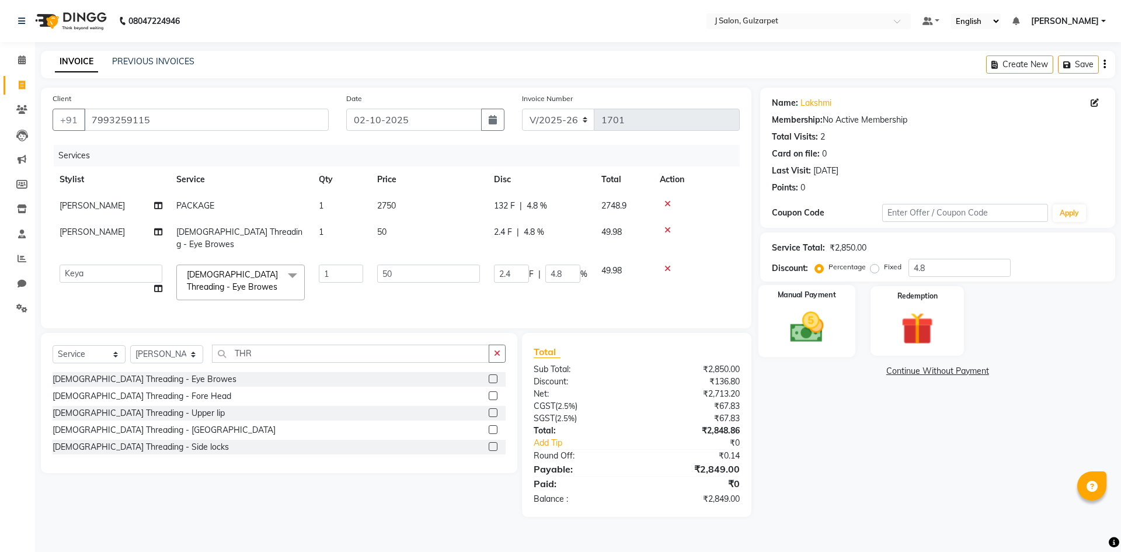
click at [849, 311] on div "Manual Payment" at bounding box center [806, 321] width 97 height 72
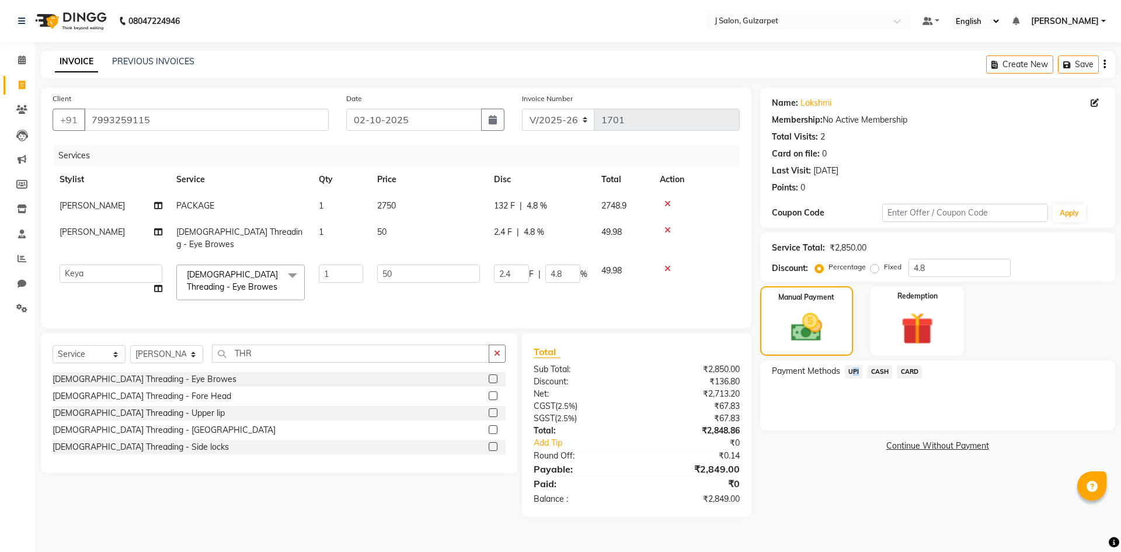
drag, startPoint x: 847, startPoint y: 367, endPoint x: 859, endPoint y: 369, distance: 12.5
click at [855, 367] on span "UPI" at bounding box center [854, 371] width 18 height 13
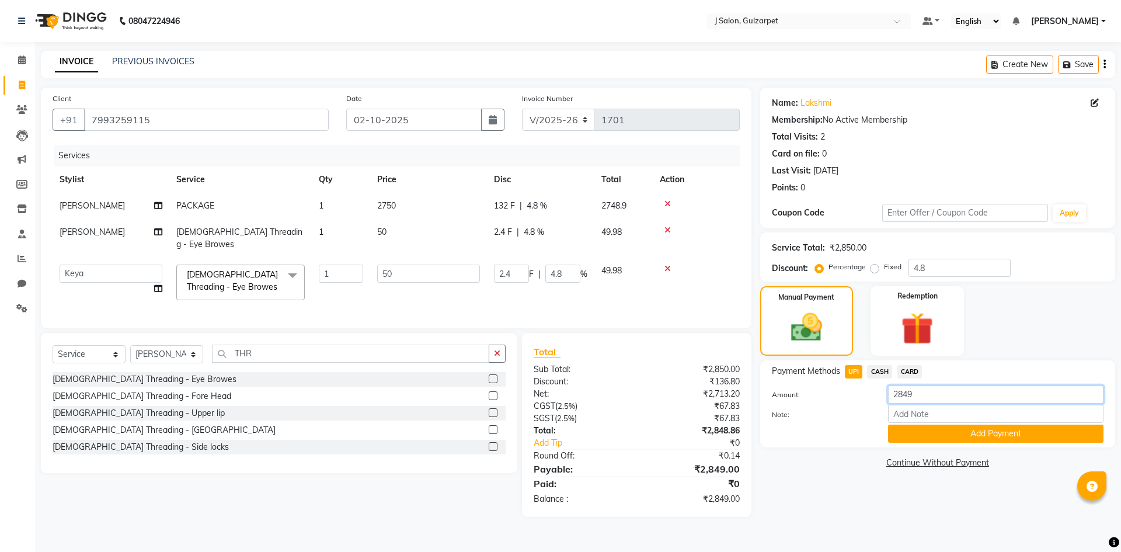
click at [913, 399] on input "2849" at bounding box center [995, 394] width 215 height 18
type input "2"
type input "100"
click at [989, 418] on input "Note:" at bounding box center [995, 414] width 215 height 18
click at [985, 440] on button "Add Payment" at bounding box center [995, 433] width 215 height 18
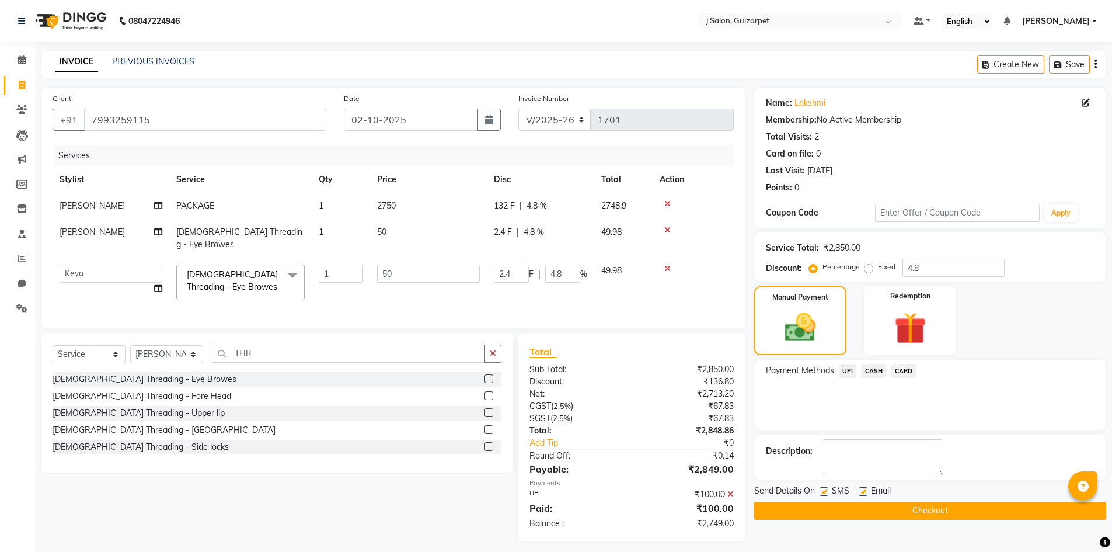
click at [874, 367] on span "CASH" at bounding box center [873, 370] width 25 height 13
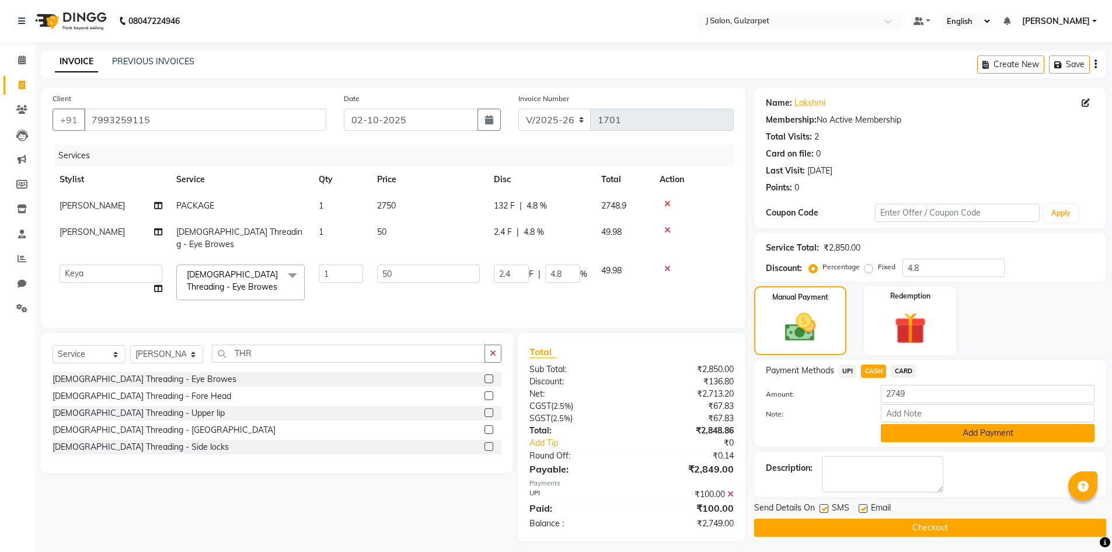
click at [972, 427] on button "Add Payment" at bounding box center [988, 433] width 214 height 18
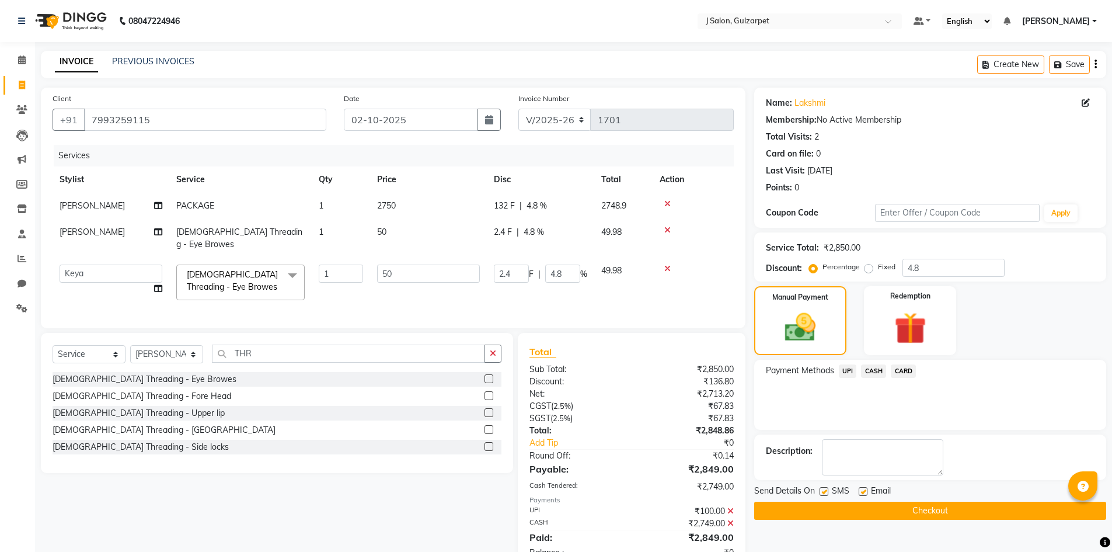
click at [954, 509] on button "Checkout" at bounding box center [930, 510] width 352 height 18
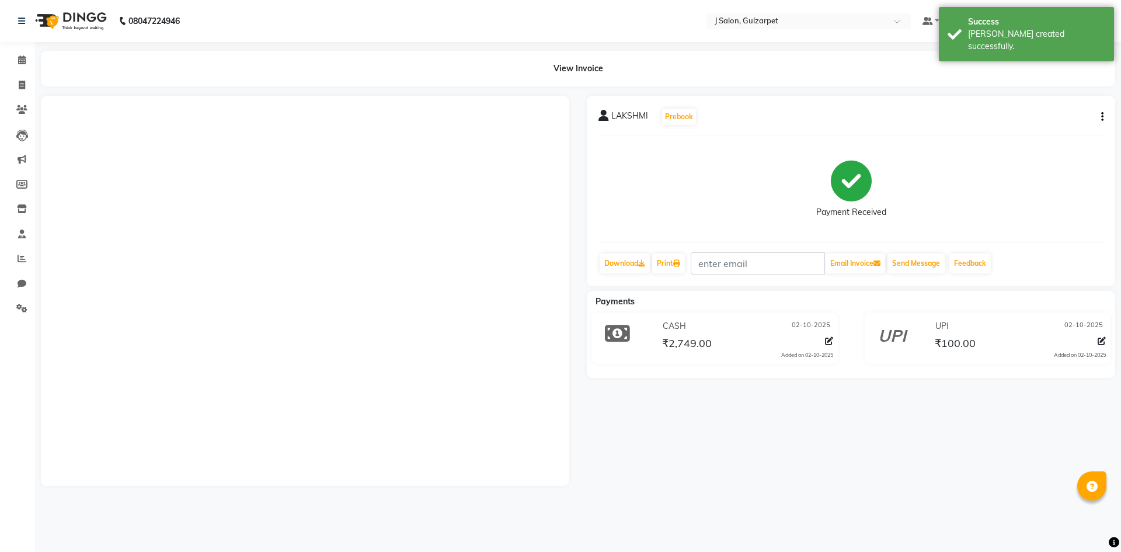
select select "service"
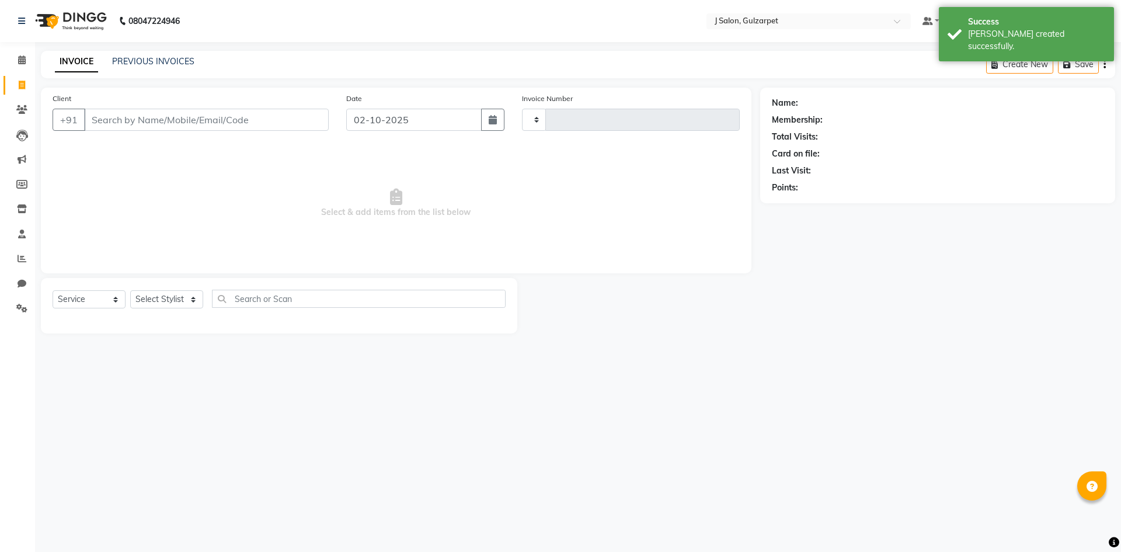
type input "1702"
